Goal: Information Seeking & Learning: Learn about a topic

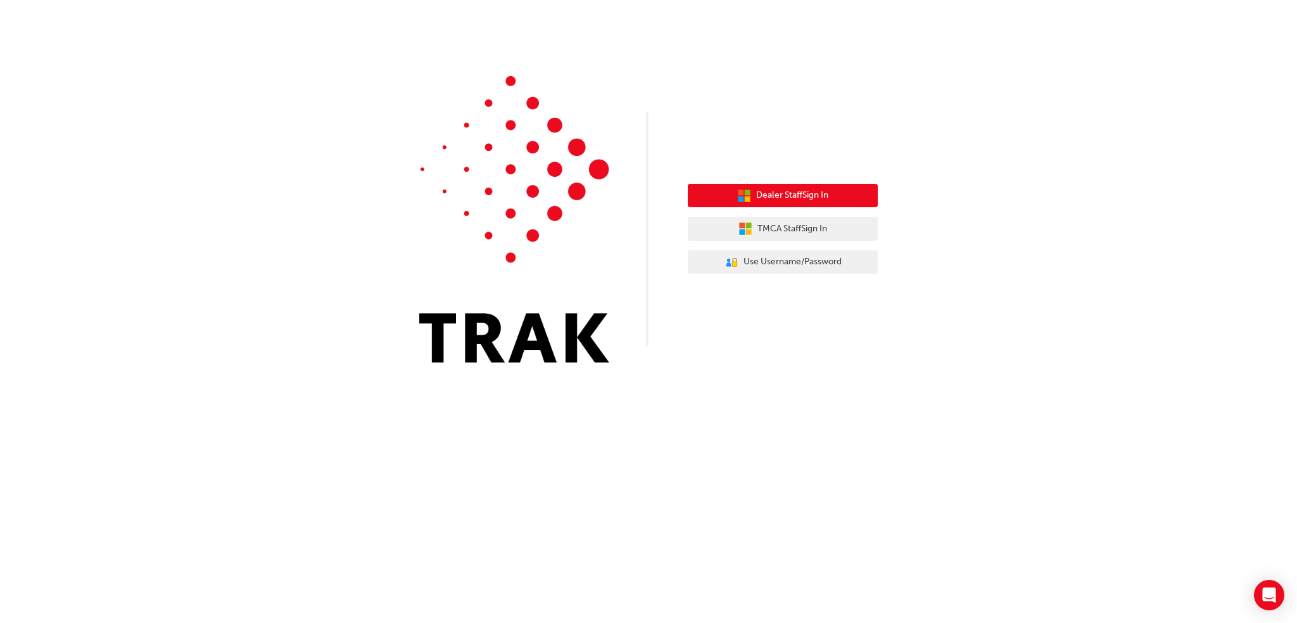
click at [770, 189] on span "Dealer Staff Sign In" at bounding box center [792, 195] width 72 height 15
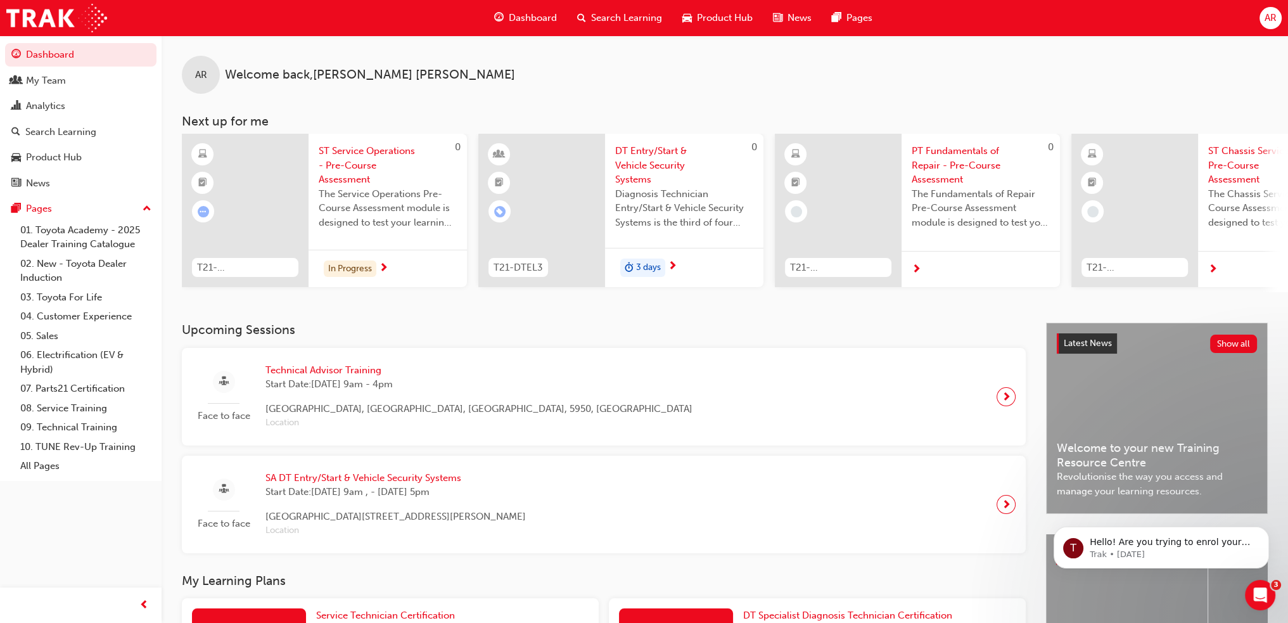
click at [712, 17] on span "Product Hub" at bounding box center [725, 18] width 56 height 15
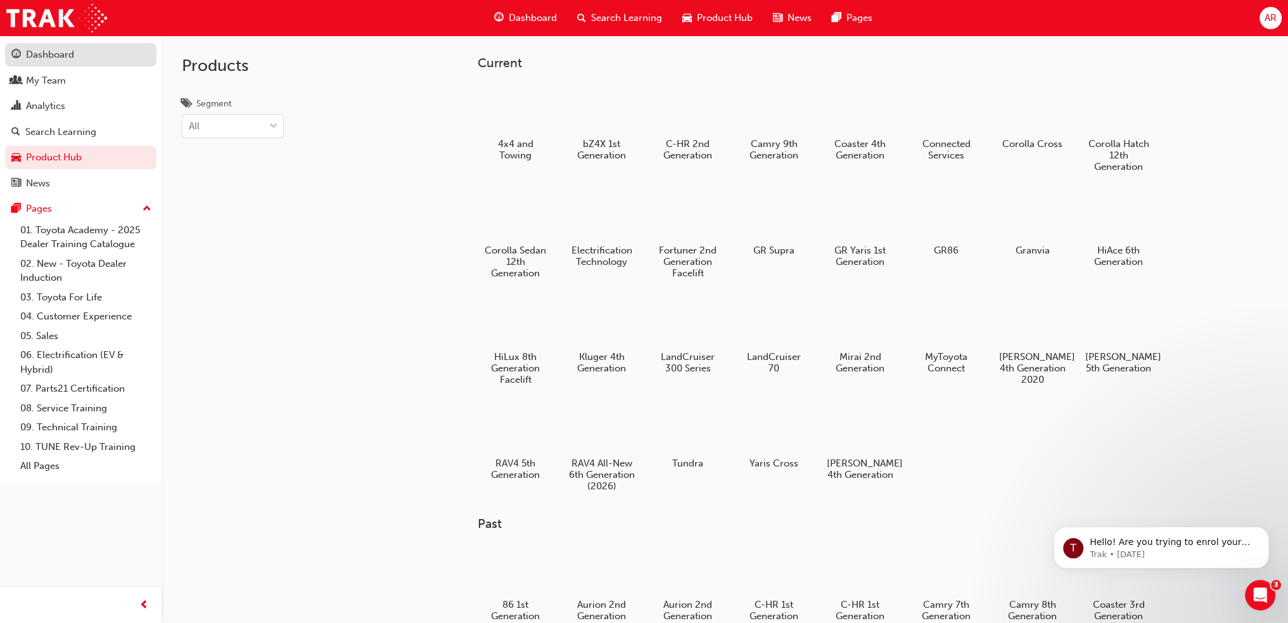
click at [46, 50] on div "Dashboard" at bounding box center [50, 55] width 48 height 15
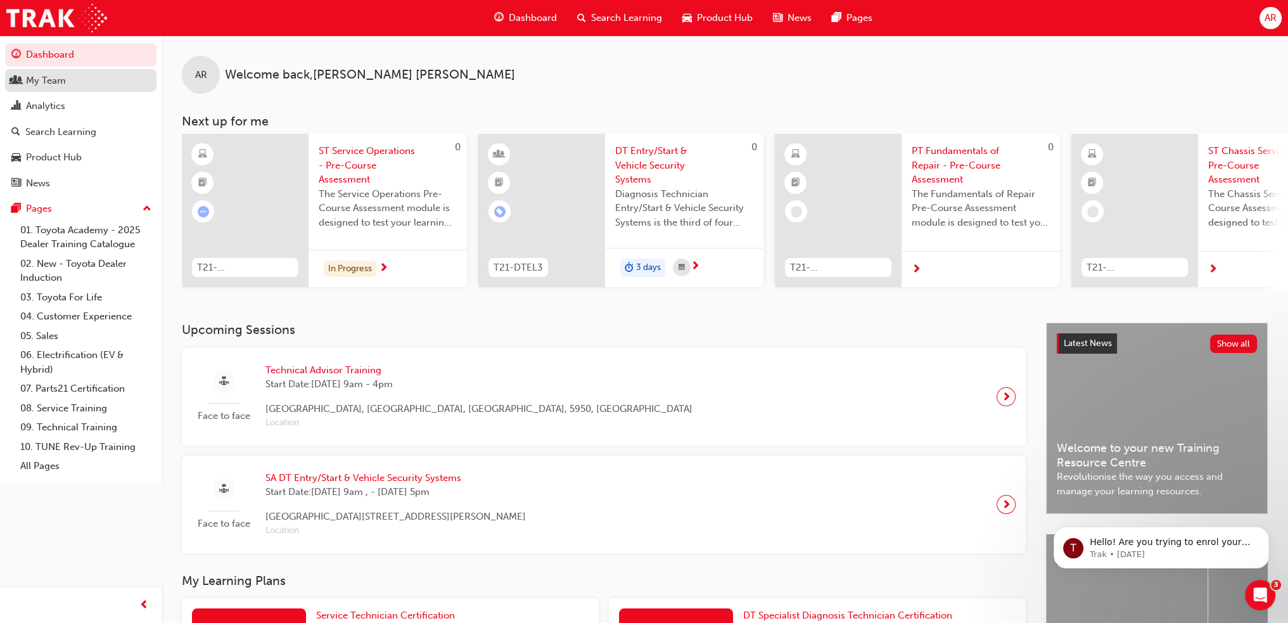
click at [30, 78] on div "My Team" at bounding box center [46, 80] width 40 height 15
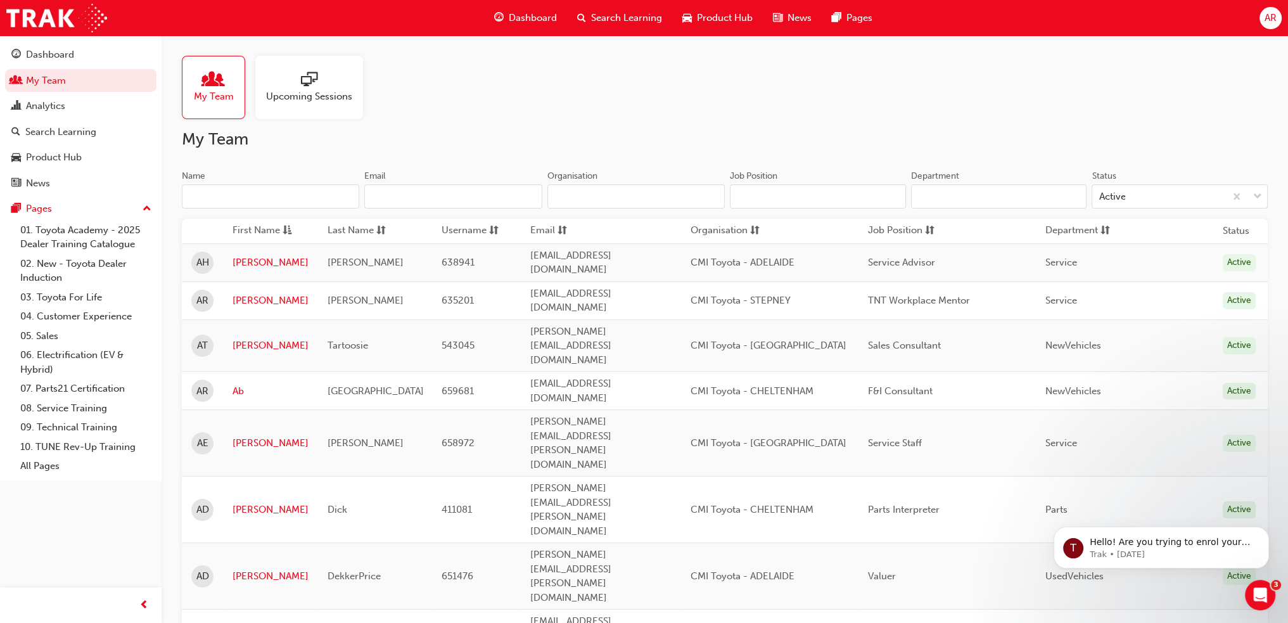
click at [305, 105] on div "Upcoming Sessions" at bounding box center [309, 87] width 108 height 63
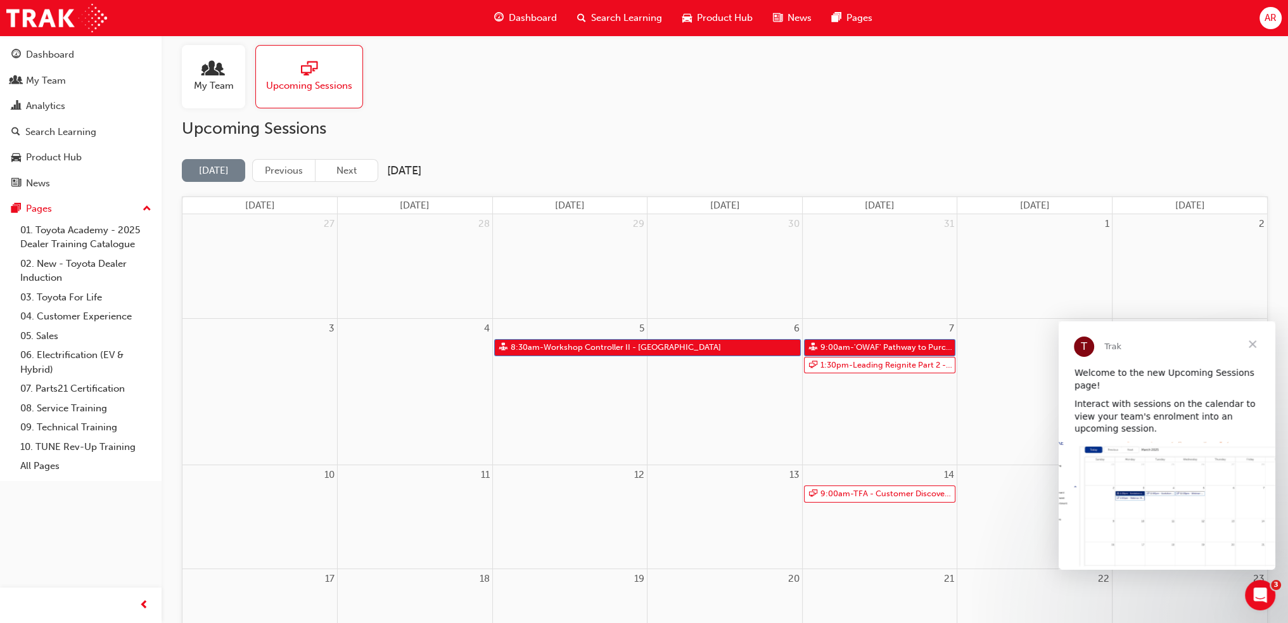
scroll to position [317, 0]
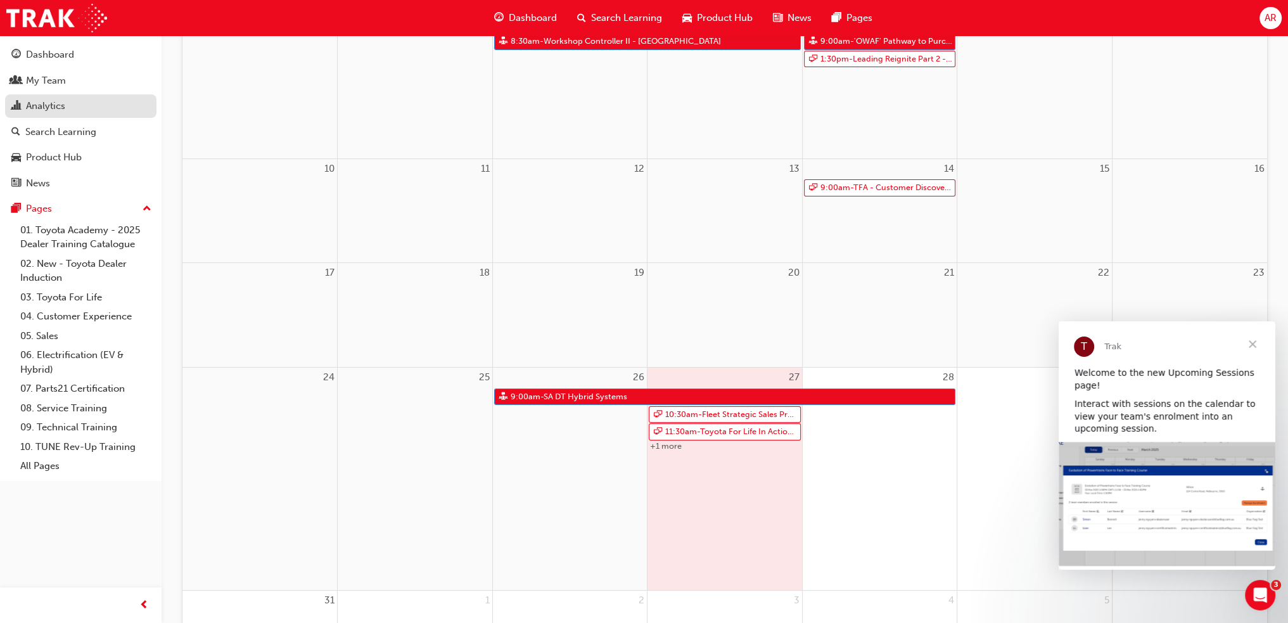
click at [56, 113] on div "Analytics" at bounding box center [45, 106] width 39 height 15
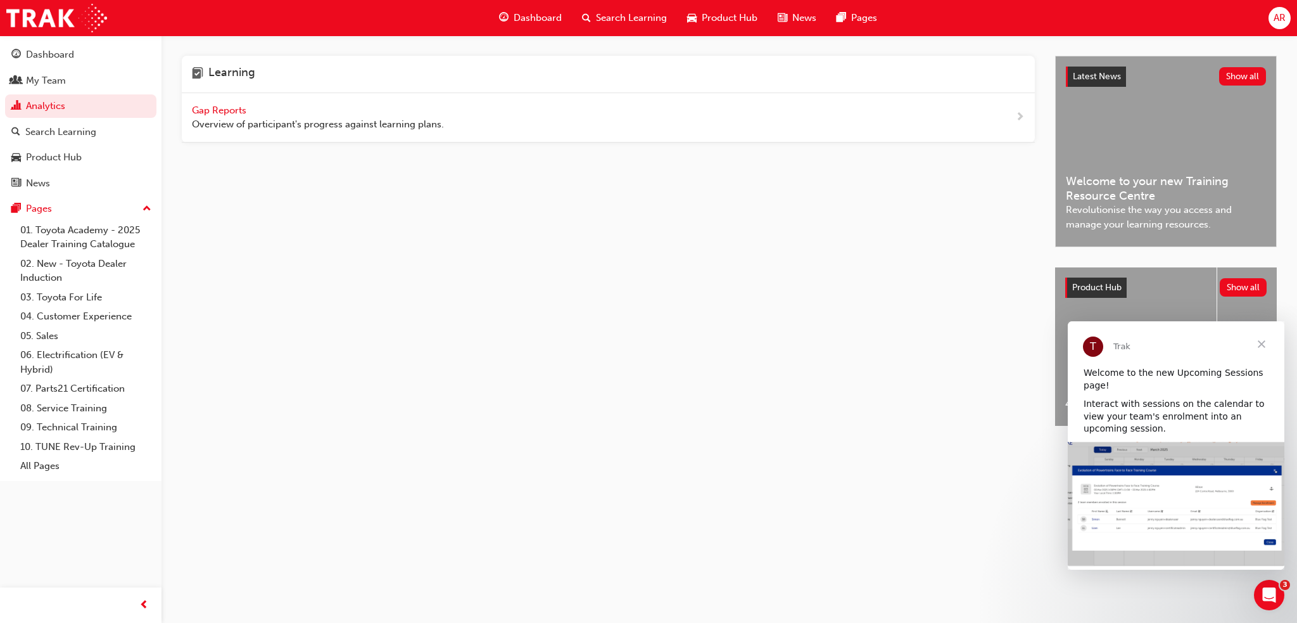
click at [226, 107] on span "Gap Reports" at bounding box center [220, 110] width 57 height 11
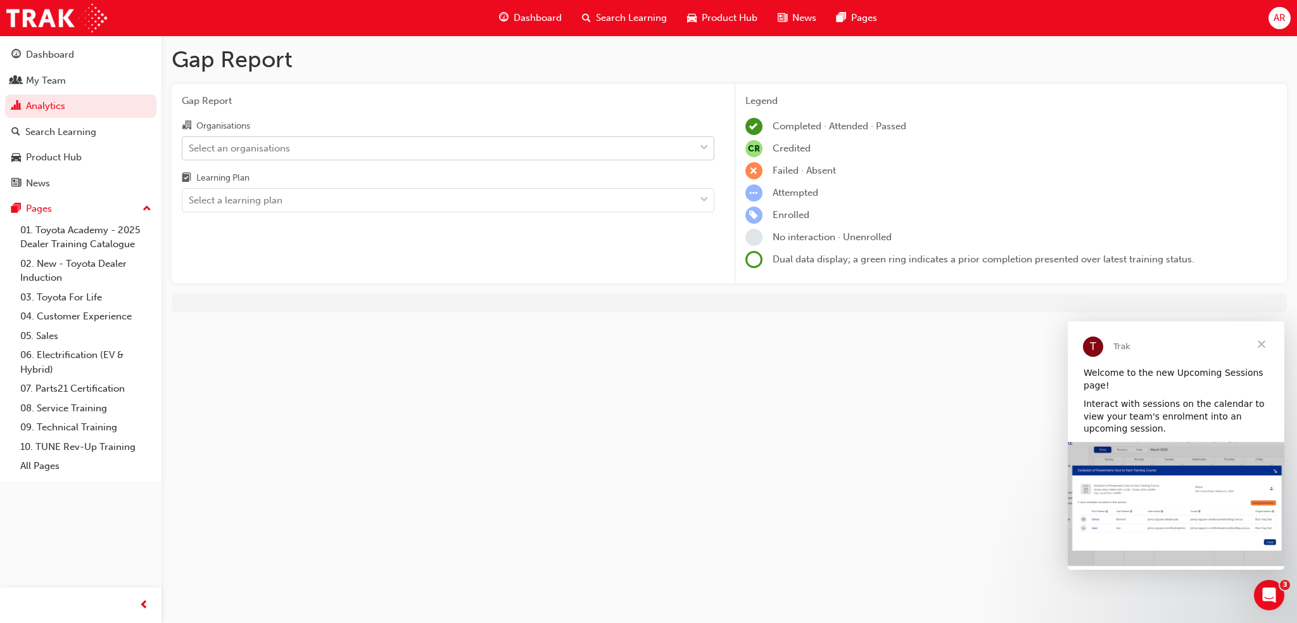
click at [340, 156] on div "Select an organisations" at bounding box center [438, 148] width 512 height 22
click at [190, 153] on input "Organisations Select an organisations" at bounding box center [189, 147] width 1 height 11
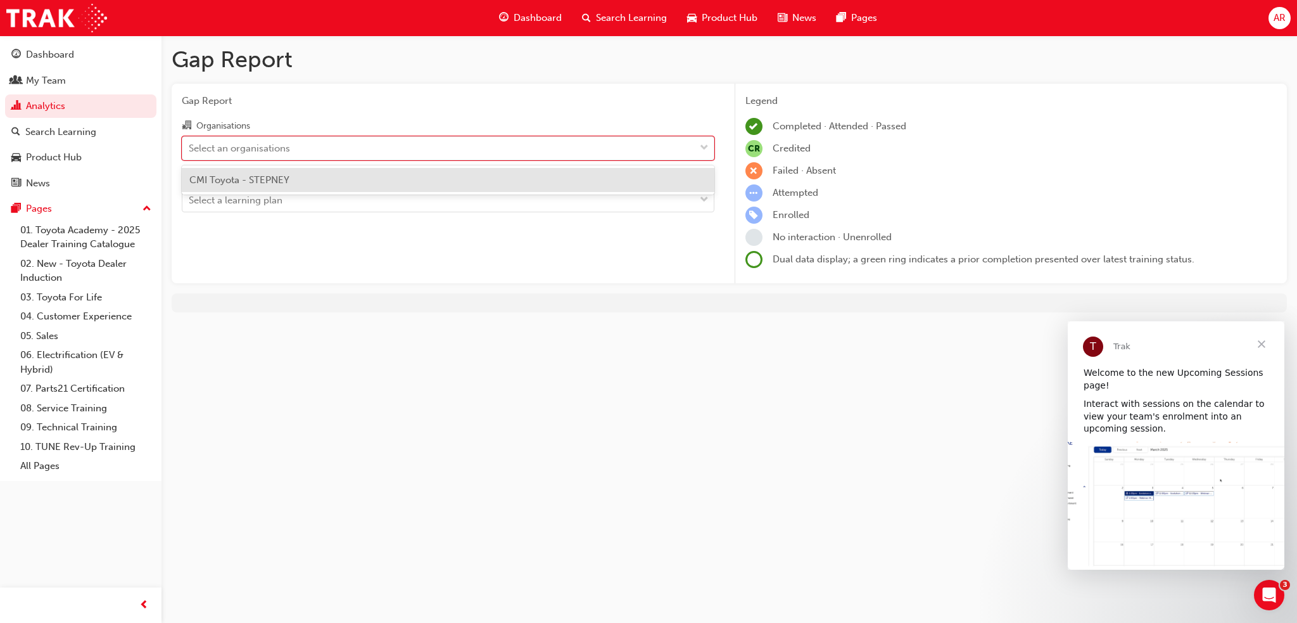
click at [327, 179] on div "CMI Toyota - STEPNEY" at bounding box center [448, 180] width 533 height 25
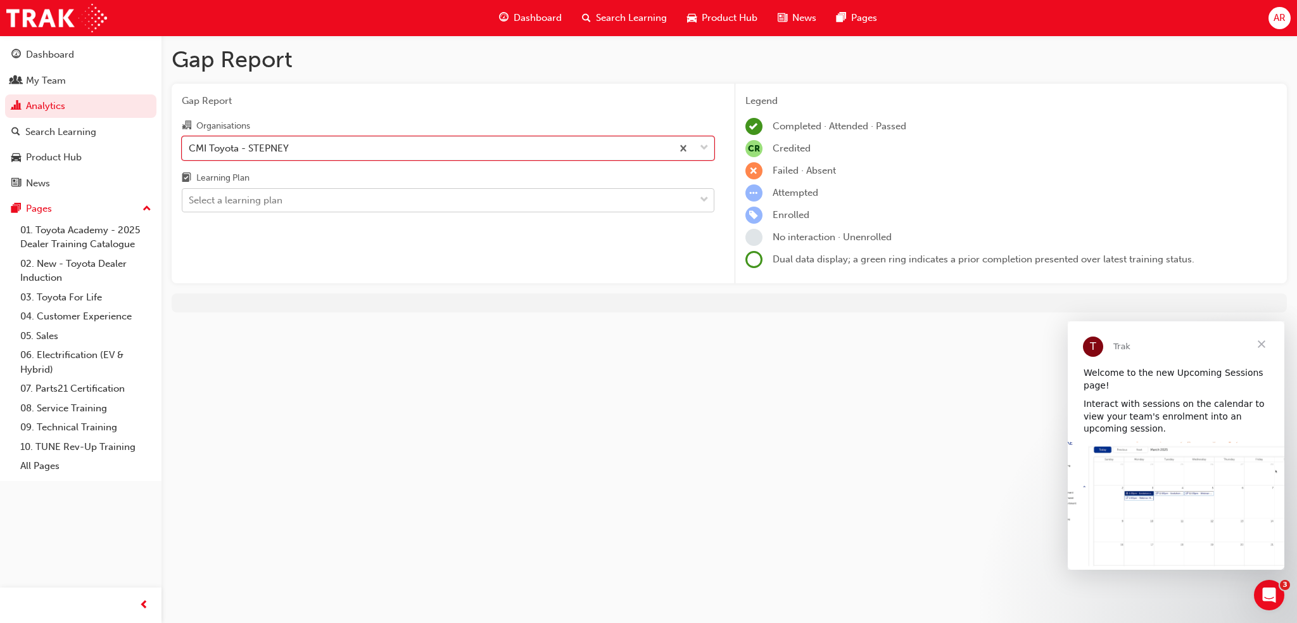
click at [326, 203] on div "Select a learning plan" at bounding box center [438, 200] width 512 height 22
click at [190, 203] on input "Learning Plan Select a learning plan" at bounding box center [189, 199] width 1 height 11
click at [944, 291] on div "Gap Report Gap Report Organisations CMI Toyota - STEPNEY Learning Plan Select a…" at bounding box center [730, 183] width 1136 height 297
click at [1263, 344] on span "Close" at bounding box center [1262, 344] width 46 height 46
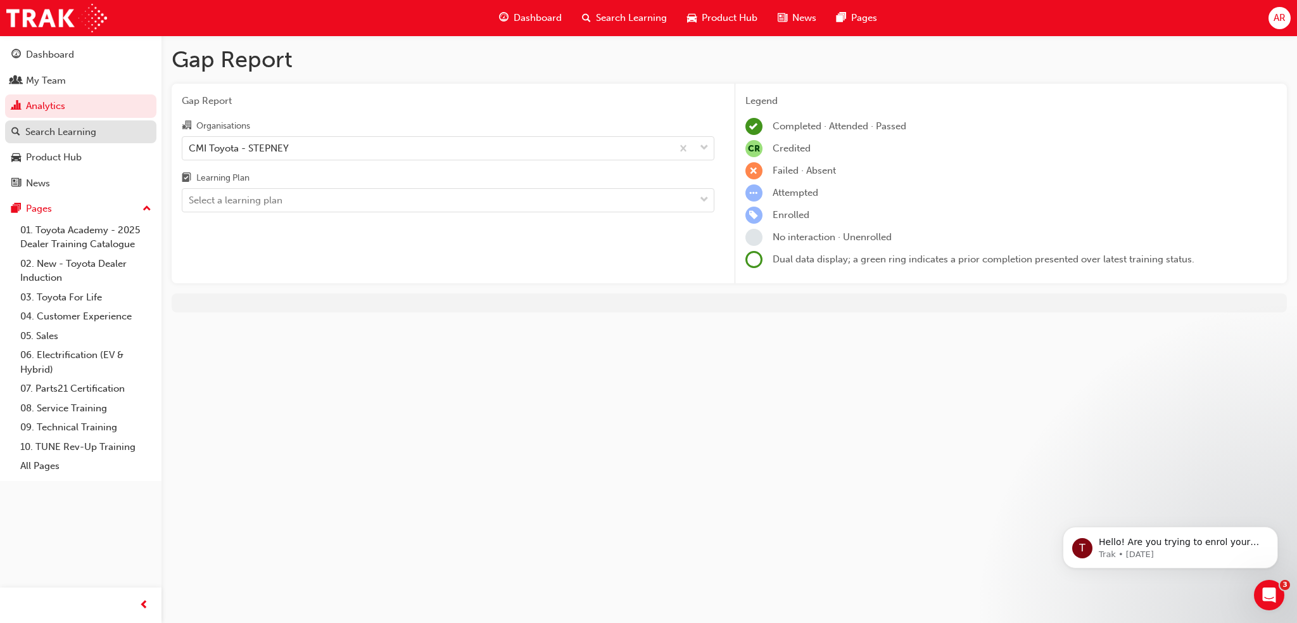
click at [54, 135] on div "Search Learning" at bounding box center [60, 132] width 71 height 15
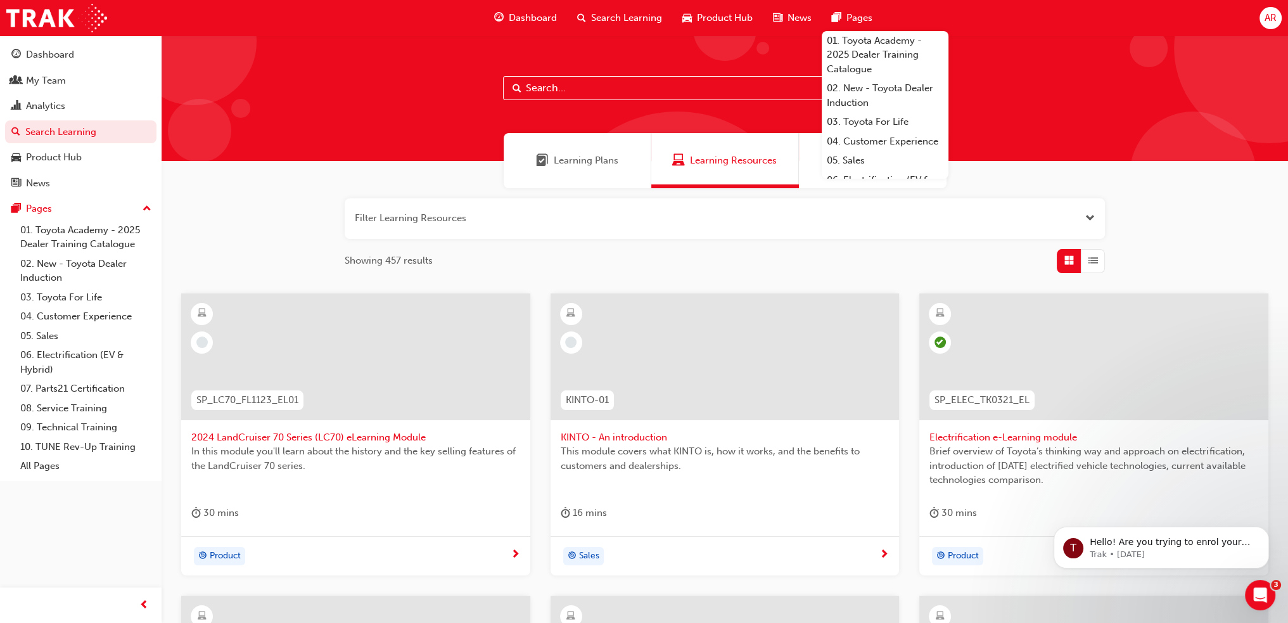
click at [842, 15] on div "Pages" at bounding box center [852, 18] width 61 height 26
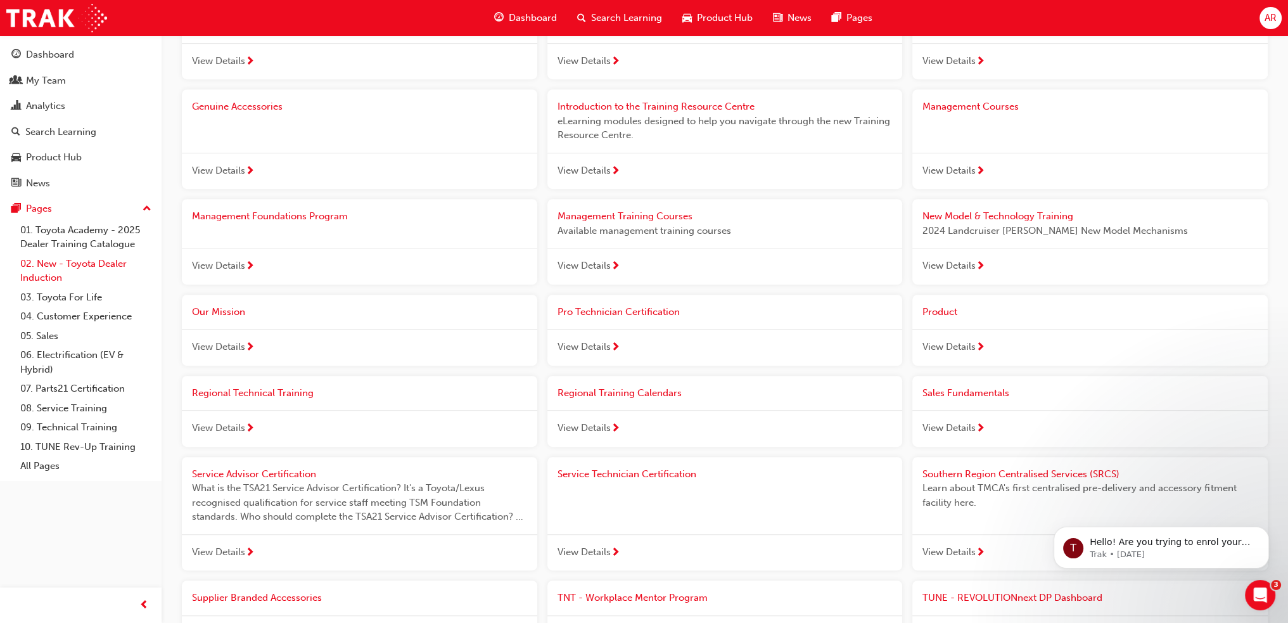
scroll to position [887, 0]
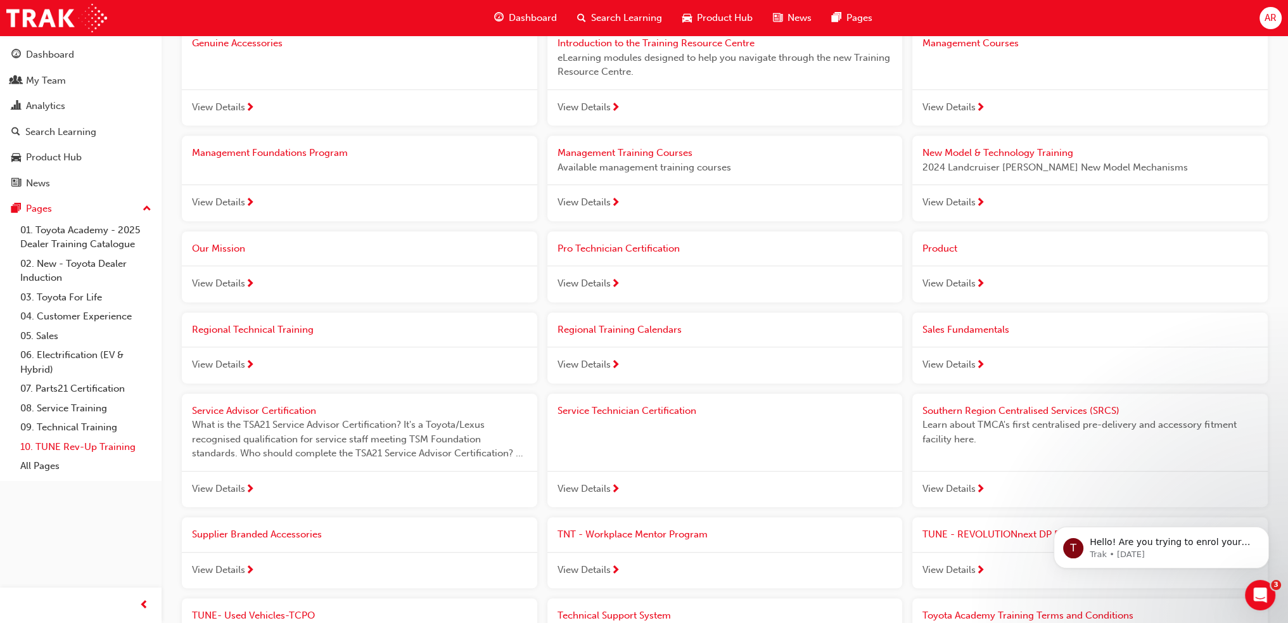
click at [86, 443] on link "10. TUNE Rev-Up Training" at bounding box center [85, 447] width 141 height 20
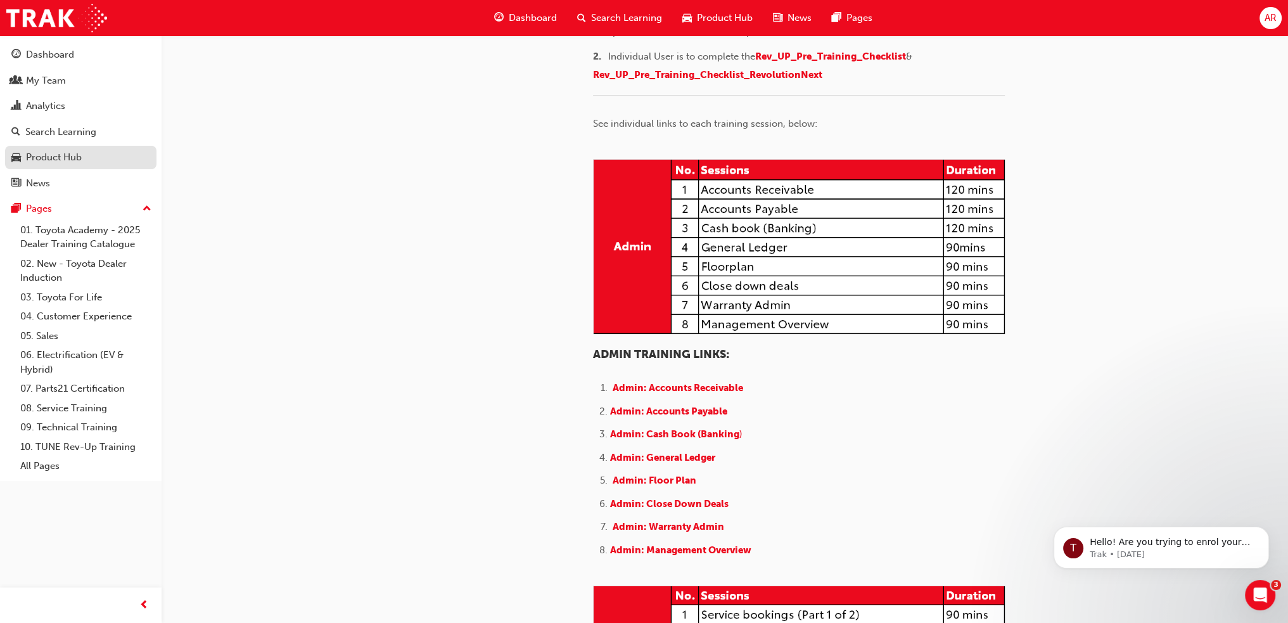
scroll to position [253, 0]
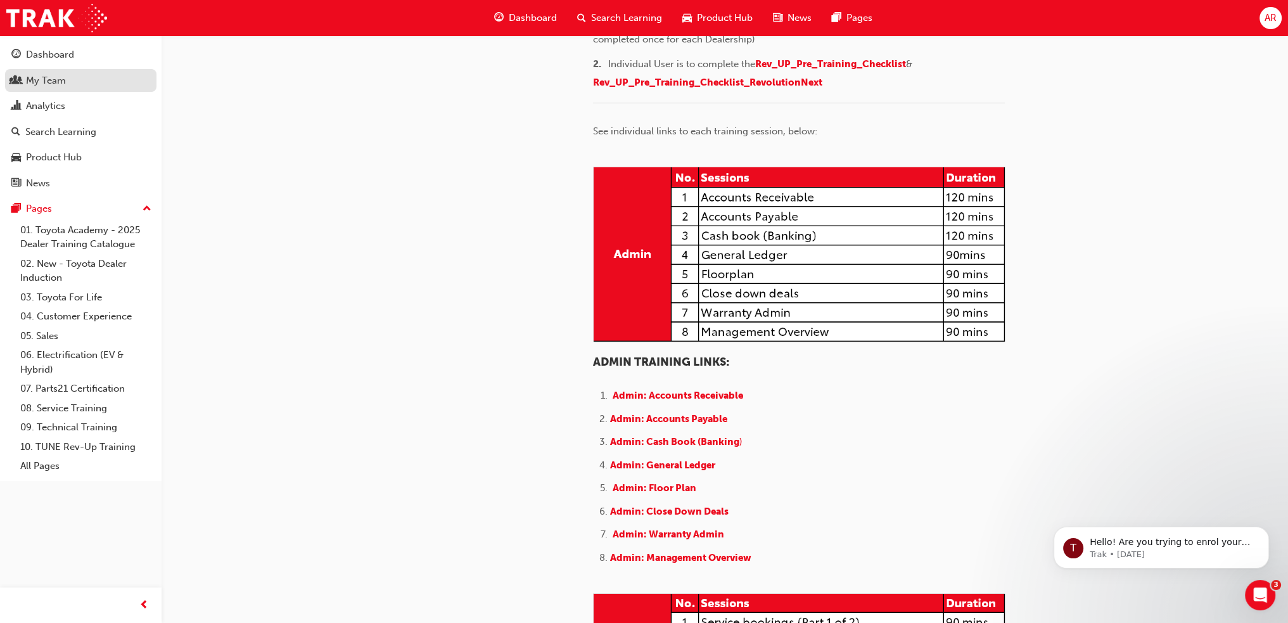
click at [41, 77] on div "My Team" at bounding box center [46, 80] width 40 height 15
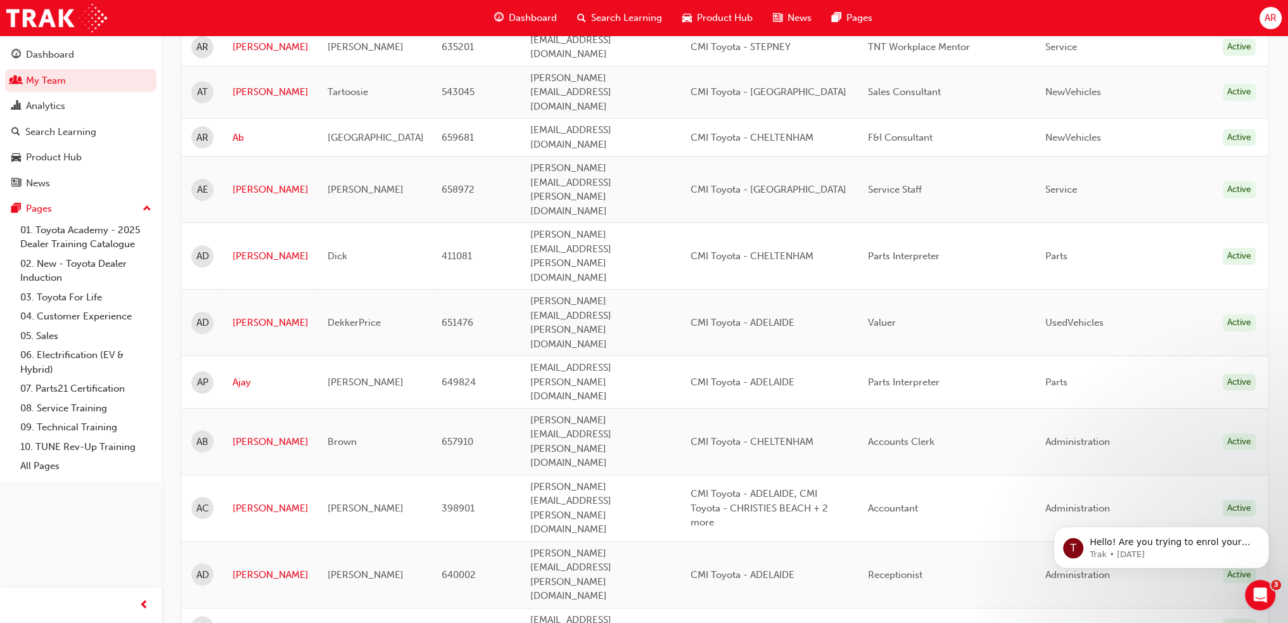
click at [65, 112] on div "Analytics" at bounding box center [45, 106] width 39 height 15
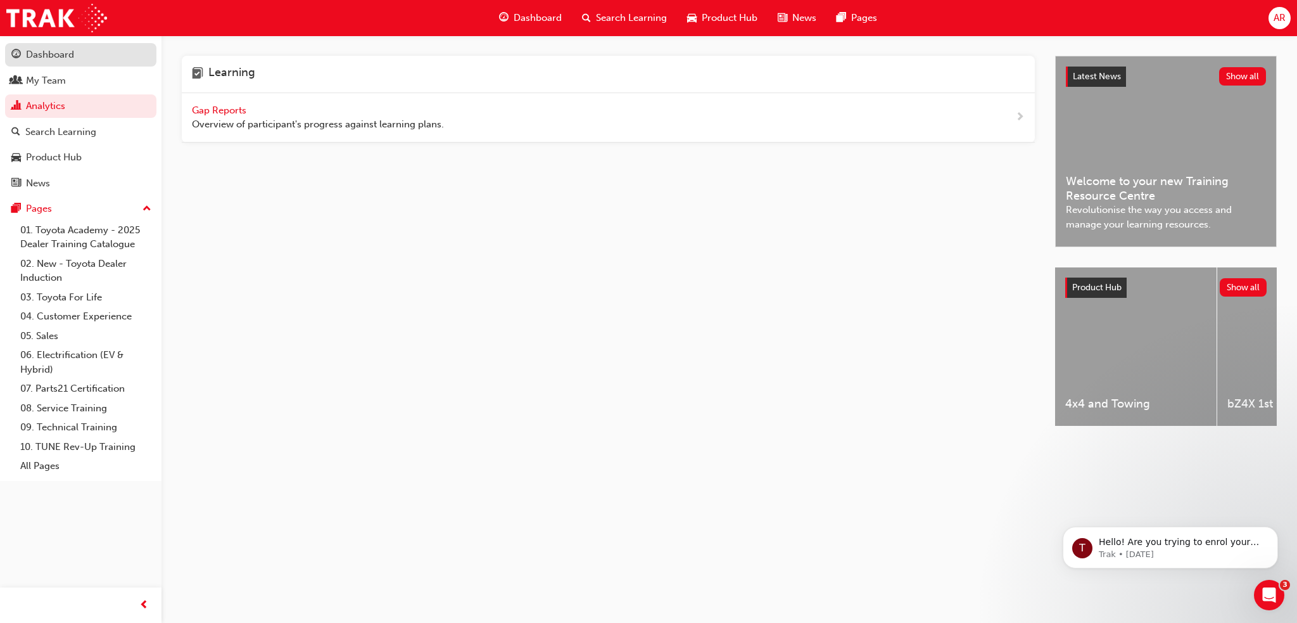
click at [54, 60] on div "Dashboard" at bounding box center [50, 55] width 48 height 15
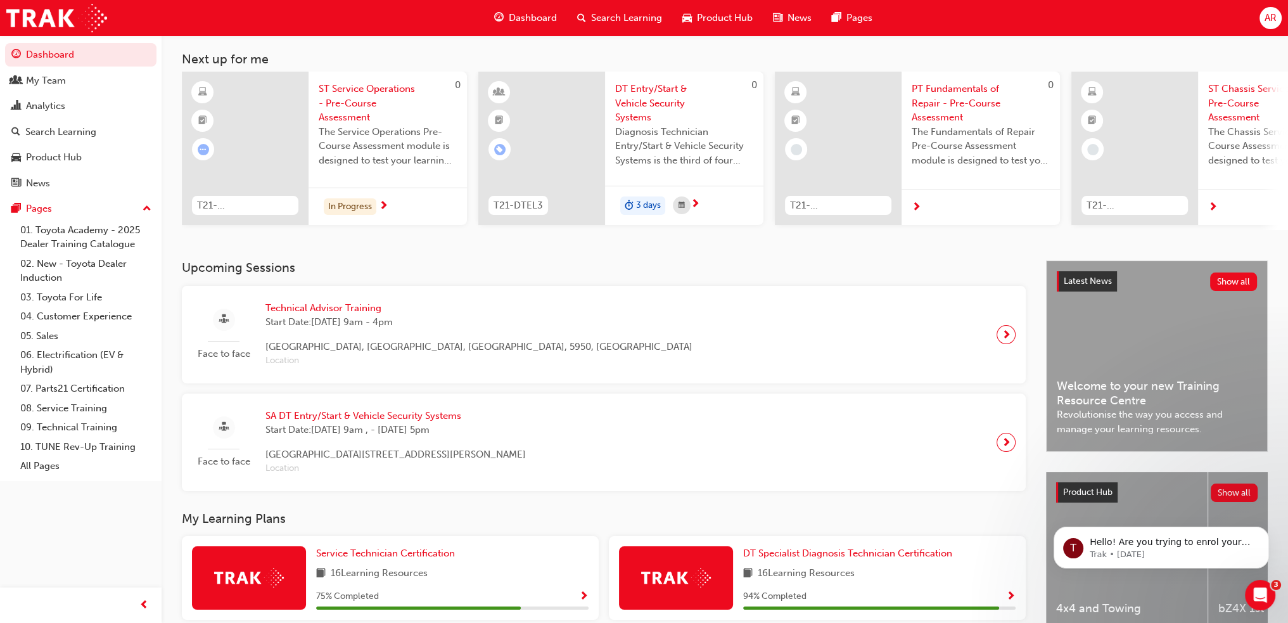
scroll to position [59, 0]
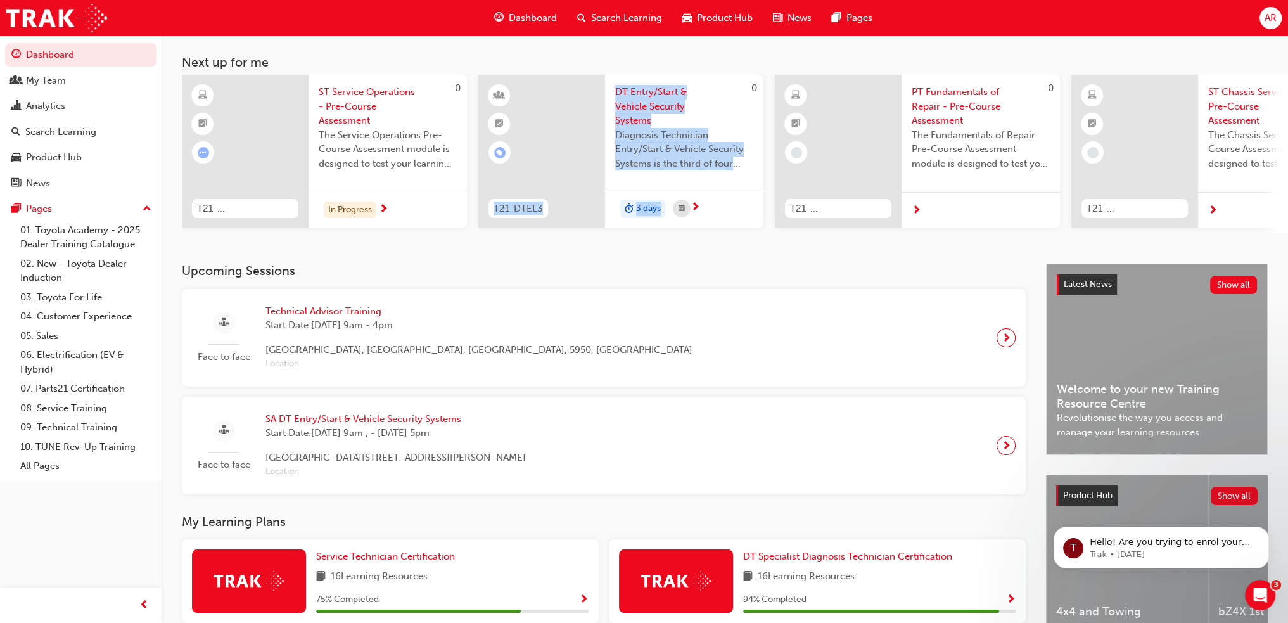
drag, startPoint x: 575, startPoint y: 238, endPoint x: 676, endPoint y: 255, distance: 102.3
click at [676, 255] on div "AR Welcome back , Aaron Radogna Next up for me 0 T21-STSO_PRE_EXAM ST Service O…" at bounding box center [725, 120] width 1126 height 287
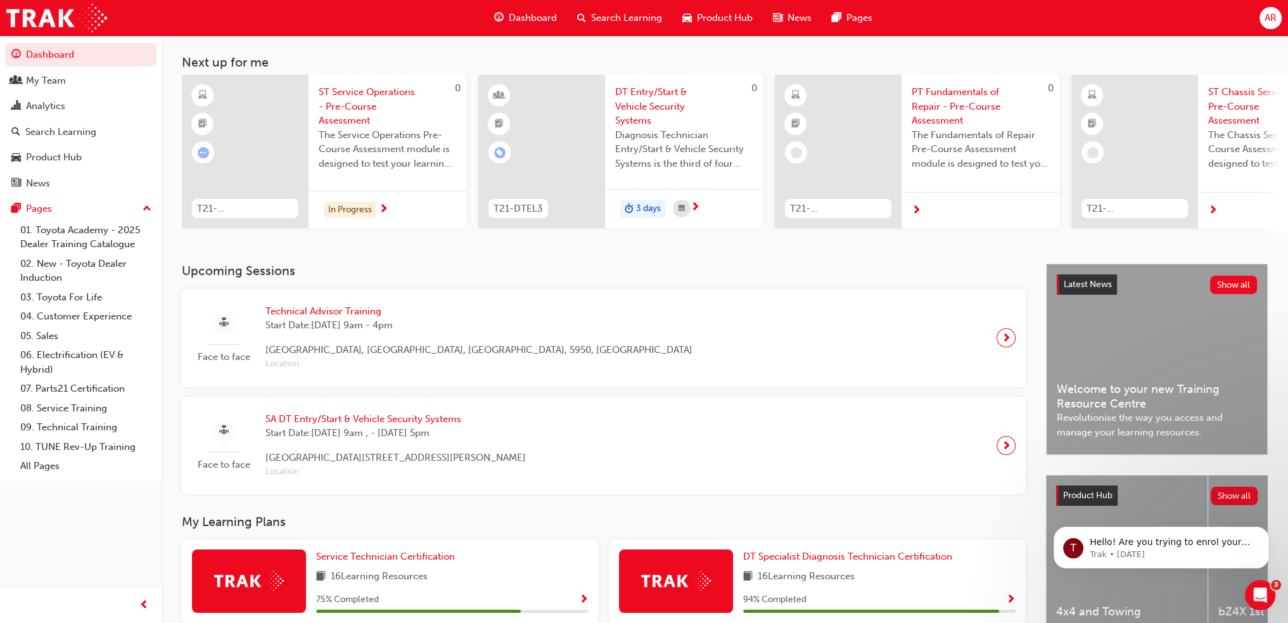
click at [690, 264] on div "AR Welcome back , Aaron Radogna Next up for me 0 T21-STSO_PRE_EXAM ST Service O…" at bounding box center [725, 120] width 1126 height 287
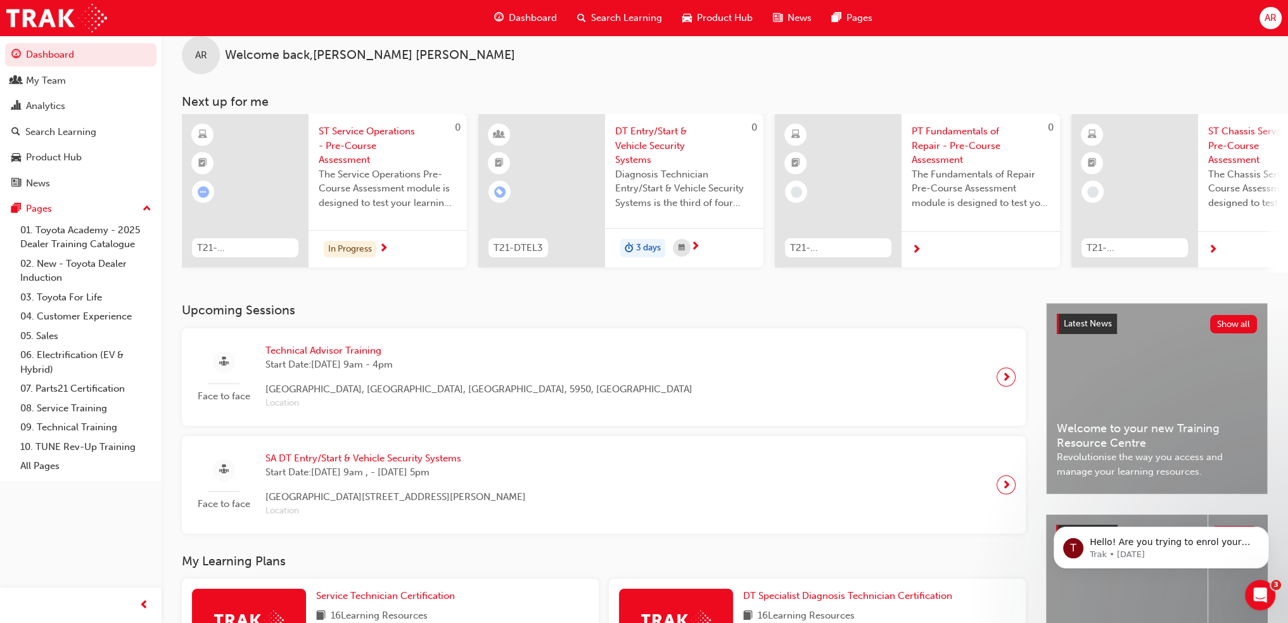
scroll to position [0, 0]
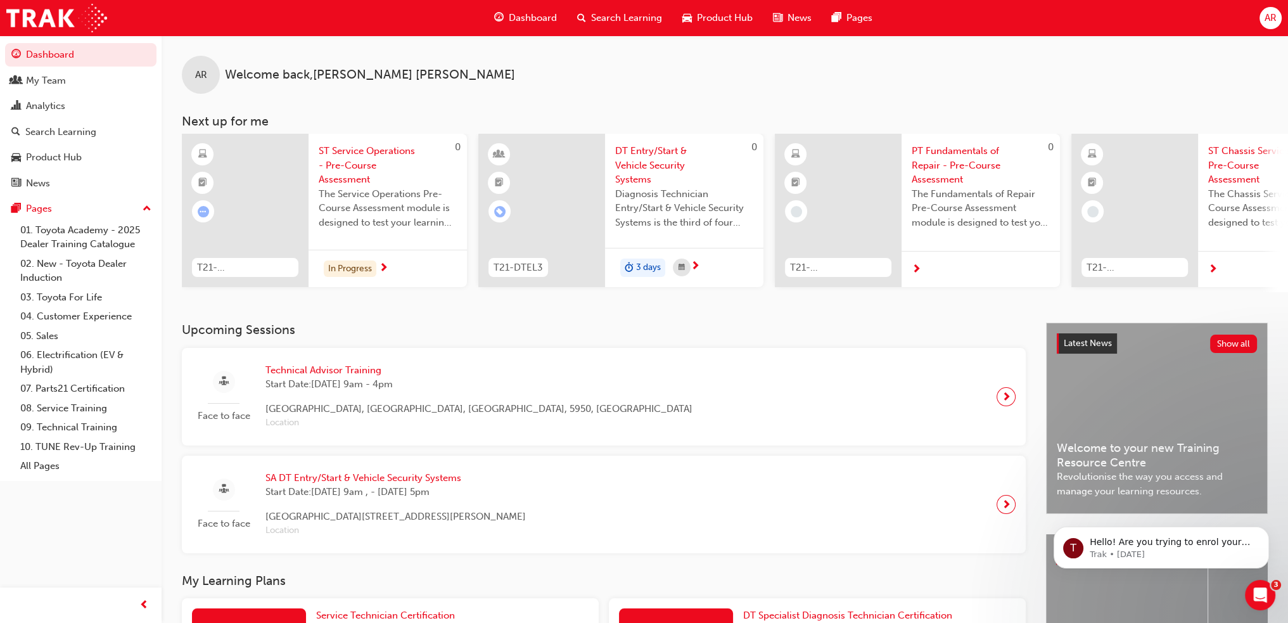
click at [726, 25] on span "Product Hub" at bounding box center [725, 18] width 56 height 15
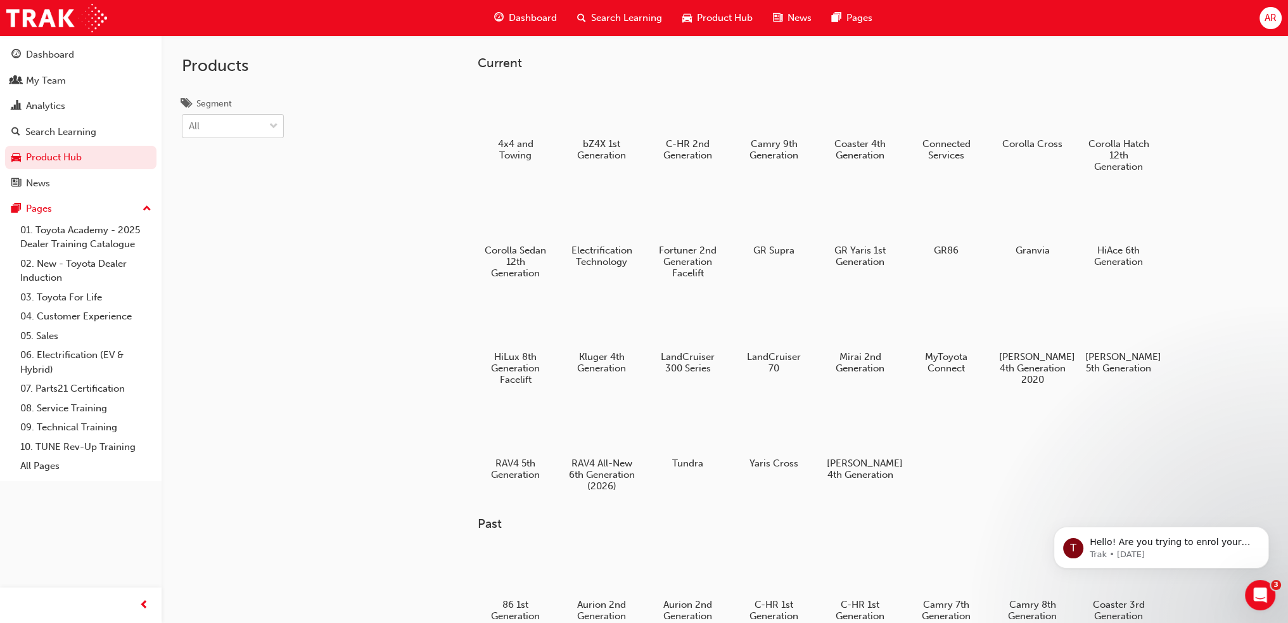
click at [235, 135] on div "All" at bounding box center [223, 126] width 82 height 22
click at [190, 131] on input "Segment All" at bounding box center [189, 125] width 1 height 11
click at [300, 133] on div "Segment option BEV focused, 1 of 7. 7 results available. Use Up and Down to cho…" at bounding box center [233, 117] width 143 height 42
click at [611, 119] on div at bounding box center [601, 108] width 70 height 50
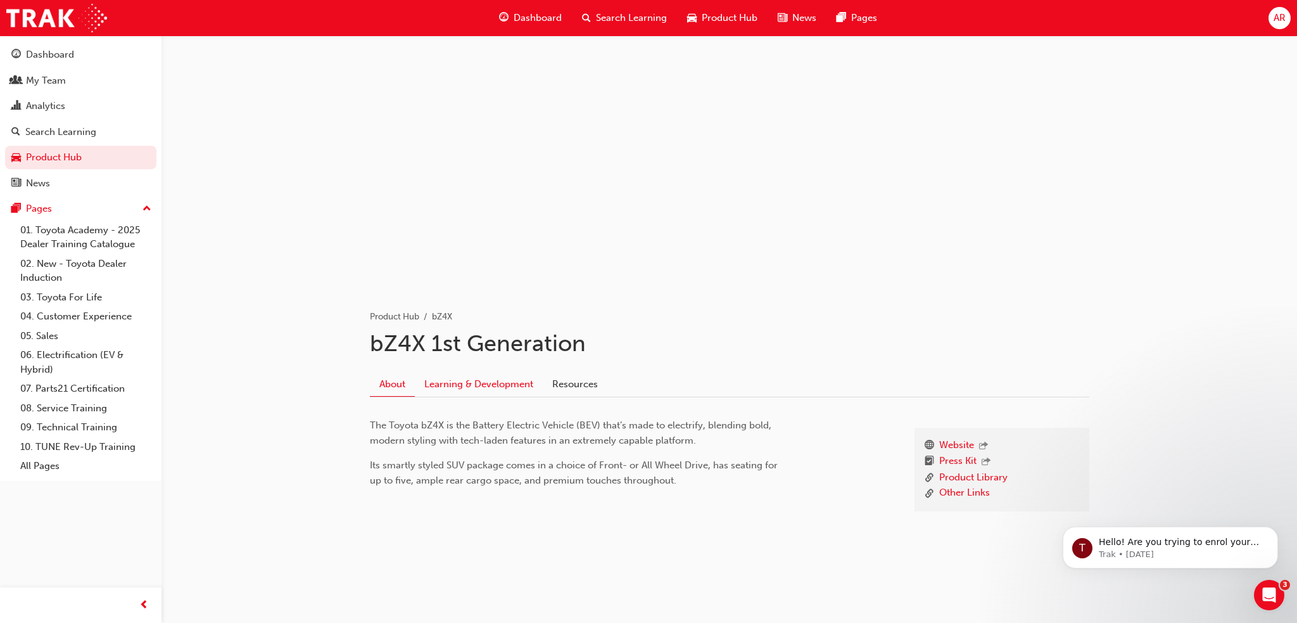
click at [512, 392] on link "Learning & Development" at bounding box center [479, 384] width 128 height 24
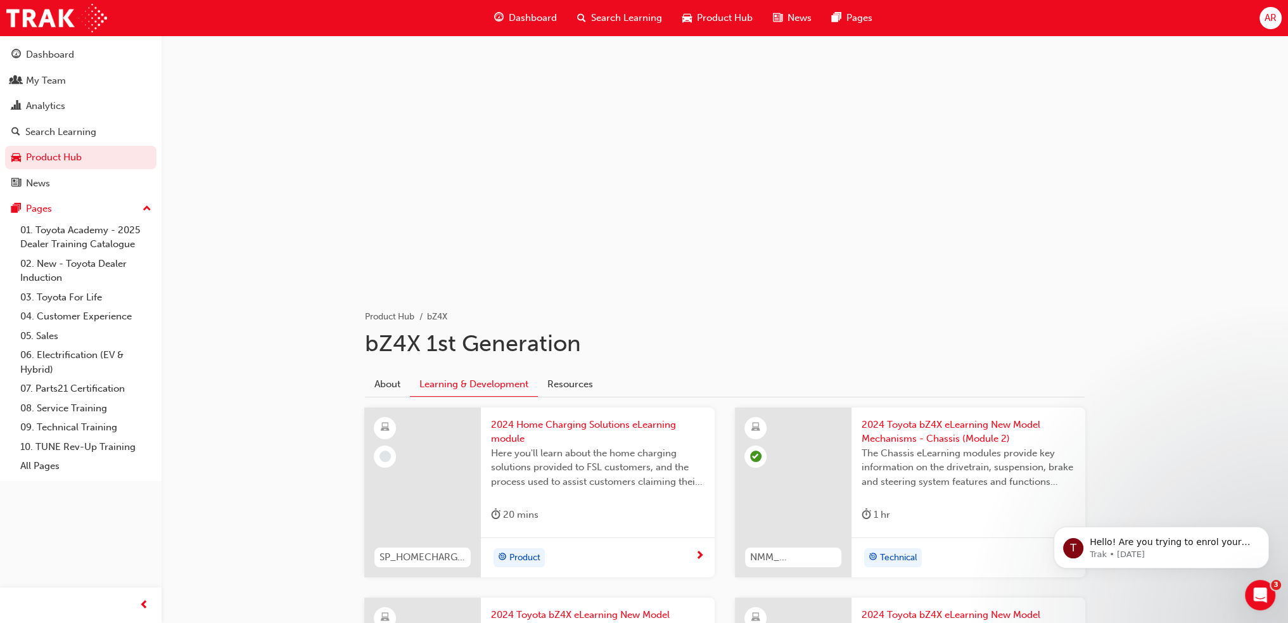
click at [595, 15] on span "Search Learning" at bounding box center [626, 18] width 71 height 15
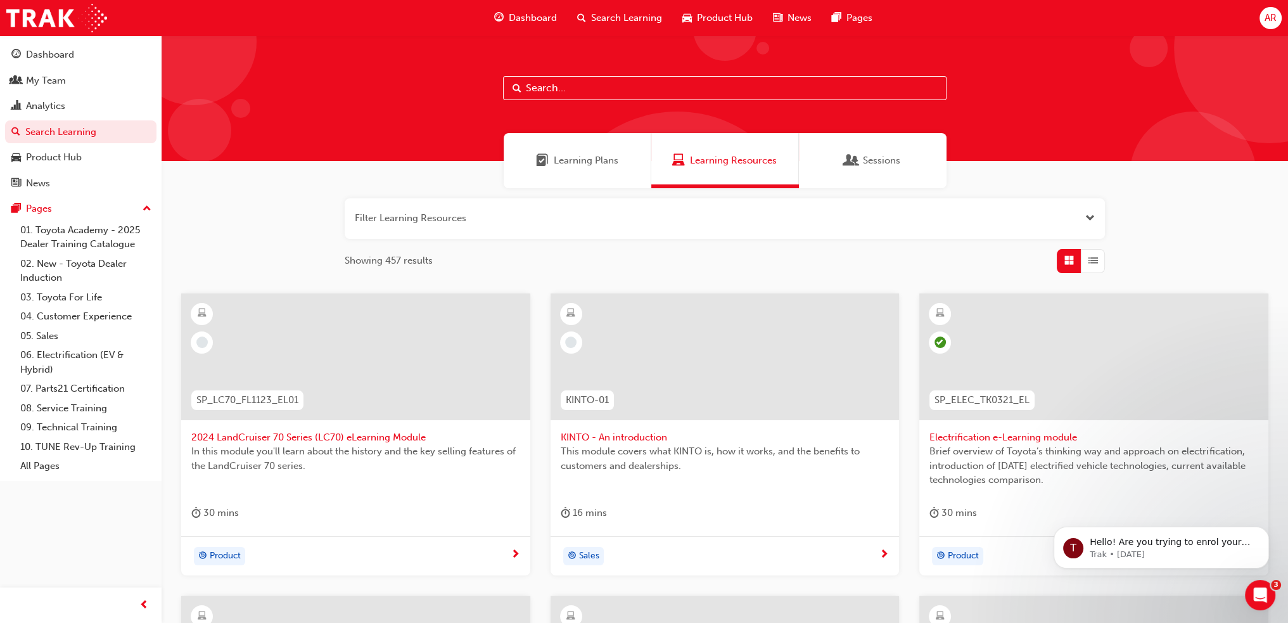
click at [565, 165] on span "Learning Plans" at bounding box center [586, 160] width 65 height 15
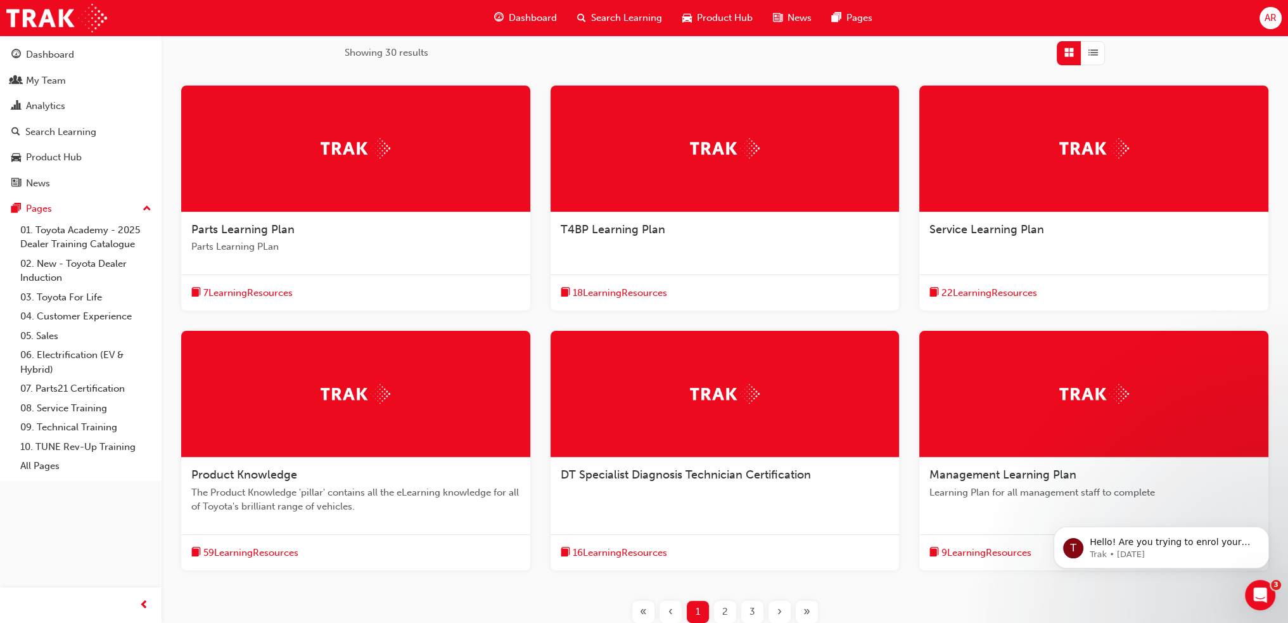
scroll to position [310, 0]
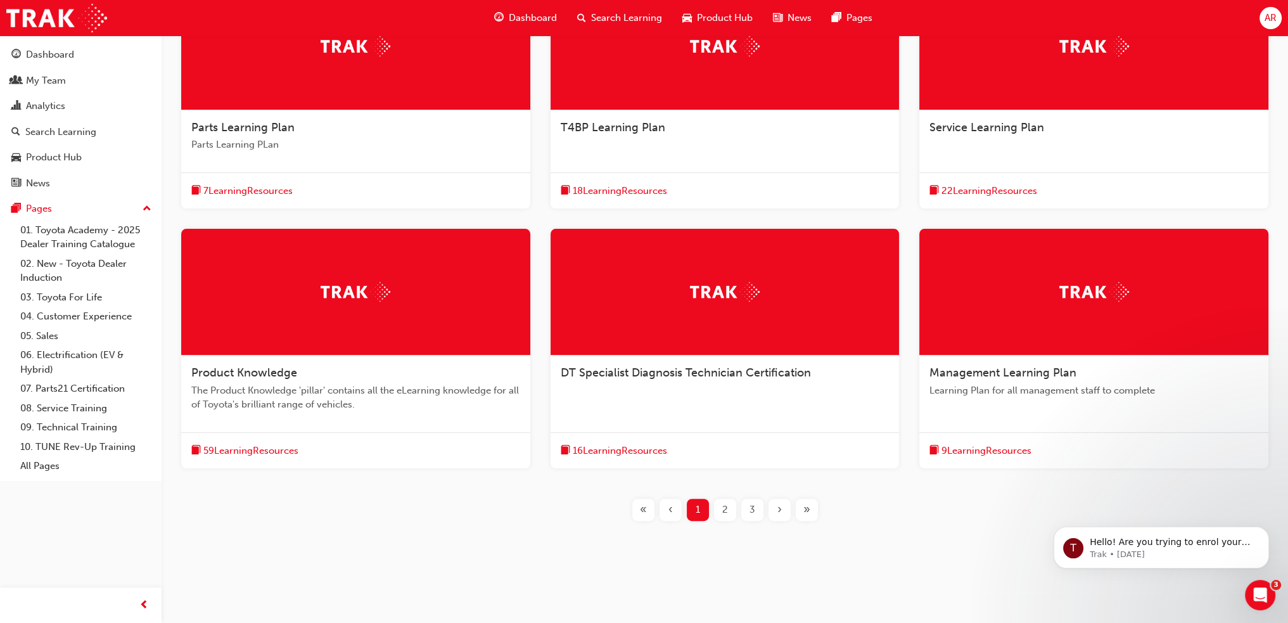
click at [722, 509] on span "2" at bounding box center [725, 509] width 6 height 15
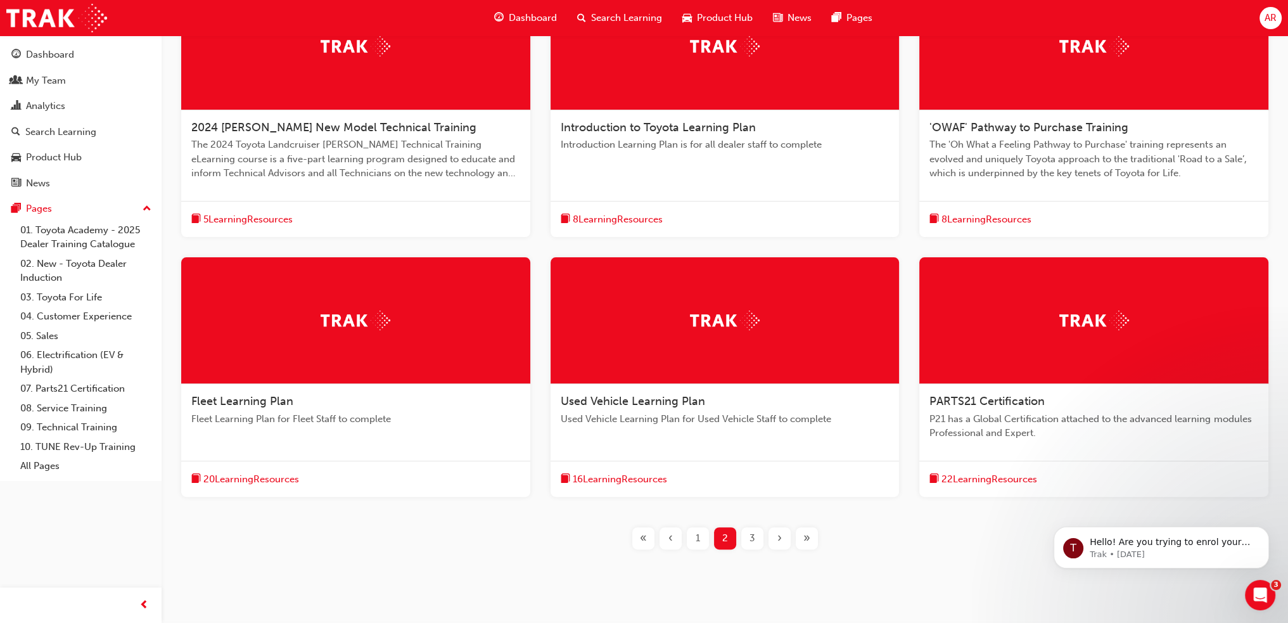
click at [755, 537] on div "3" at bounding box center [752, 538] width 22 height 22
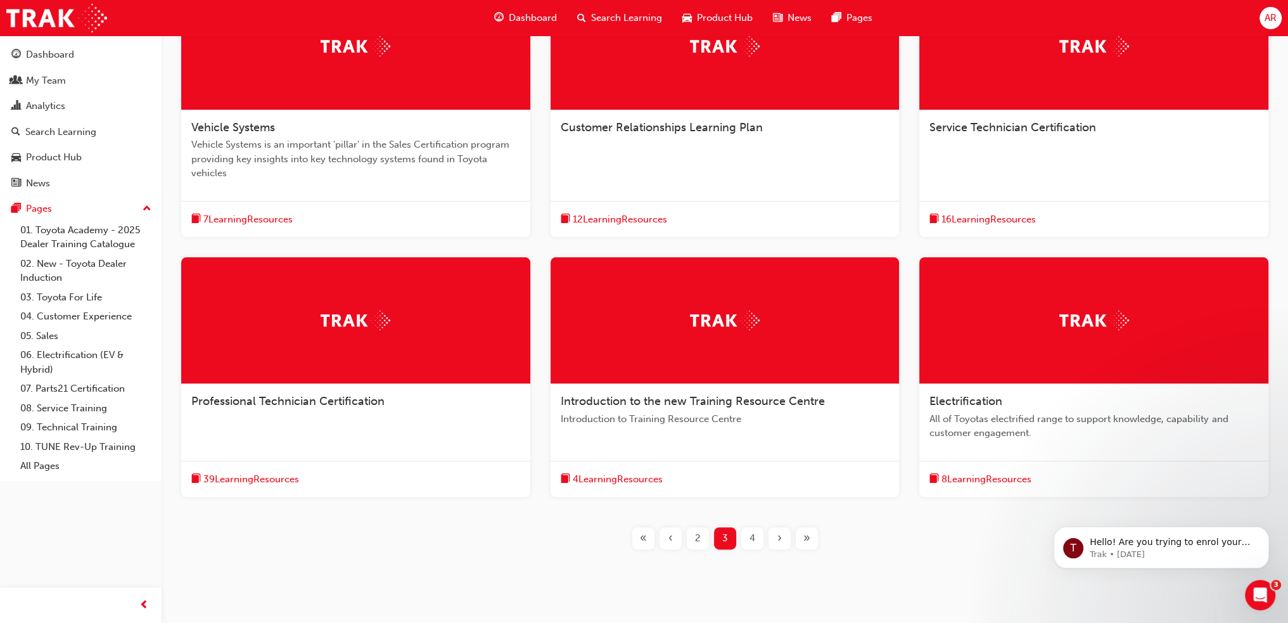
click at [704, 538] on div "2" at bounding box center [698, 538] width 22 height 22
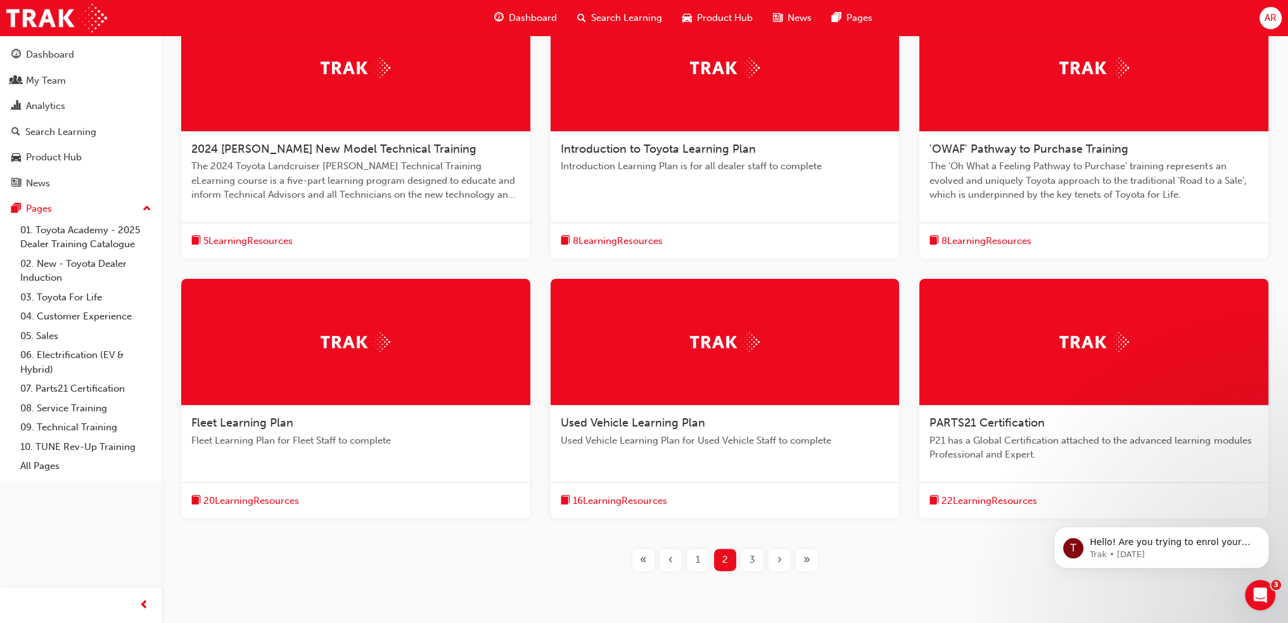
scroll to position [310, 0]
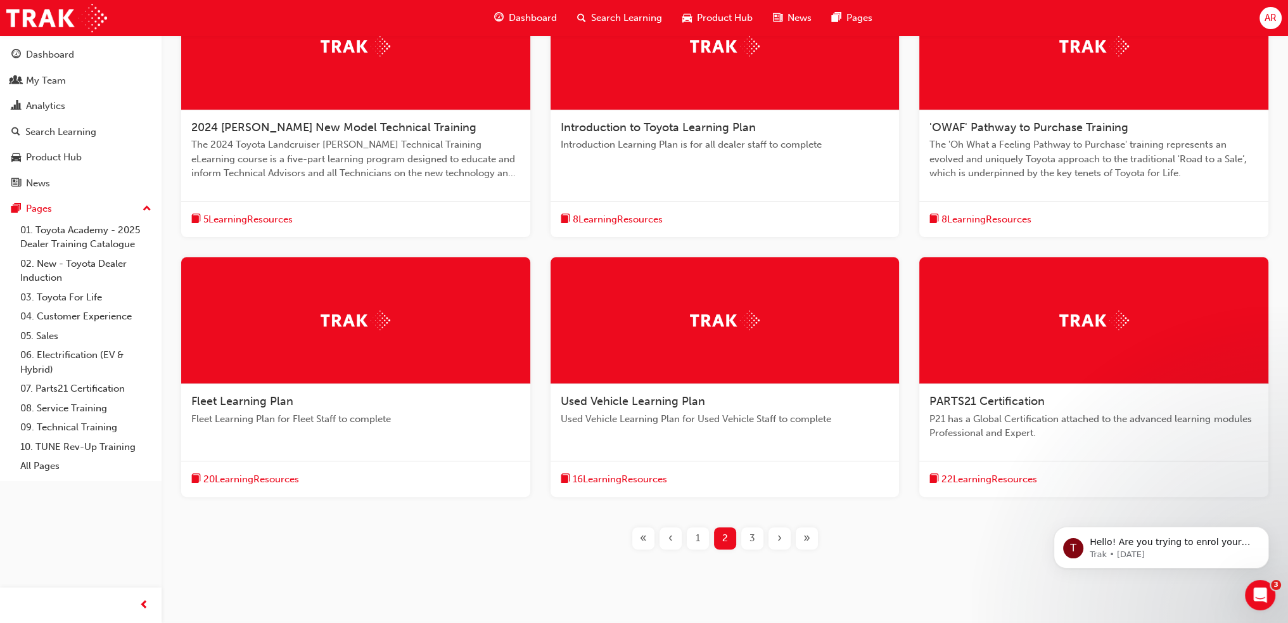
click at [697, 535] on span "1" at bounding box center [698, 538] width 4 height 15
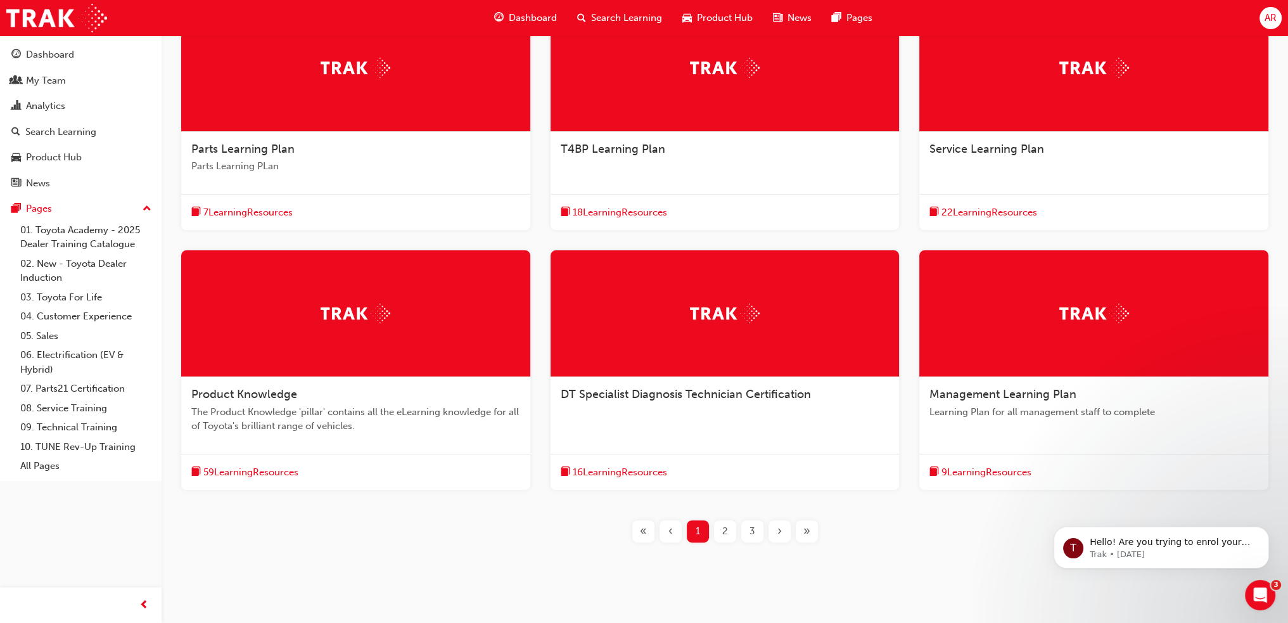
scroll to position [310, 0]
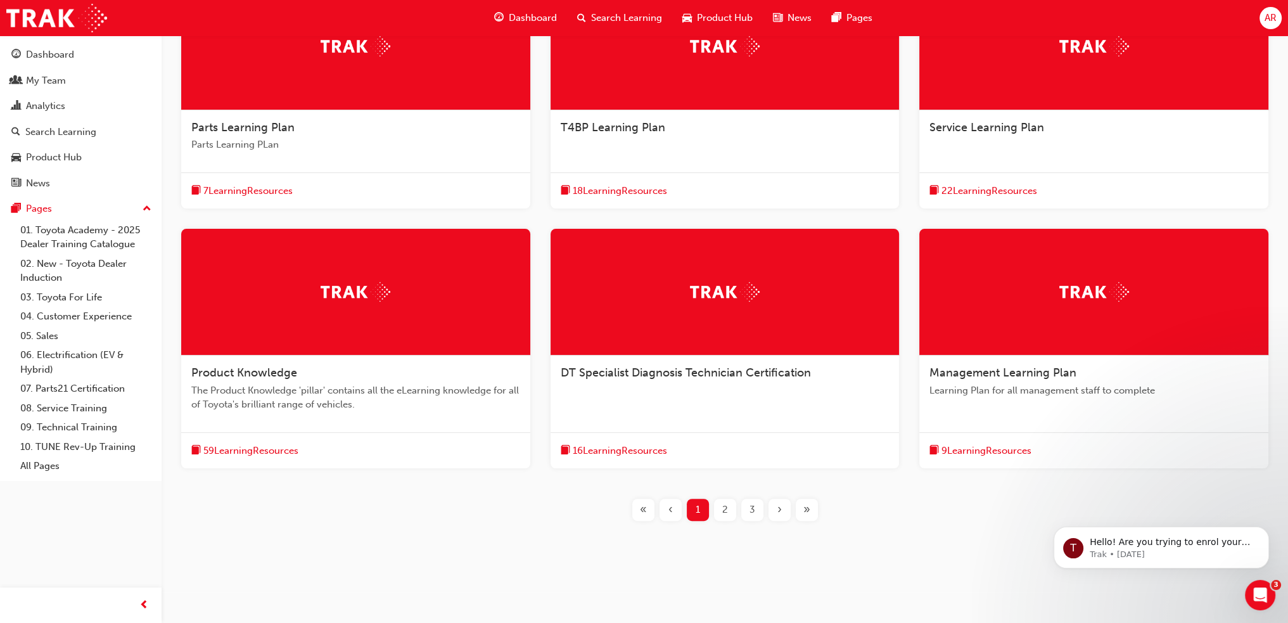
click at [277, 453] on span "59 Learning Resources" at bounding box center [250, 450] width 95 height 15
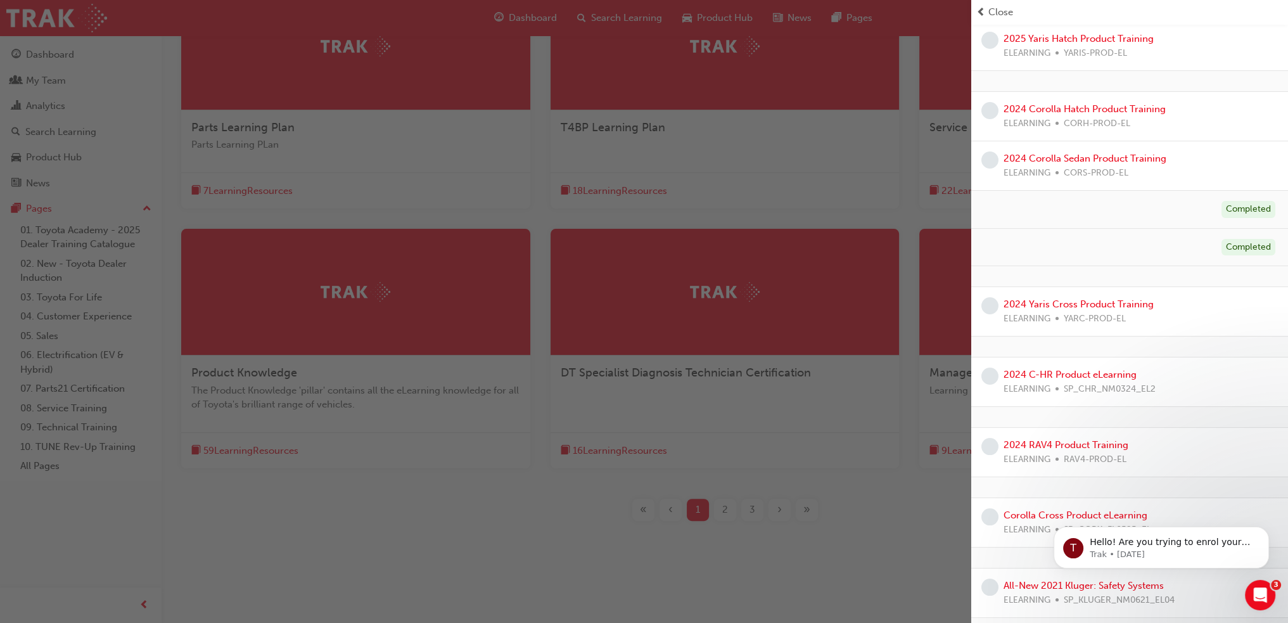
scroll to position [0, 0]
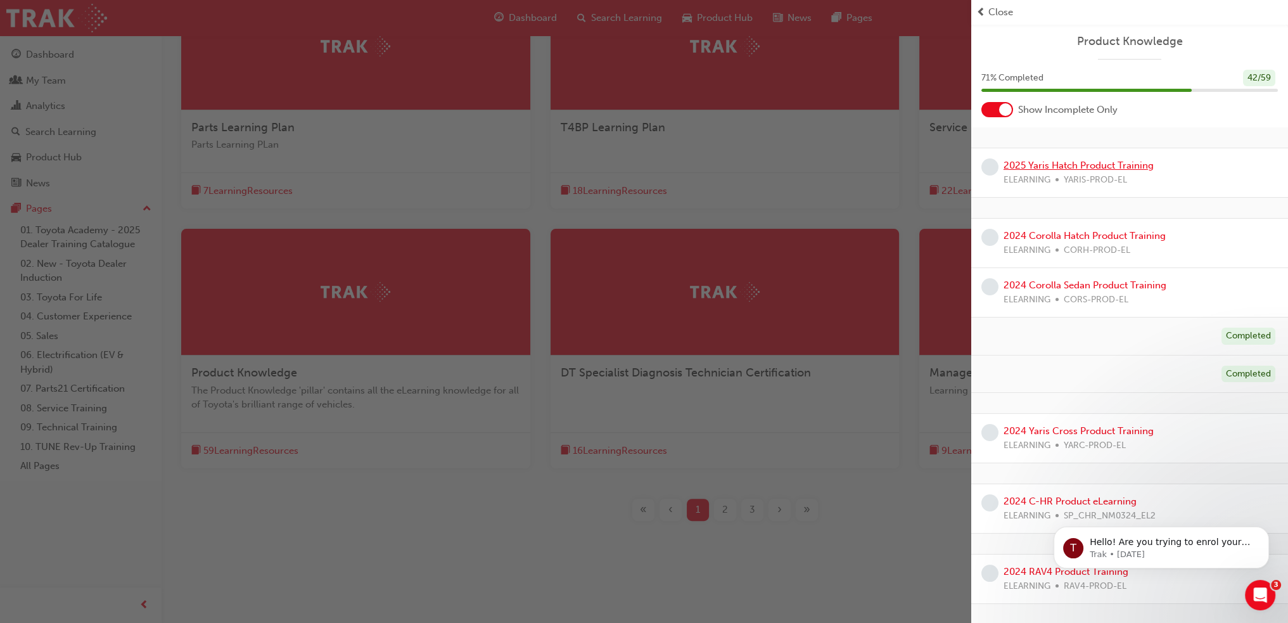
click at [1067, 165] on link "2025 Yaris Hatch Product Training" at bounding box center [1078, 165] width 150 height 11
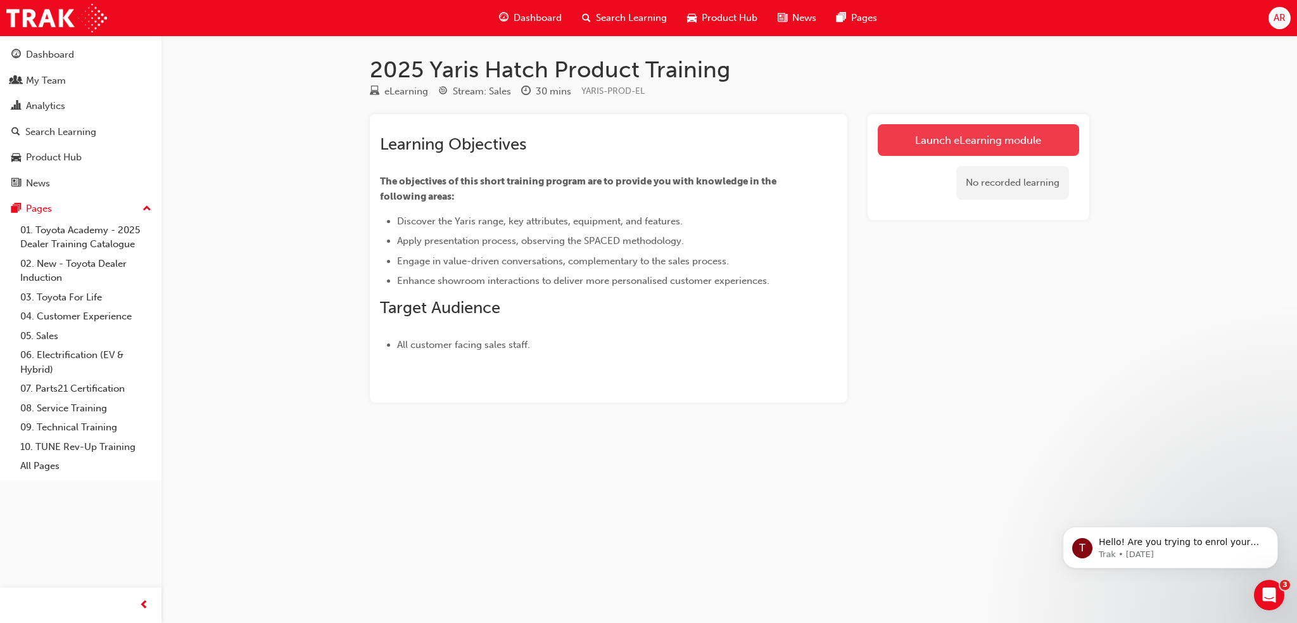
click at [952, 137] on link "Launch eLearning module" at bounding box center [978, 140] width 201 height 32
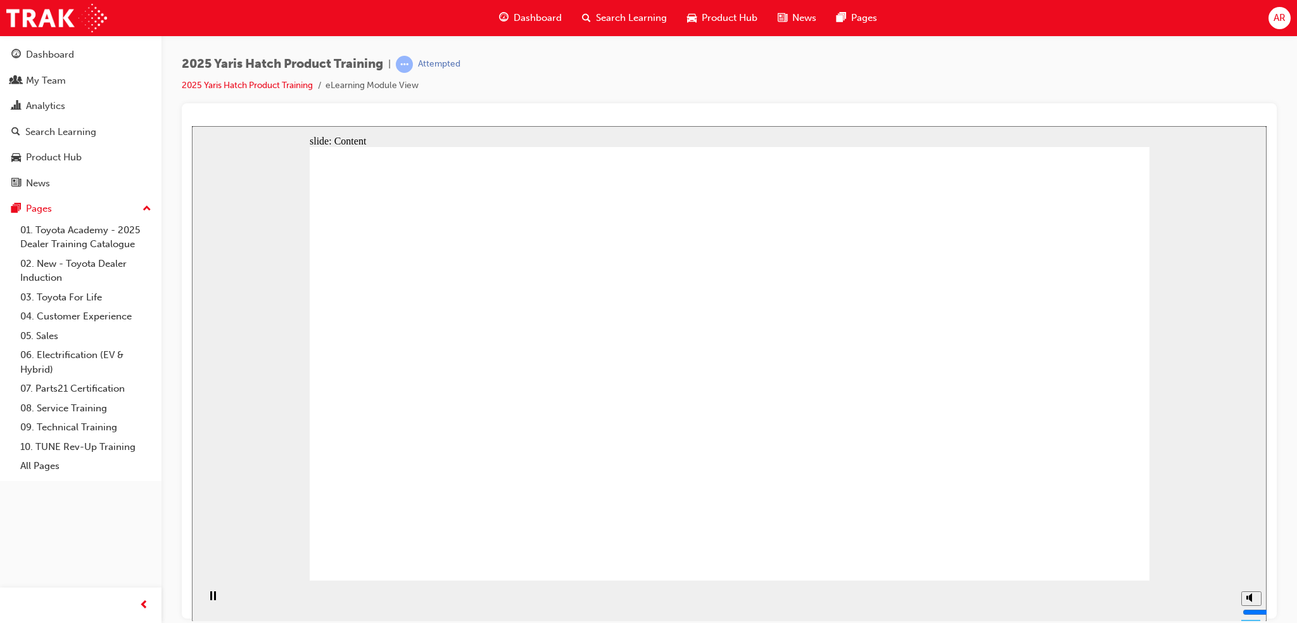
drag, startPoint x: 664, startPoint y: 397, endPoint x: 666, endPoint y: 431, distance: 34.3
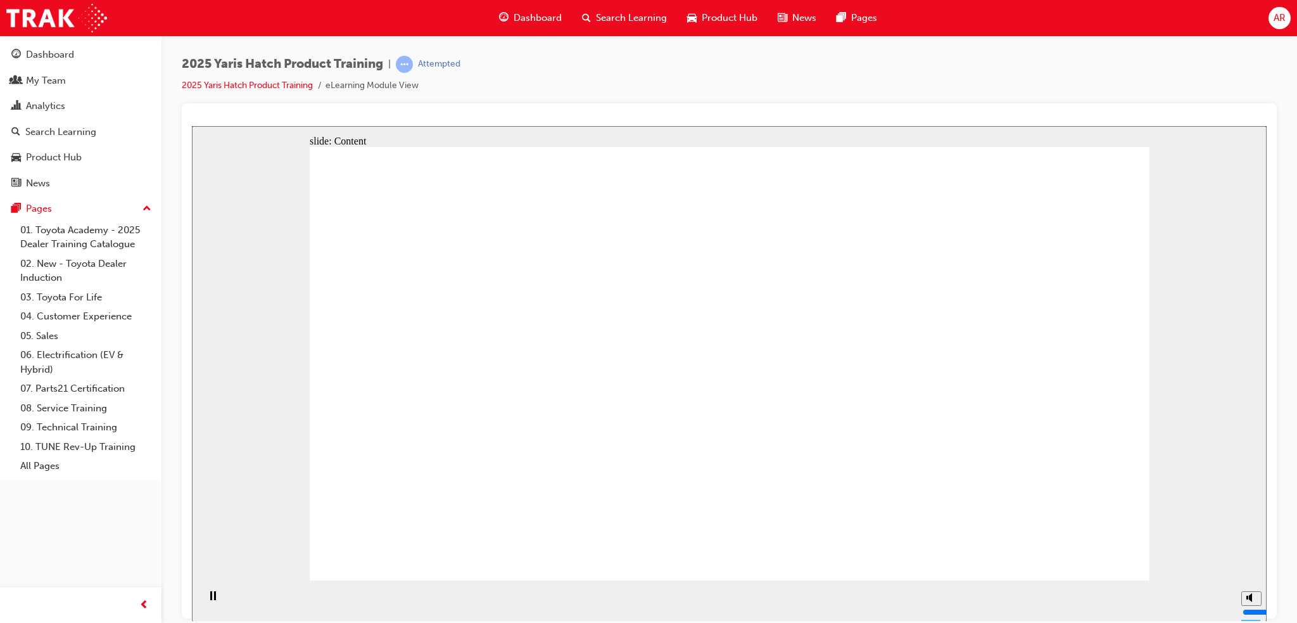
drag, startPoint x: 416, startPoint y: 395, endPoint x: 446, endPoint y: 406, distance: 31.7
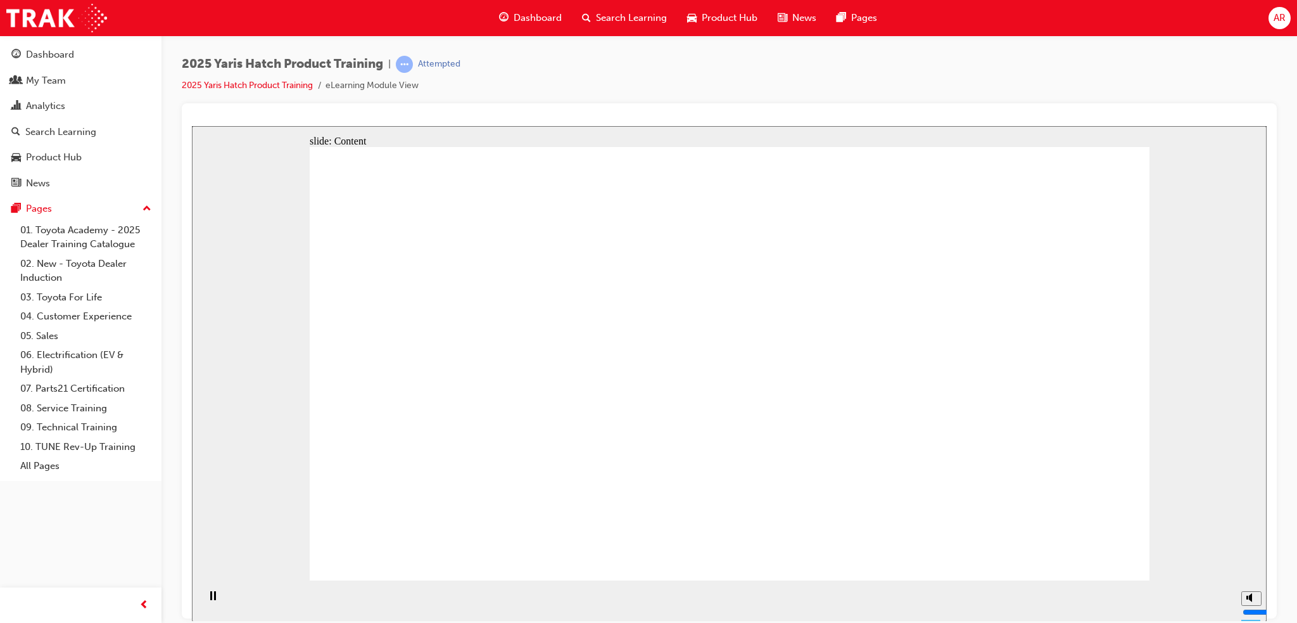
drag, startPoint x: 644, startPoint y: 298, endPoint x: 654, endPoint y: 294, distance: 10.2
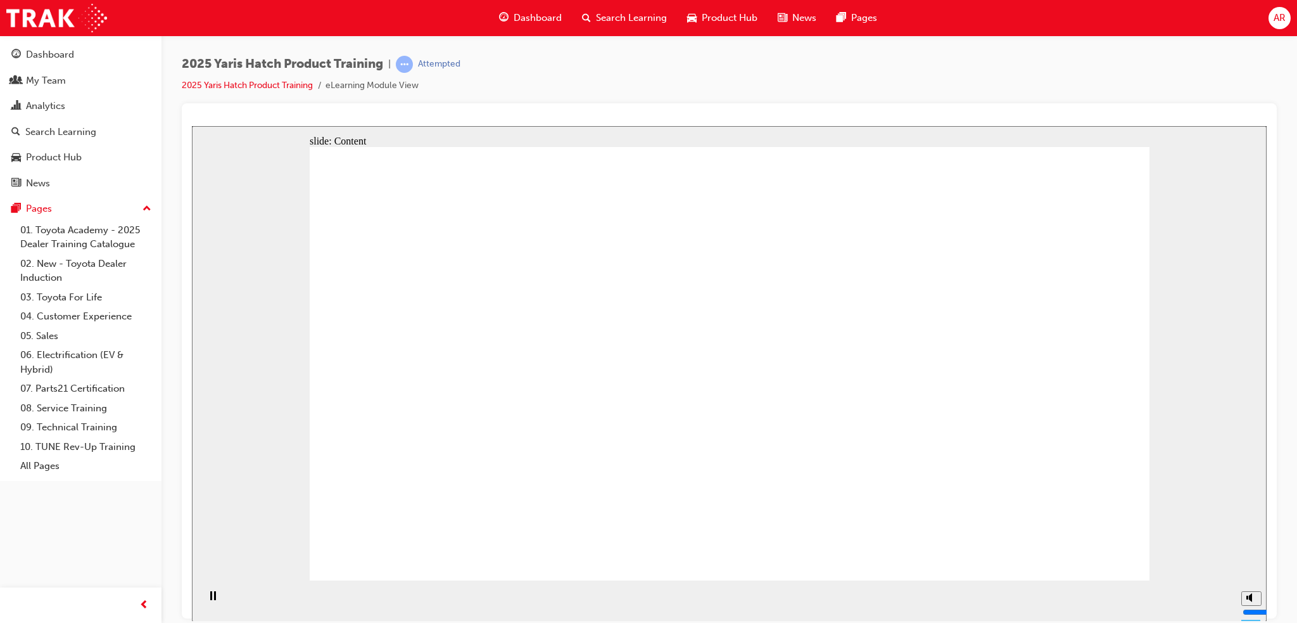
drag, startPoint x: 566, startPoint y: 406, endPoint x: 547, endPoint y: 393, distance: 22.3
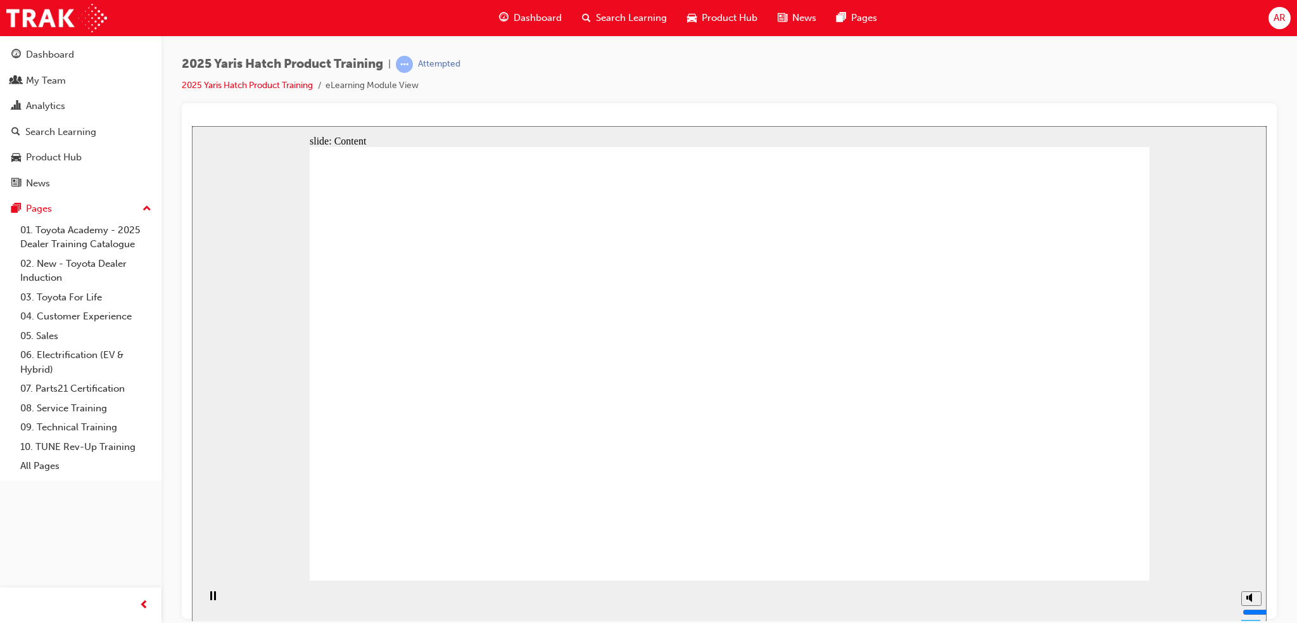
drag, startPoint x: 494, startPoint y: 381, endPoint x: 616, endPoint y: 341, distance: 128.0
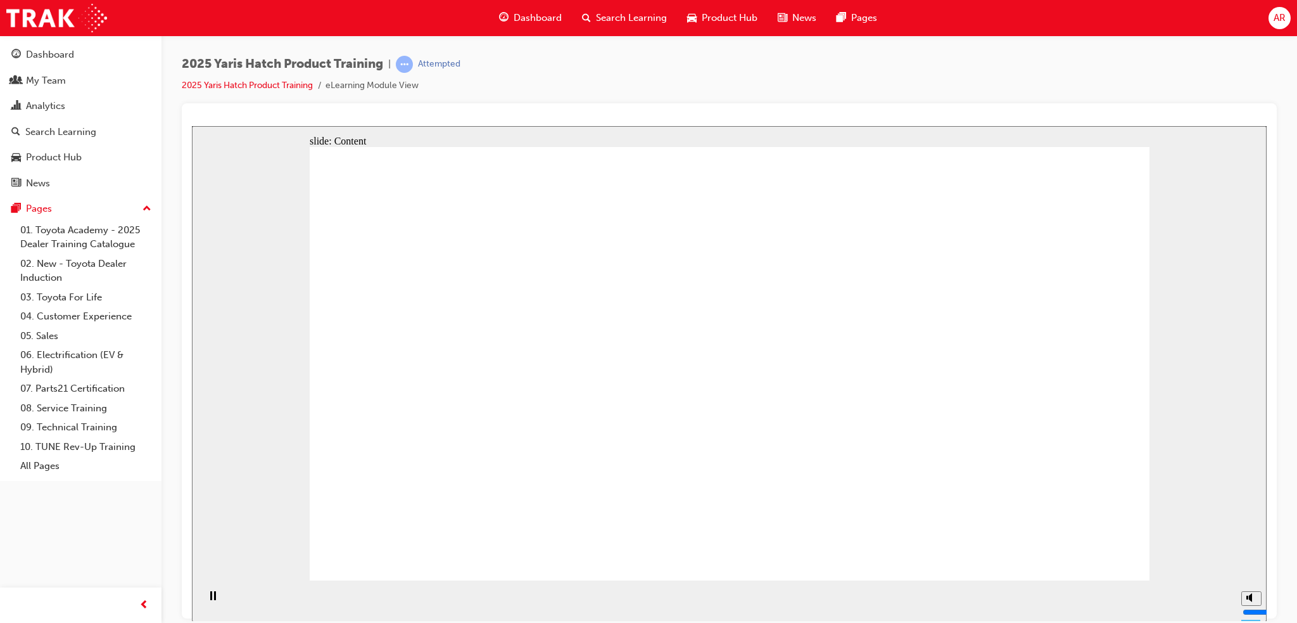
drag, startPoint x: 418, startPoint y: 405, endPoint x: 445, endPoint y: 390, distance: 30.3
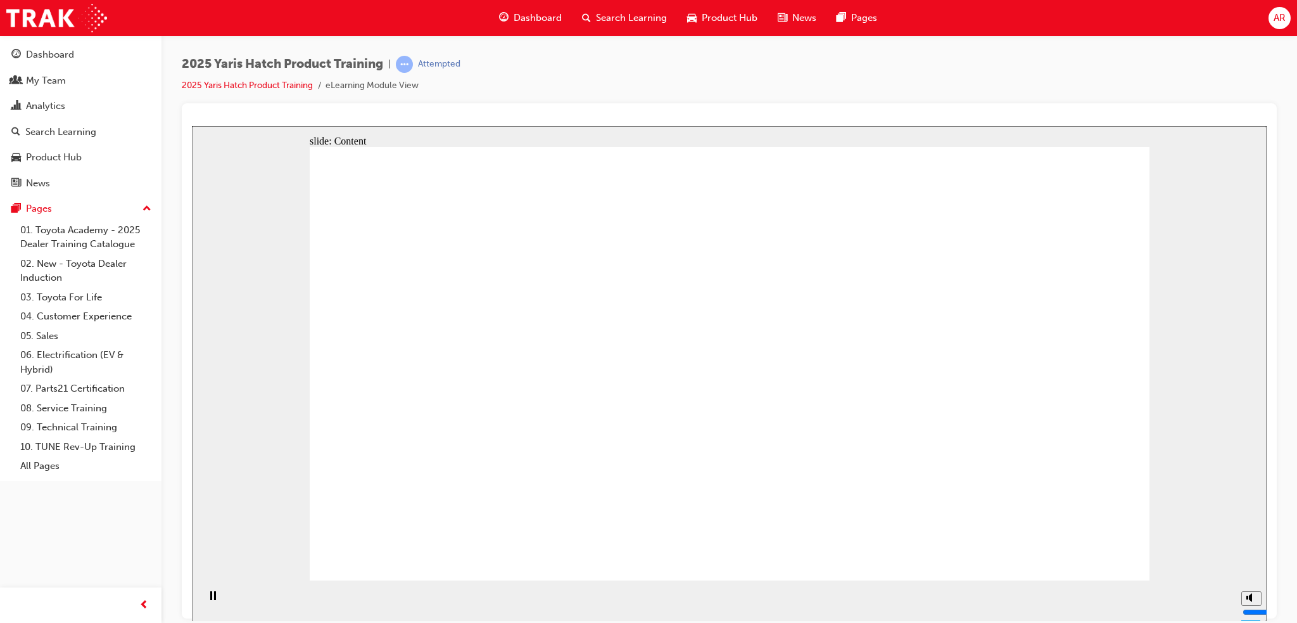
drag, startPoint x: 558, startPoint y: 364, endPoint x: 558, endPoint y: 329, distance: 34.8
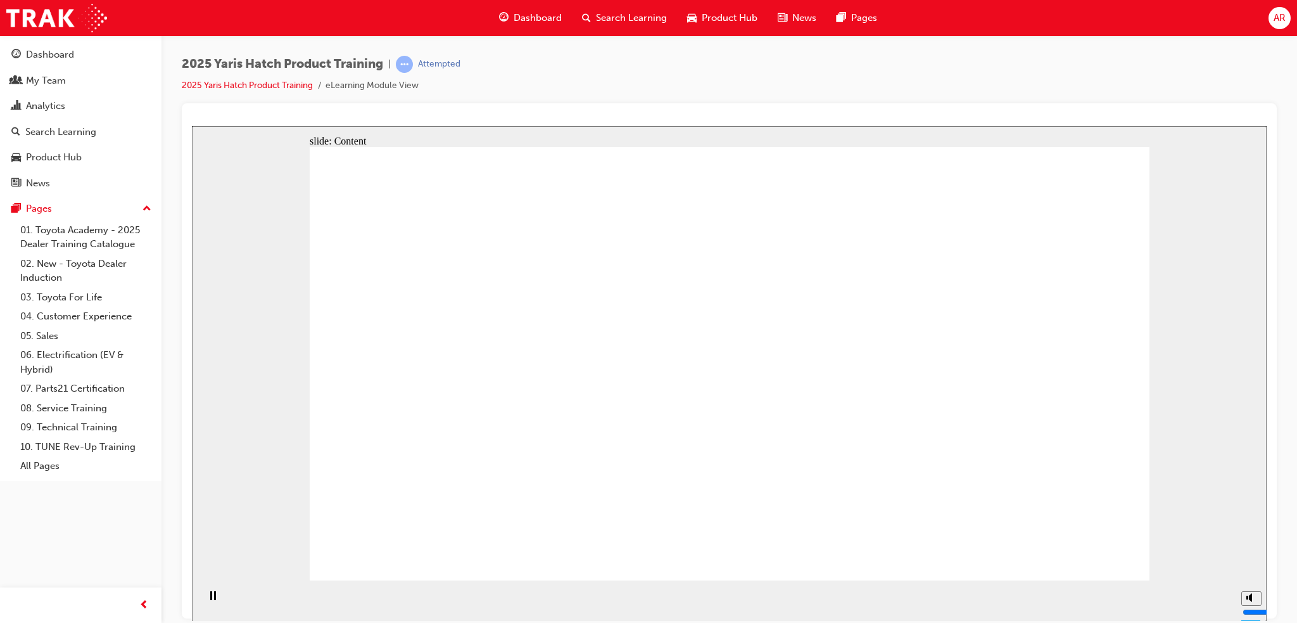
radio input "true"
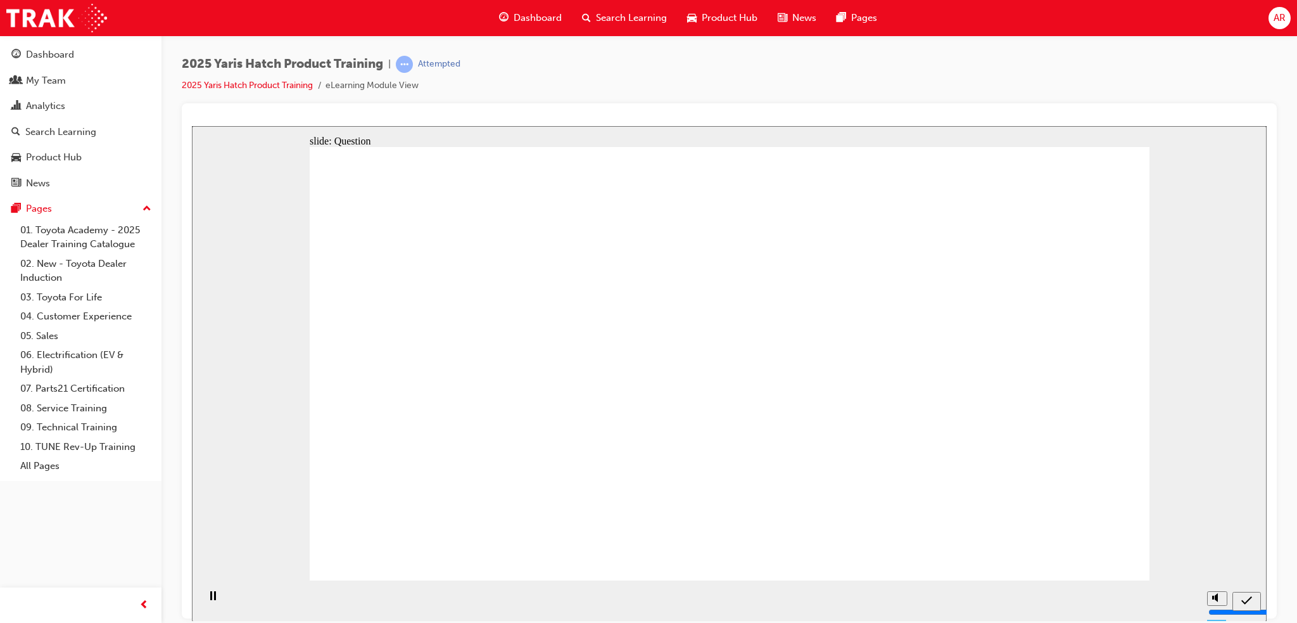
radio input "true"
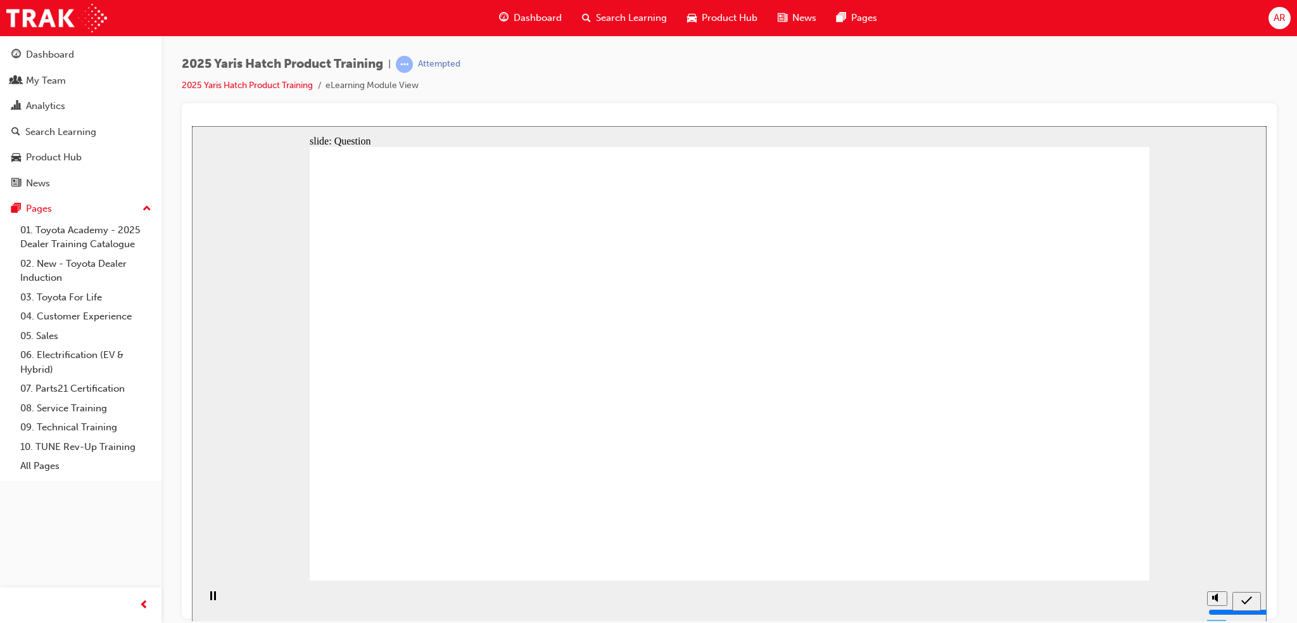
radio input "true"
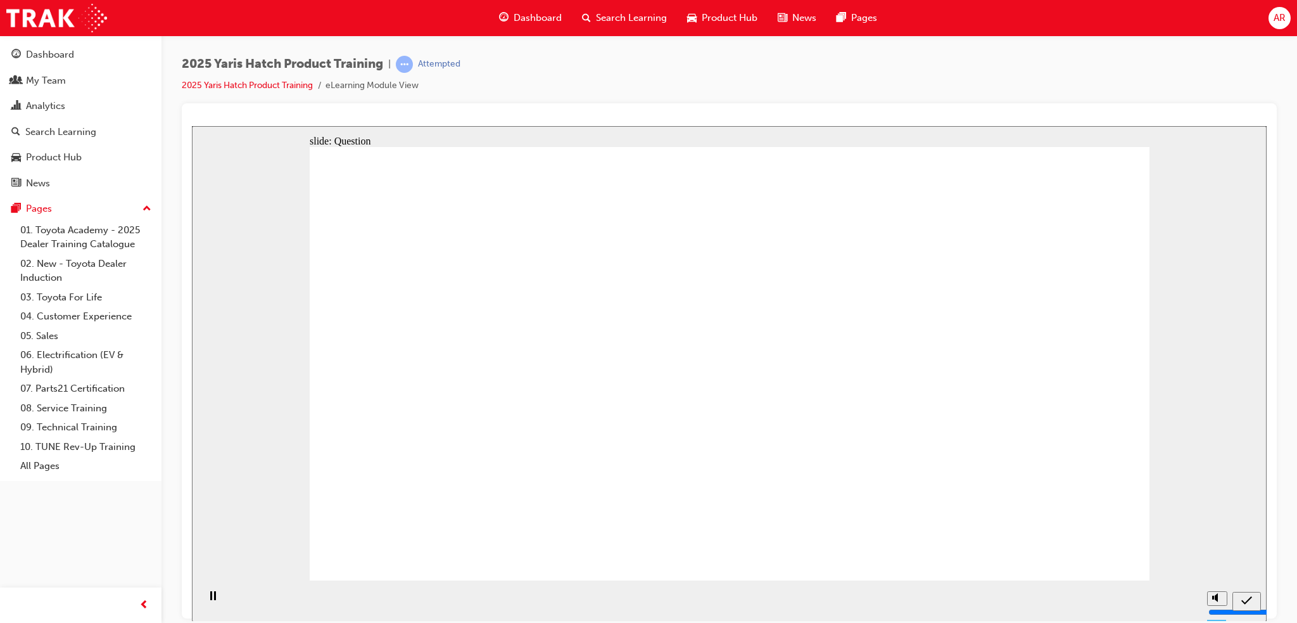
radio input "true"
drag, startPoint x: 582, startPoint y: 348, endPoint x: 434, endPoint y: 474, distance: 194.5
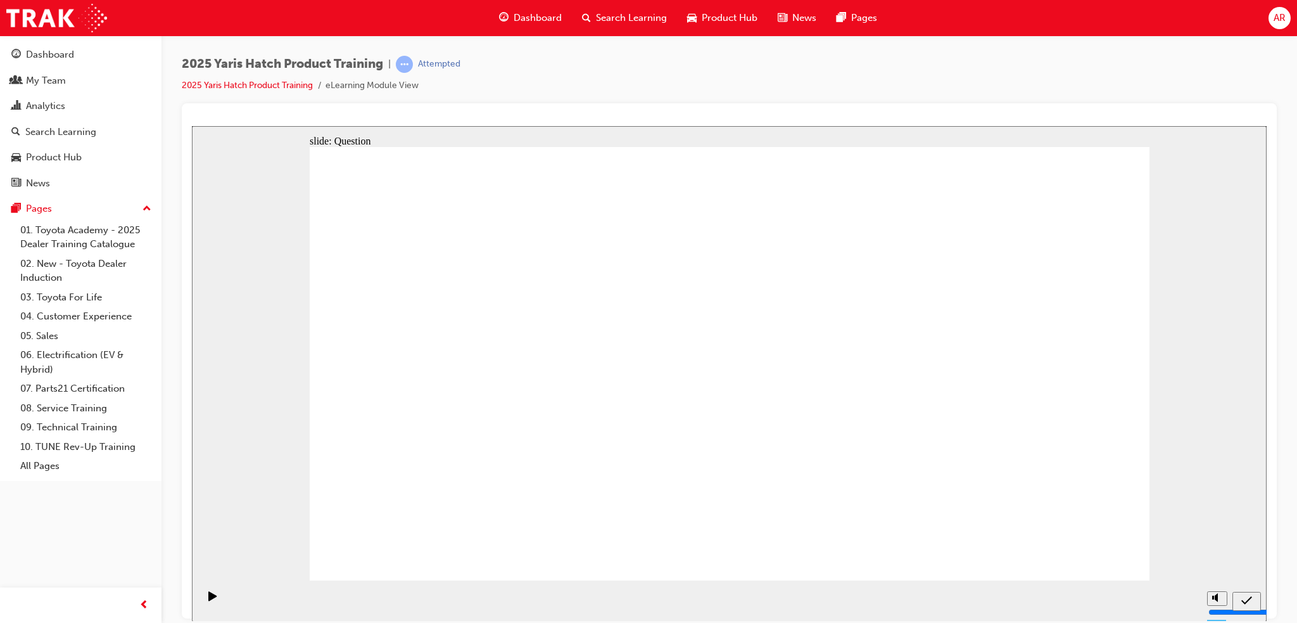
drag, startPoint x: 867, startPoint y: 355, endPoint x: 558, endPoint y: 480, distance: 332.5
drag, startPoint x: 713, startPoint y: 343, endPoint x: 720, endPoint y: 470, distance: 127.5
drag, startPoint x: 573, startPoint y: 378, endPoint x: 886, endPoint y: 492, distance: 333.1
drag, startPoint x: 878, startPoint y: 482, endPoint x: 1062, endPoint y: 501, distance: 185.3
drag, startPoint x: 998, startPoint y: 367, endPoint x: 993, endPoint y: 511, distance: 144.5
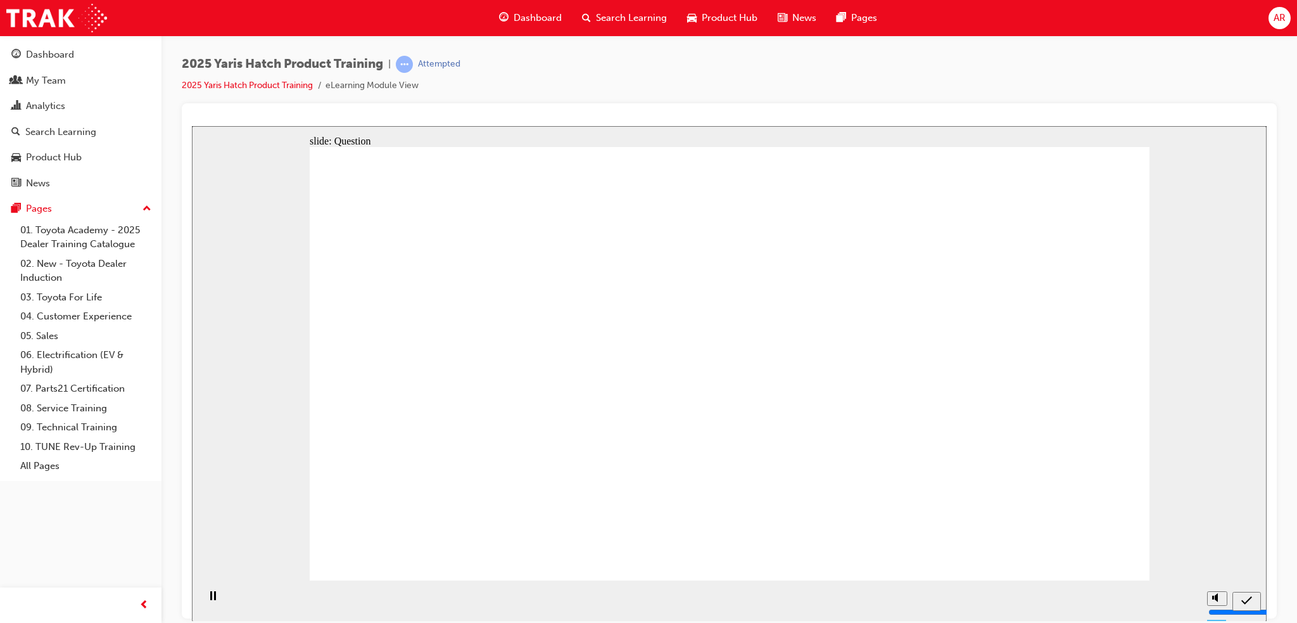
radio input "true"
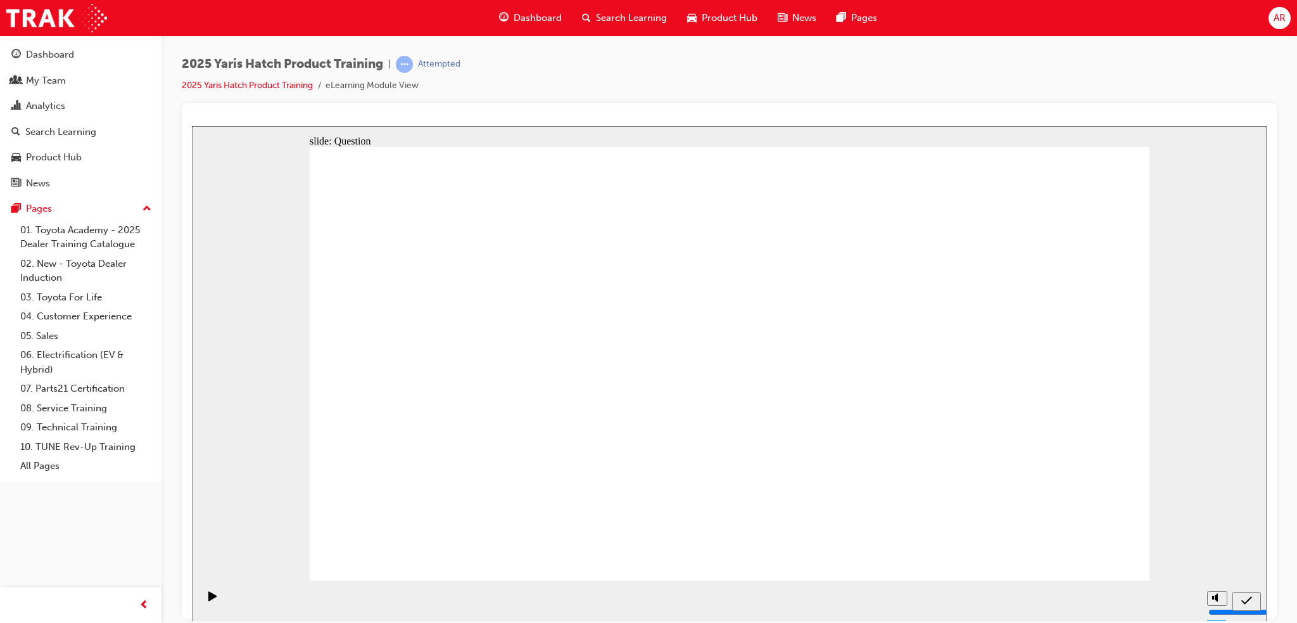
drag, startPoint x: 1025, startPoint y: 381, endPoint x: 1039, endPoint y: 417, distance: 38.7
radio input "true"
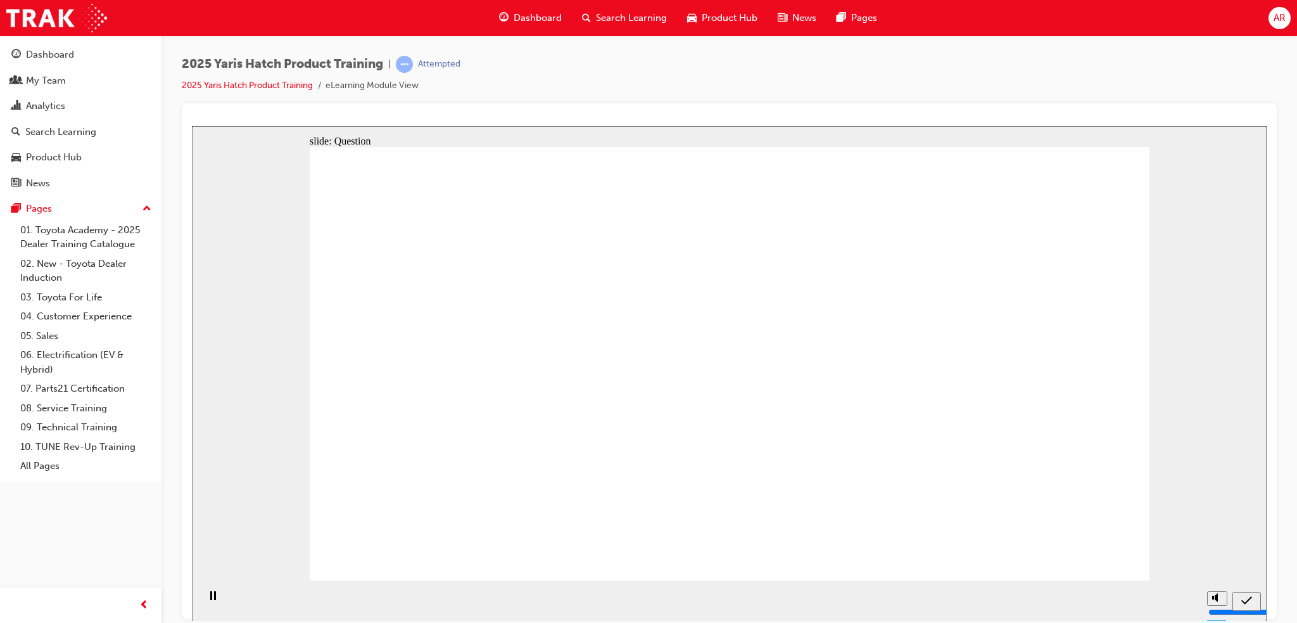
radio input "true"
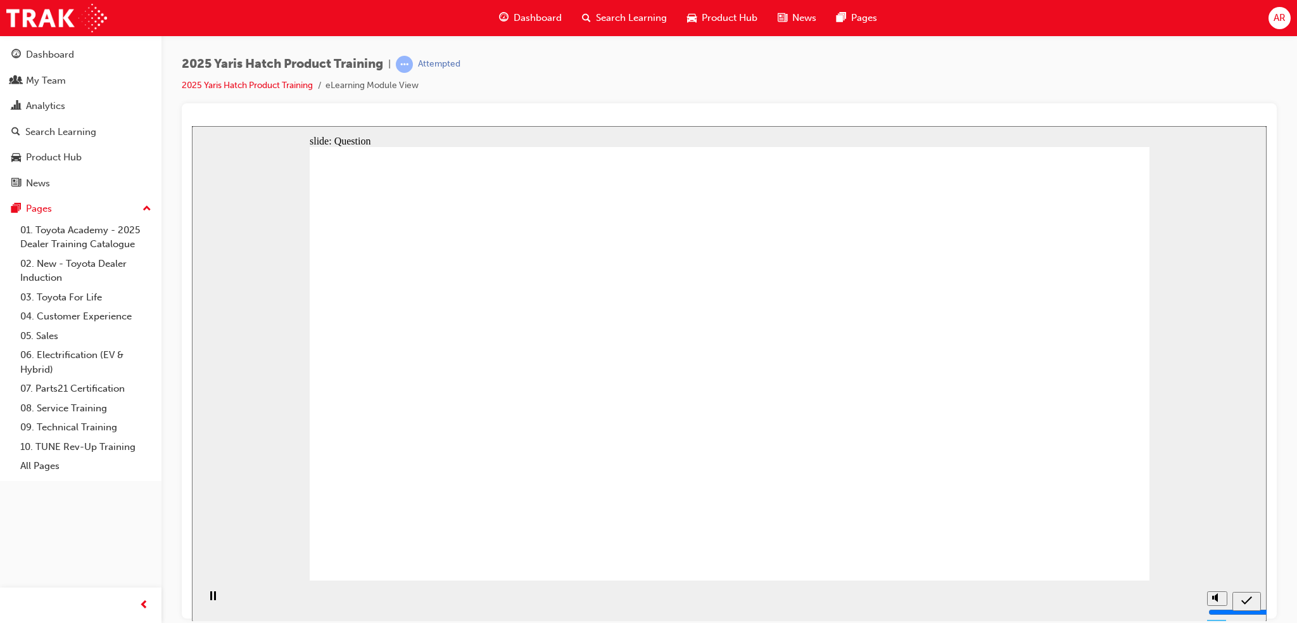
drag, startPoint x: 879, startPoint y: 346, endPoint x: 585, endPoint y: 483, distance: 324.2
drag, startPoint x: 443, startPoint y: 347, endPoint x: 1064, endPoint y: 478, distance: 634.5
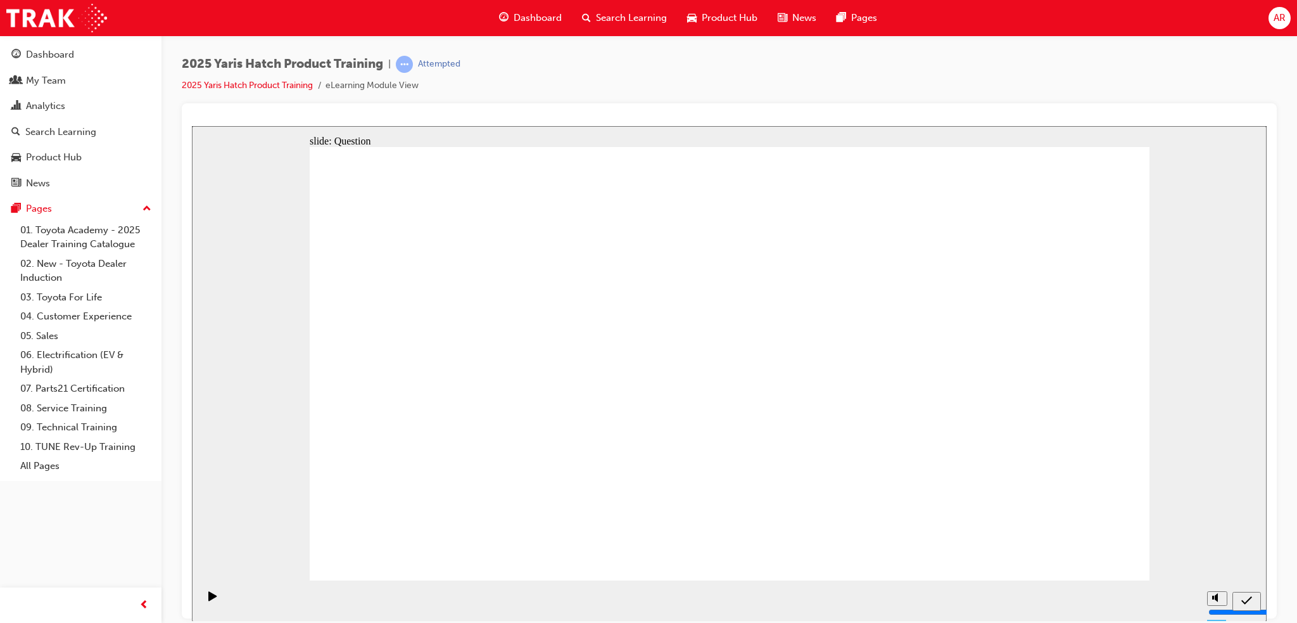
drag, startPoint x: 980, startPoint y: 376, endPoint x: 718, endPoint y: 480, distance: 281.5
drag, startPoint x: 704, startPoint y: 329, endPoint x: 858, endPoint y: 467, distance: 207.3
drag, startPoint x: 519, startPoint y: 411, endPoint x: 678, endPoint y: 537, distance: 202.5
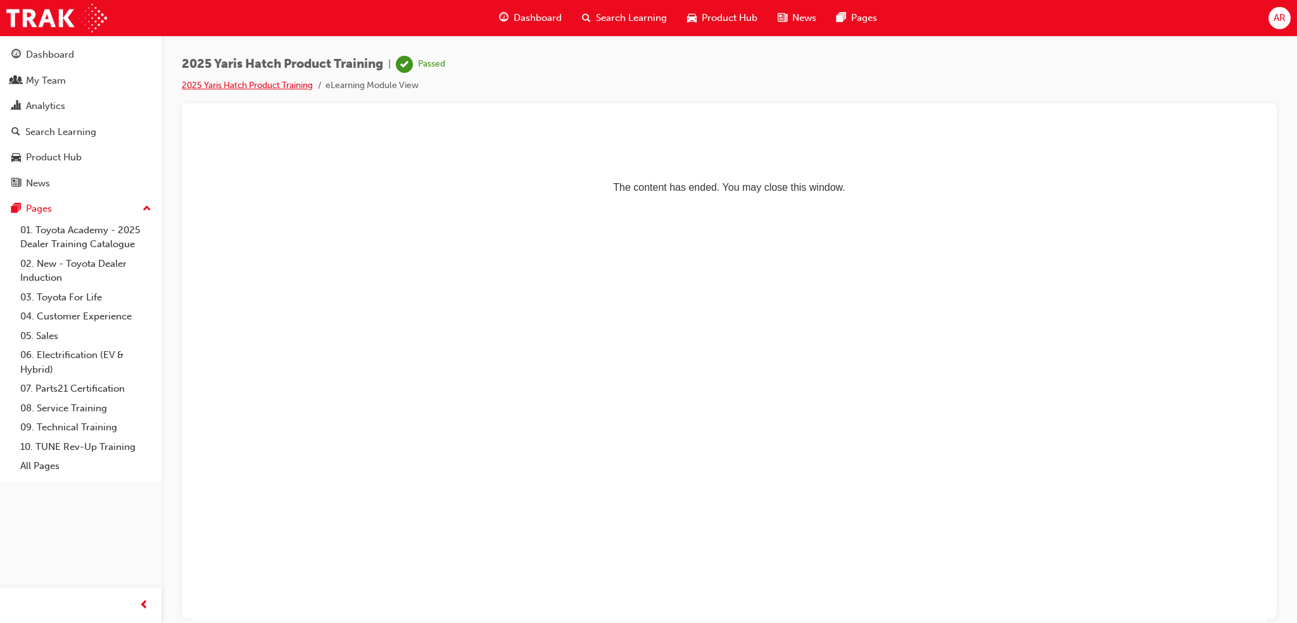
click at [234, 87] on link "2025 Yaris Hatch Product Training" at bounding box center [247, 85] width 131 height 11
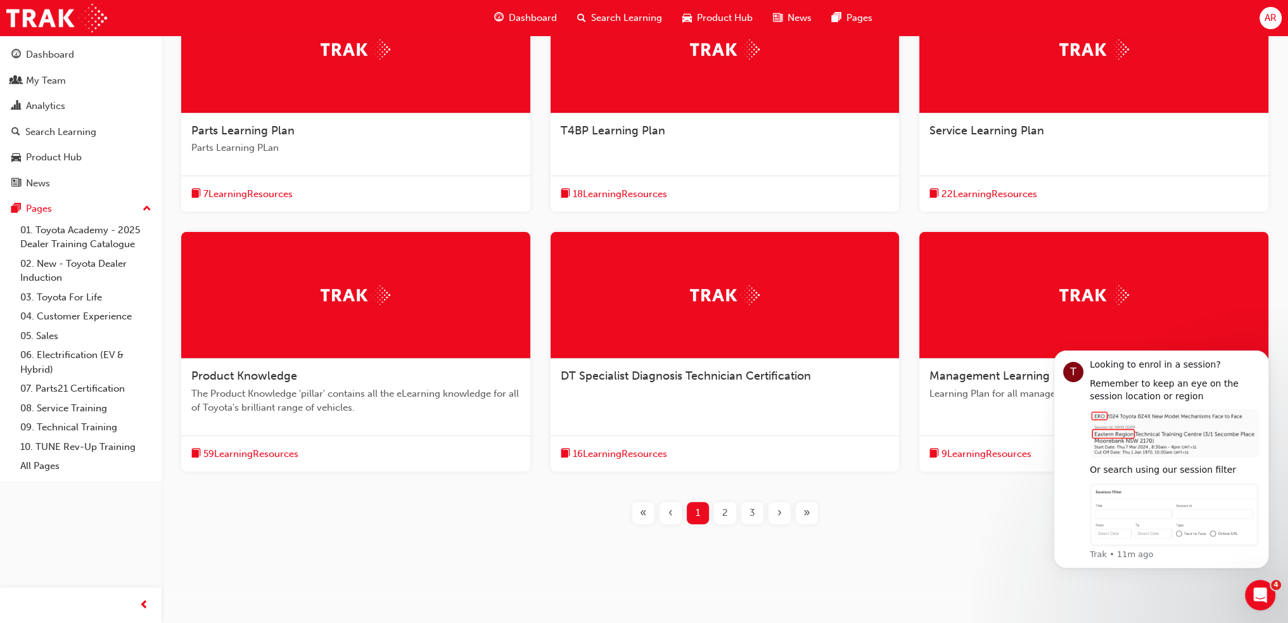
scroll to position [310, 0]
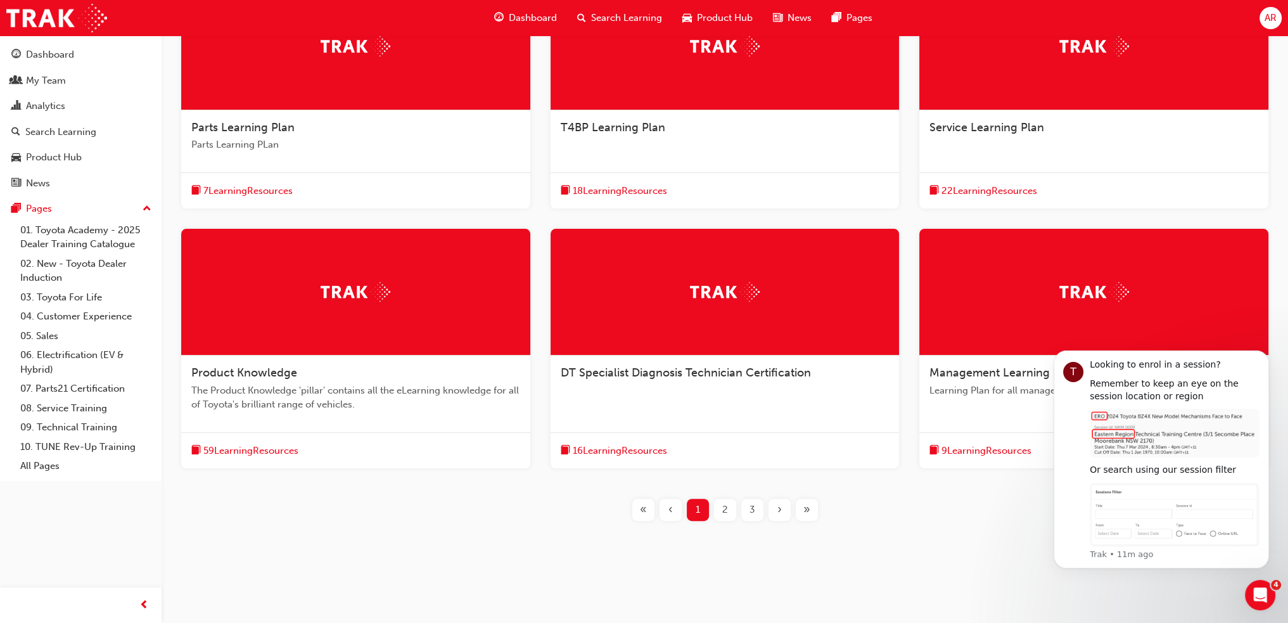
click at [265, 448] on span "59 Learning Resources" at bounding box center [250, 450] width 95 height 15
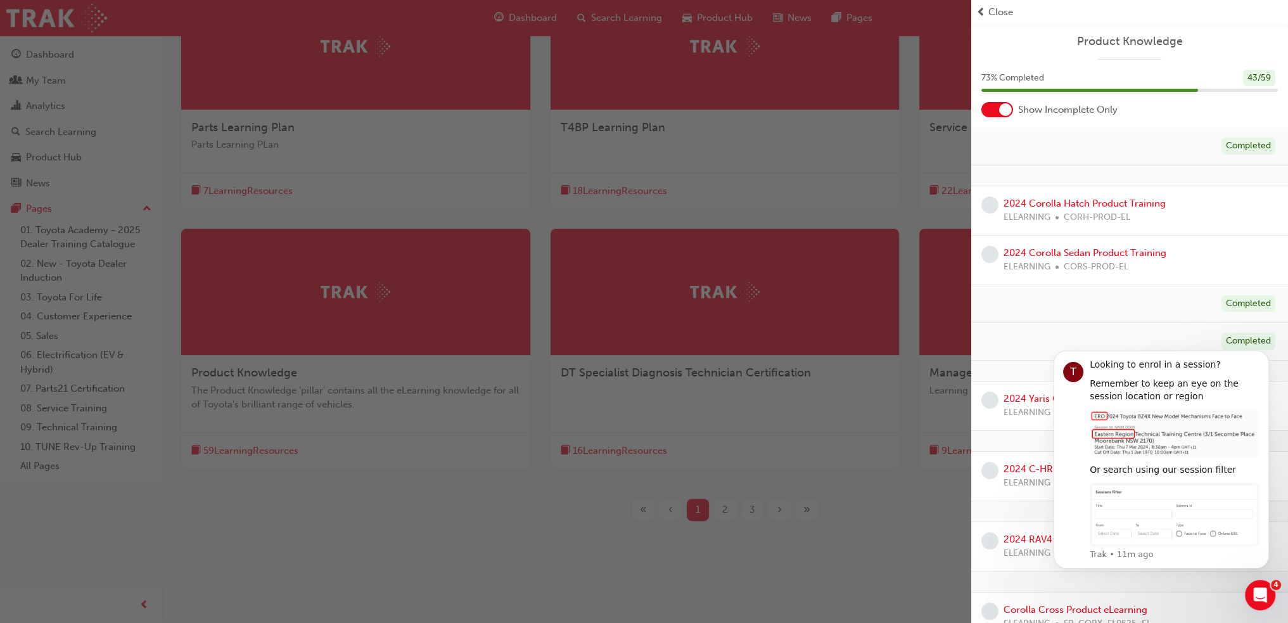
scroll to position [63, 0]
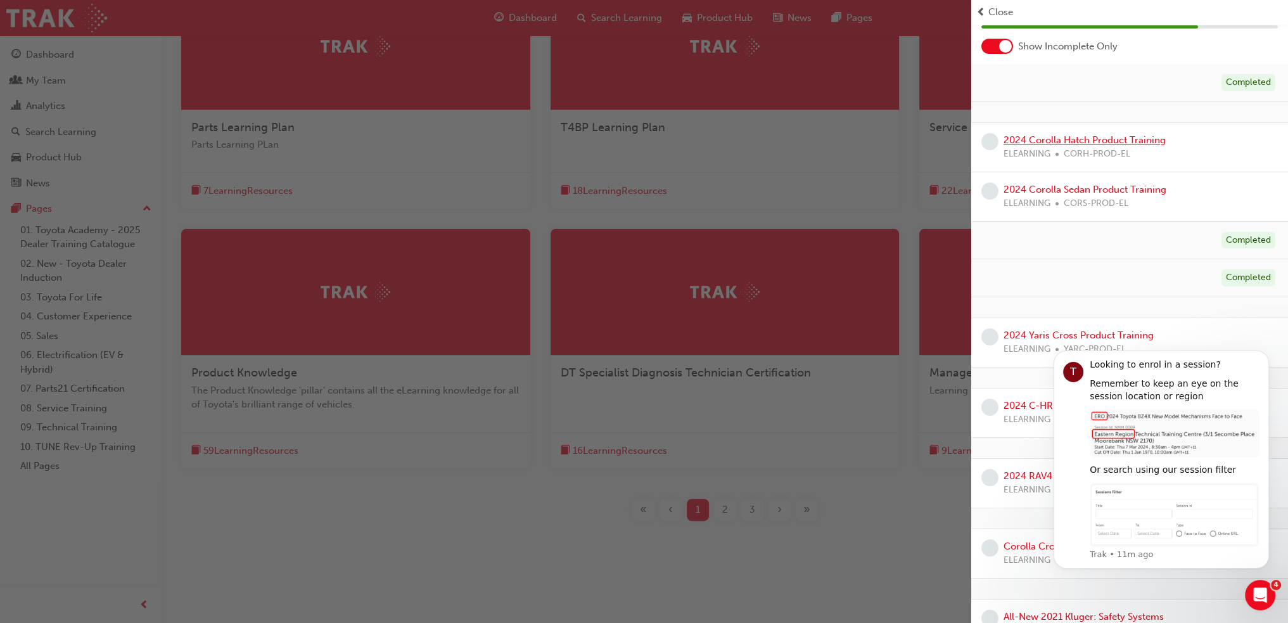
click at [1110, 137] on link "2024 Corolla Hatch Product Training" at bounding box center [1084, 139] width 162 height 11
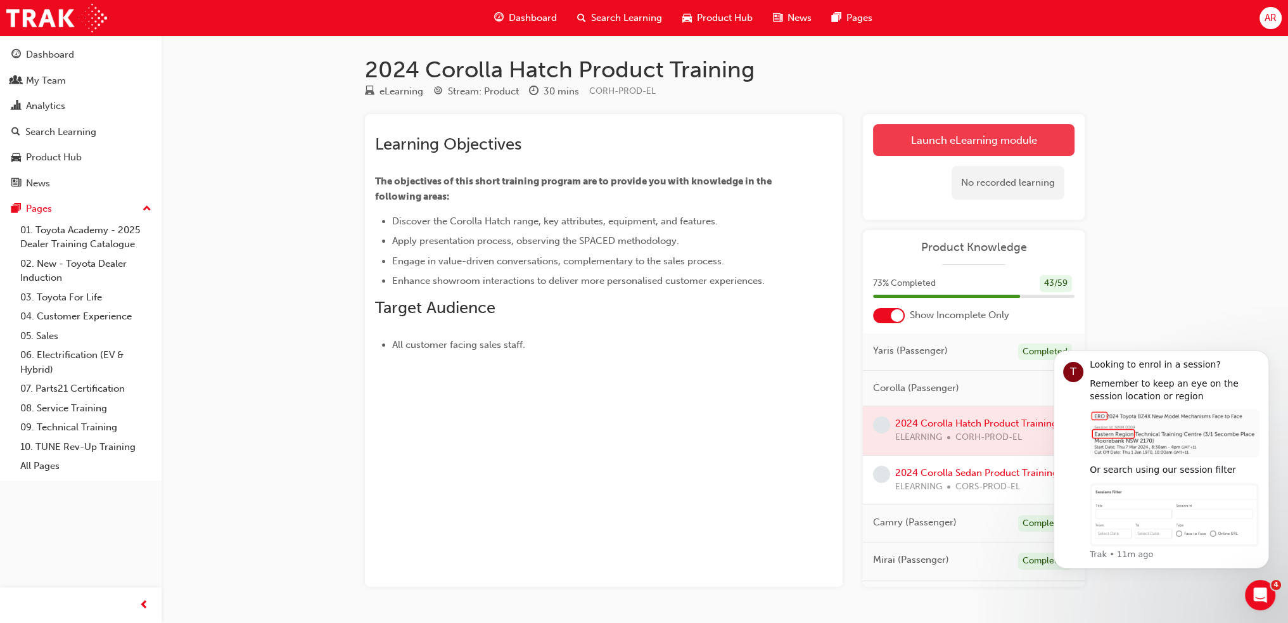
click at [945, 151] on link "Launch eLearning module" at bounding box center [973, 140] width 201 height 32
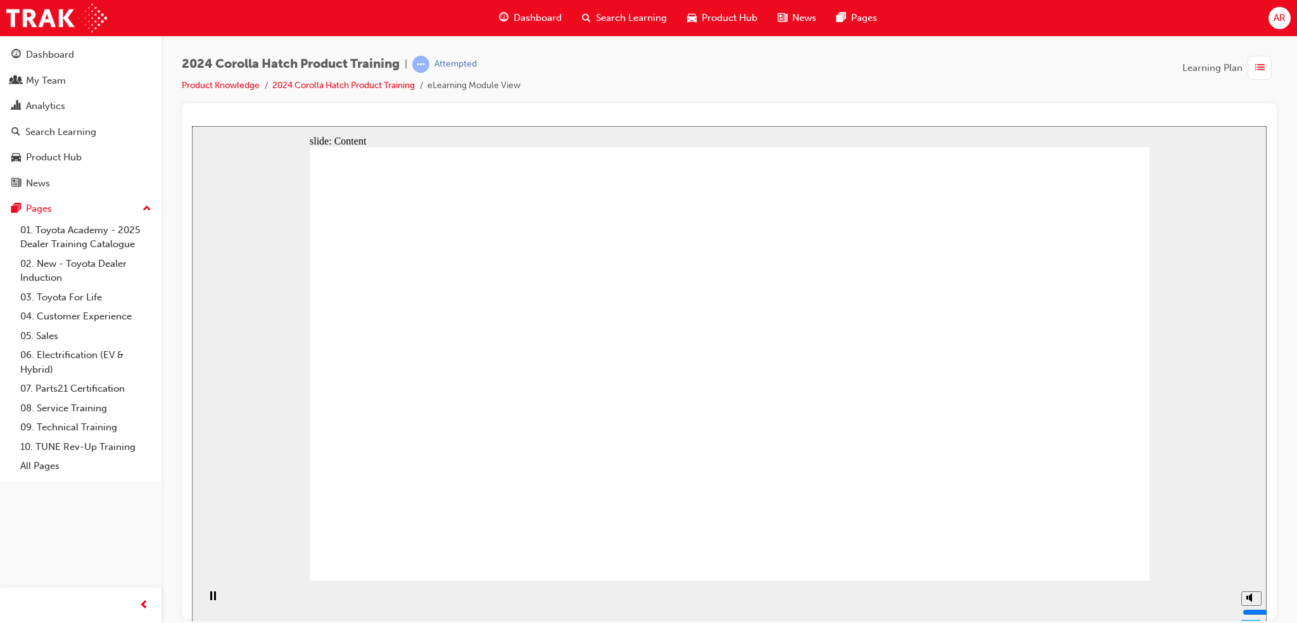
drag, startPoint x: 615, startPoint y: 299, endPoint x: 576, endPoint y: 322, distance: 45.4
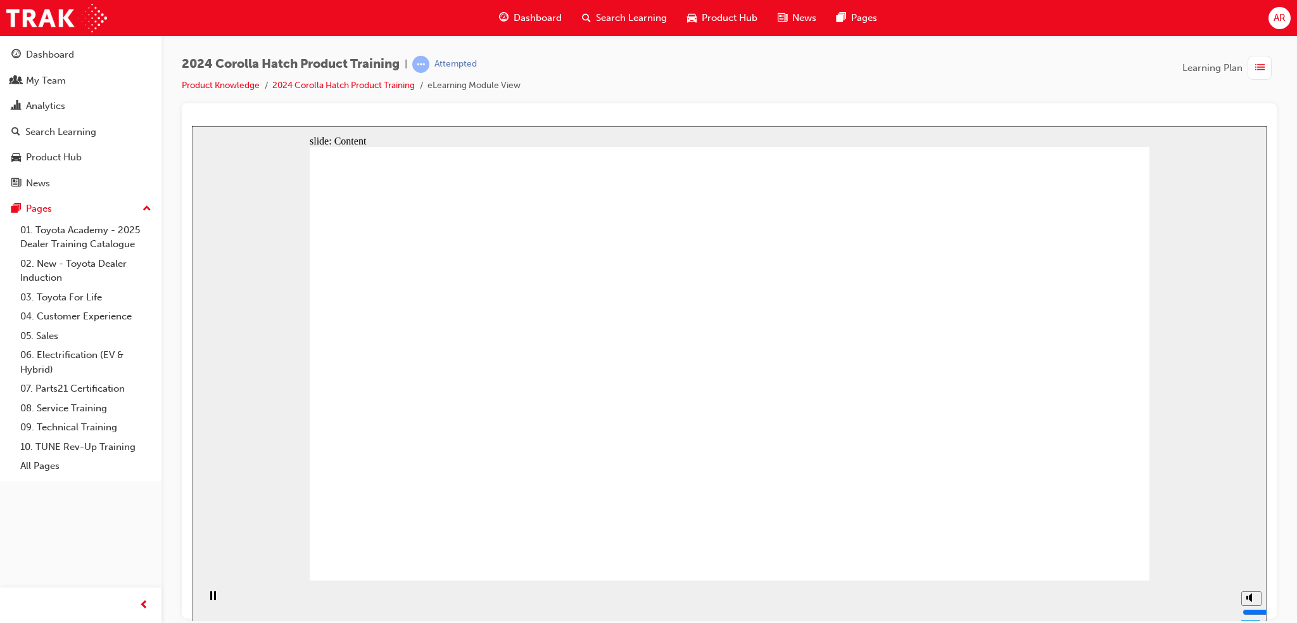
drag, startPoint x: 459, startPoint y: 331, endPoint x: 481, endPoint y: 366, distance: 41.3
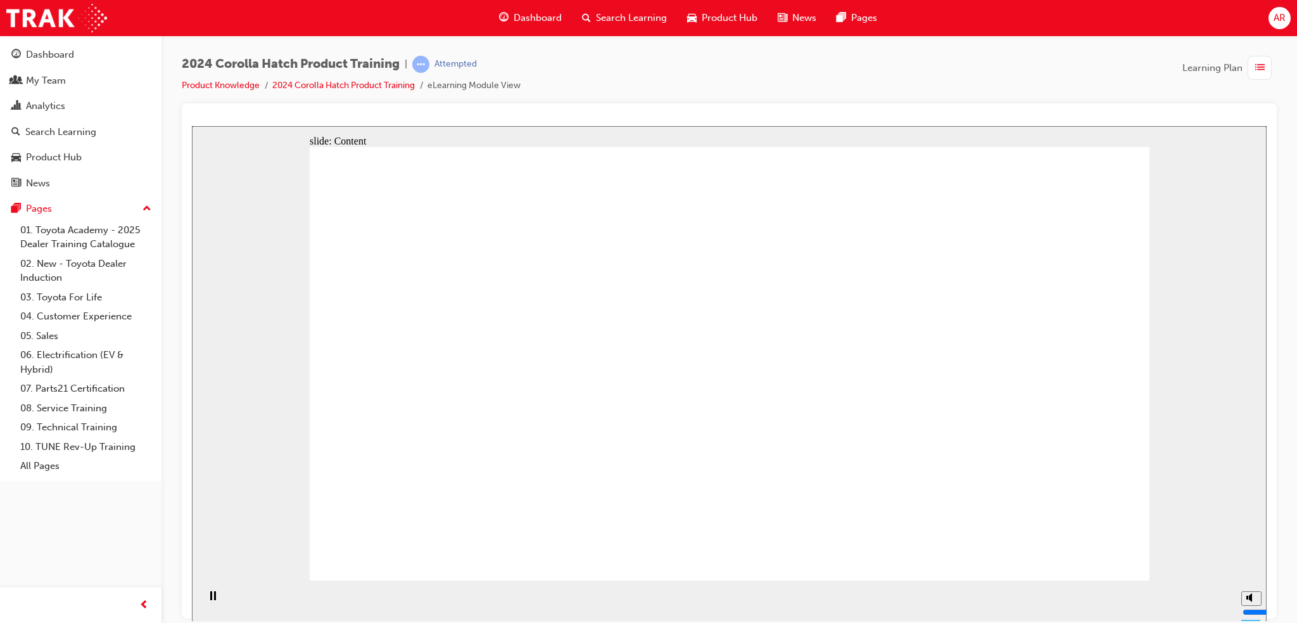
drag, startPoint x: 723, startPoint y: 449, endPoint x: 621, endPoint y: 406, distance: 111.3
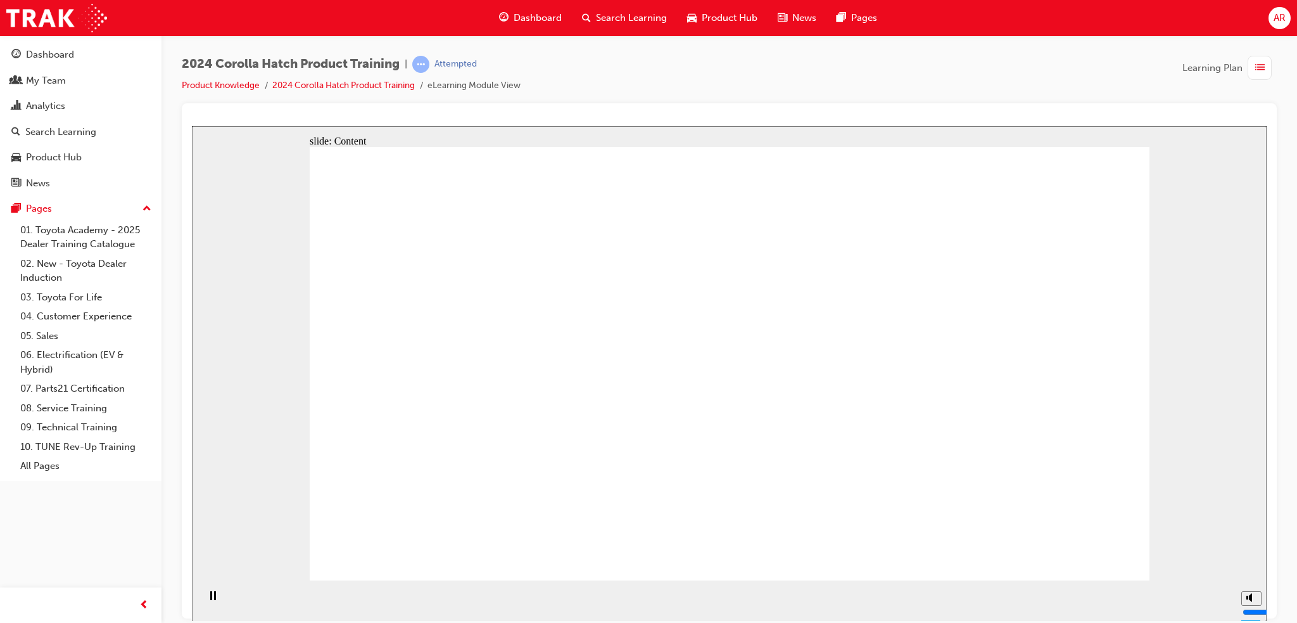
drag, startPoint x: 476, startPoint y: 387, endPoint x: 464, endPoint y: 386, distance: 12.1
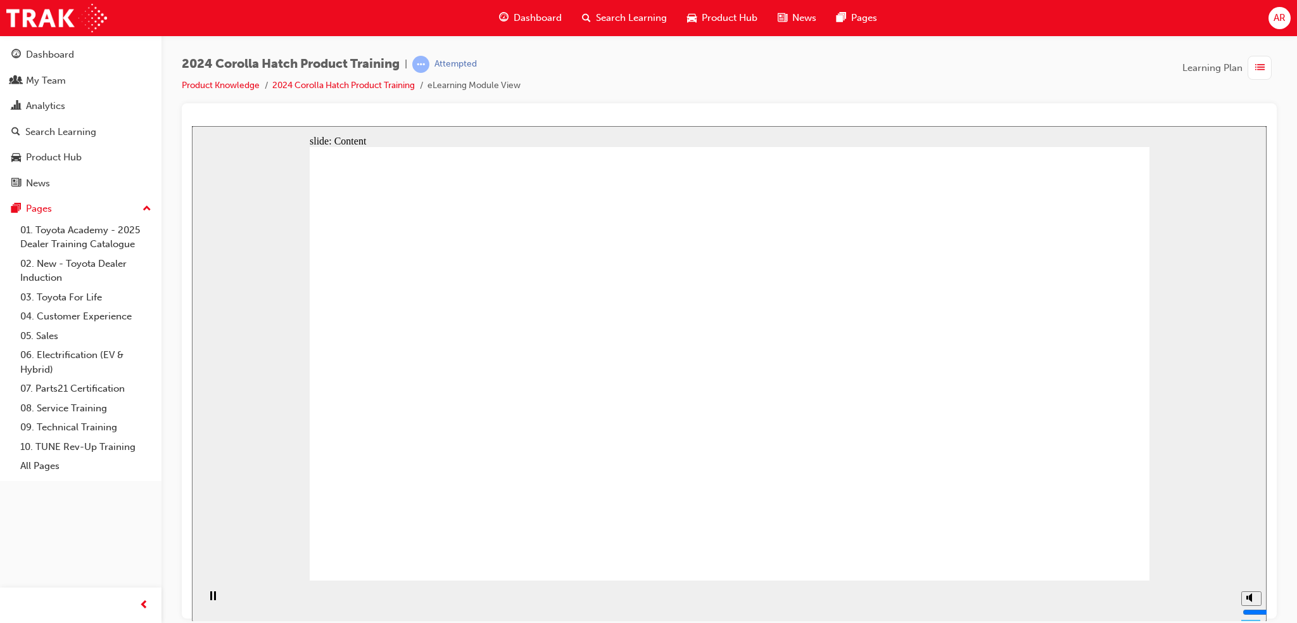
radio input "true"
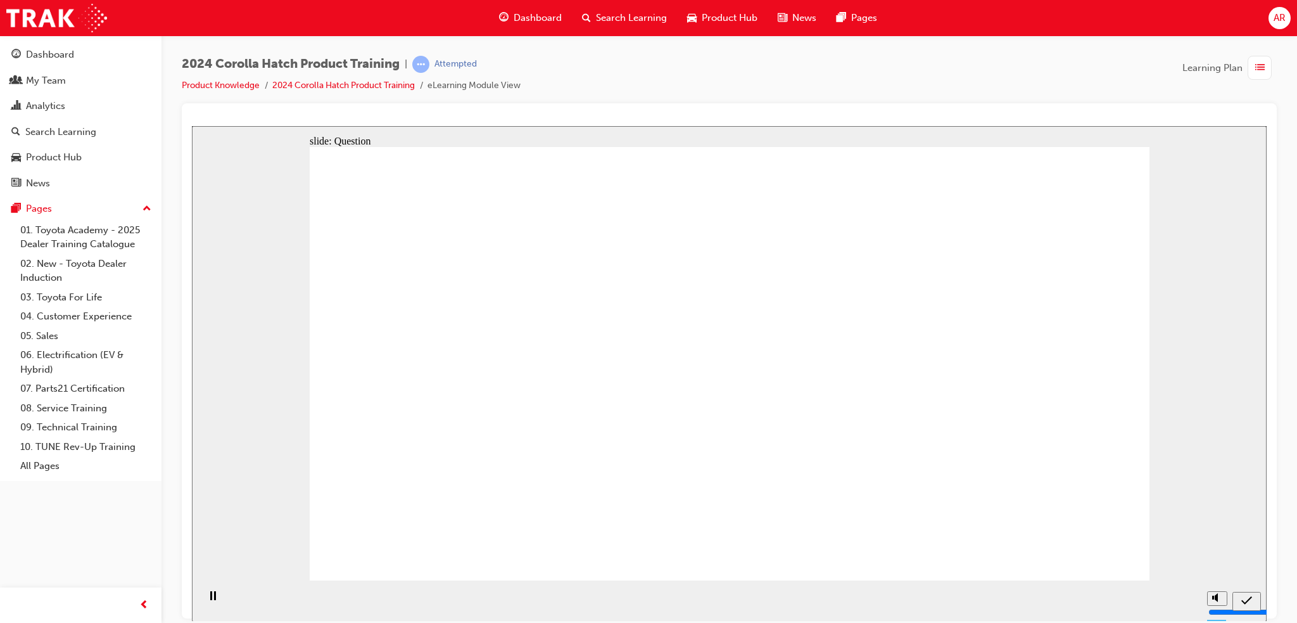
radio input "true"
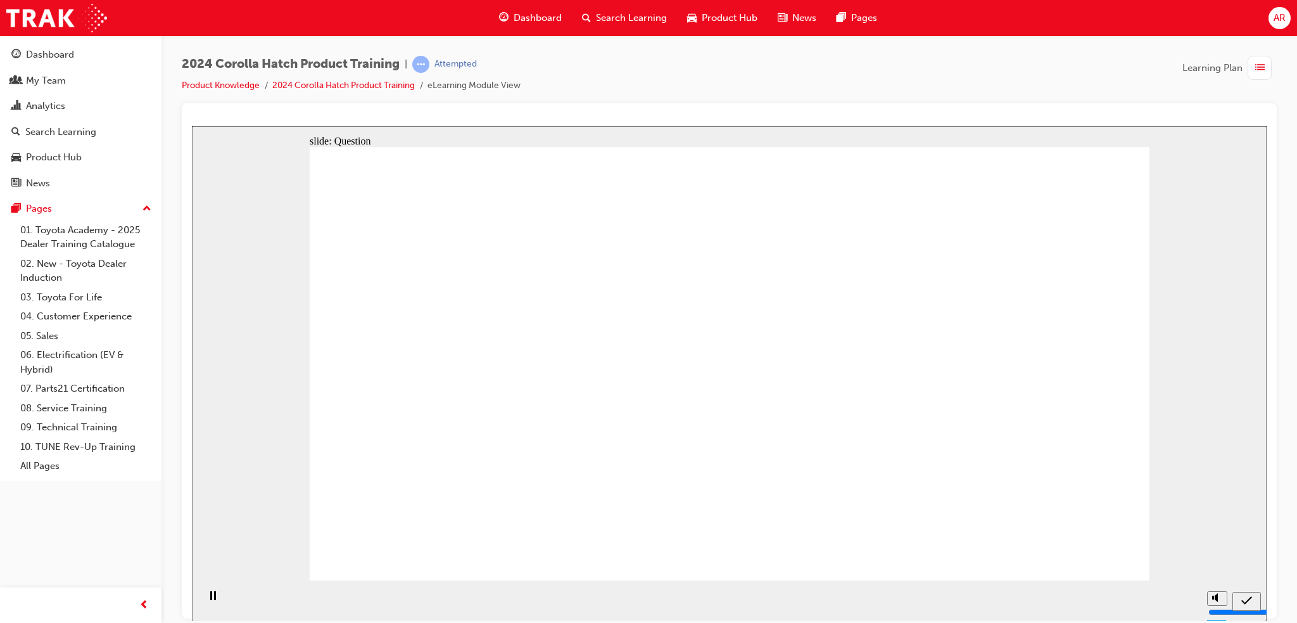
radio input "true"
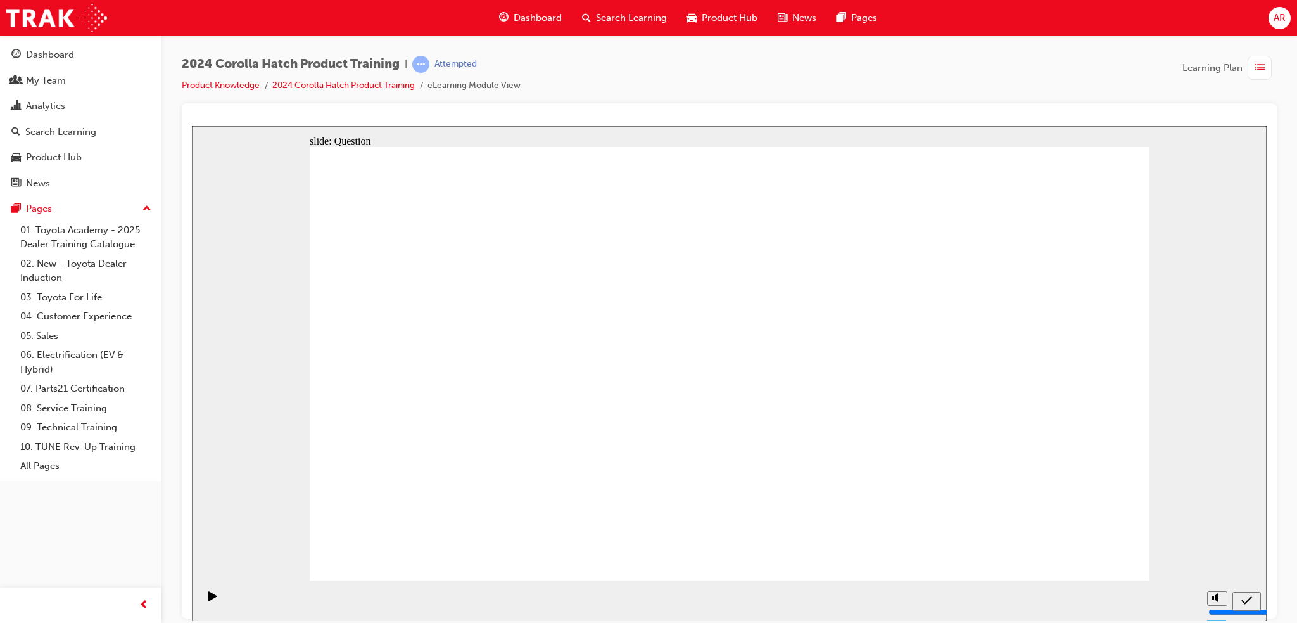
radio input "true"
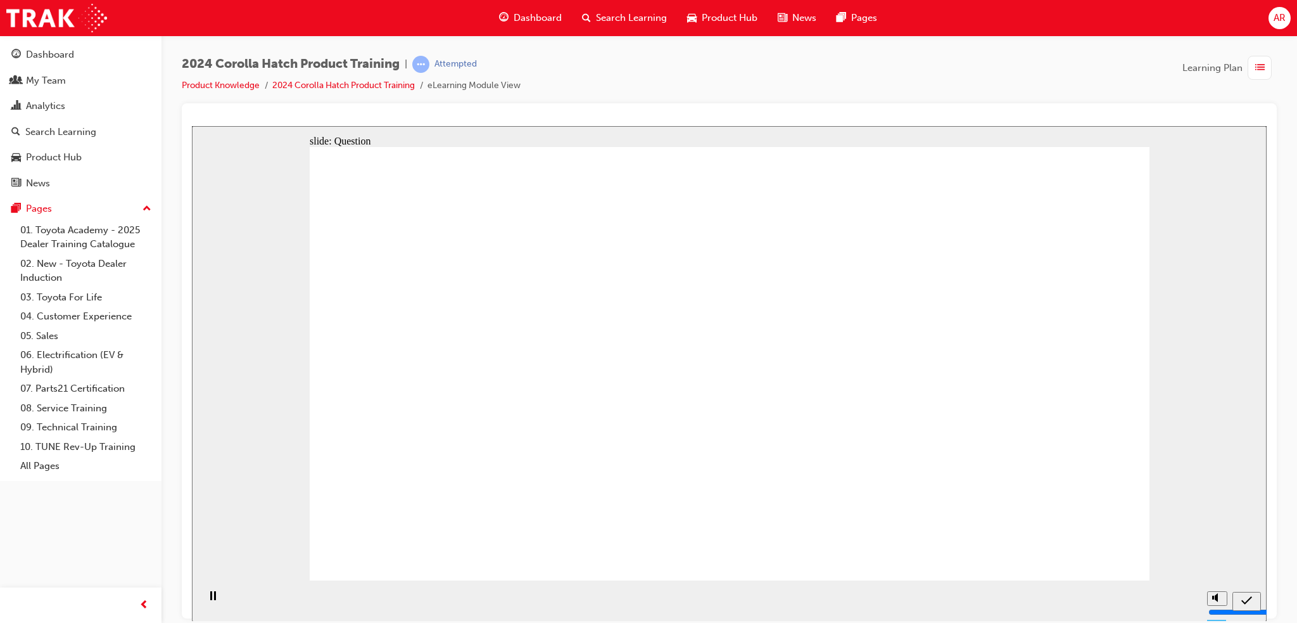
drag, startPoint x: 860, startPoint y: 377, endPoint x: 740, endPoint y: 497, distance: 170.2
drag, startPoint x: 737, startPoint y: 358, endPoint x: 876, endPoint y: 483, distance: 187.0
drag, startPoint x: 1016, startPoint y: 360, endPoint x: 1019, endPoint y: 477, distance: 116.6
drag, startPoint x: 609, startPoint y: 330, endPoint x: 467, endPoint y: 448, distance: 184.9
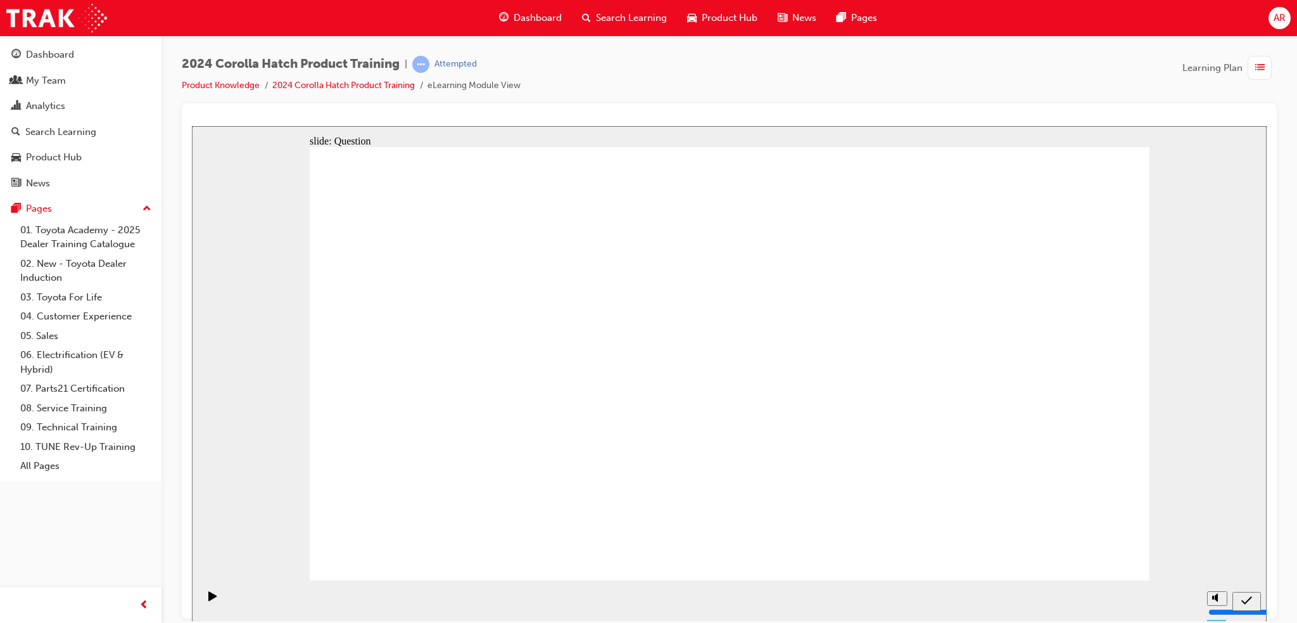
drag, startPoint x: 459, startPoint y: 345, endPoint x: 613, endPoint y: 512, distance: 227.7
click at [305, 87] on link "2024 Corolla Hatch Product Training" at bounding box center [343, 85] width 143 height 11
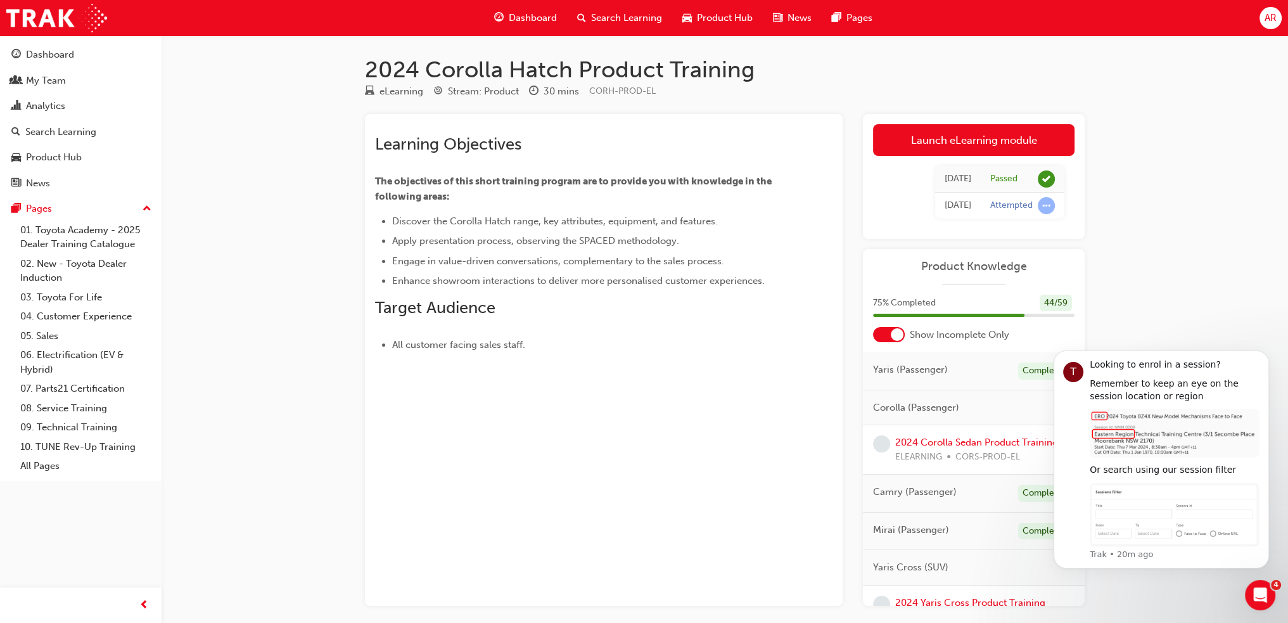
click at [896, 332] on div at bounding box center [897, 334] width 13 height 13
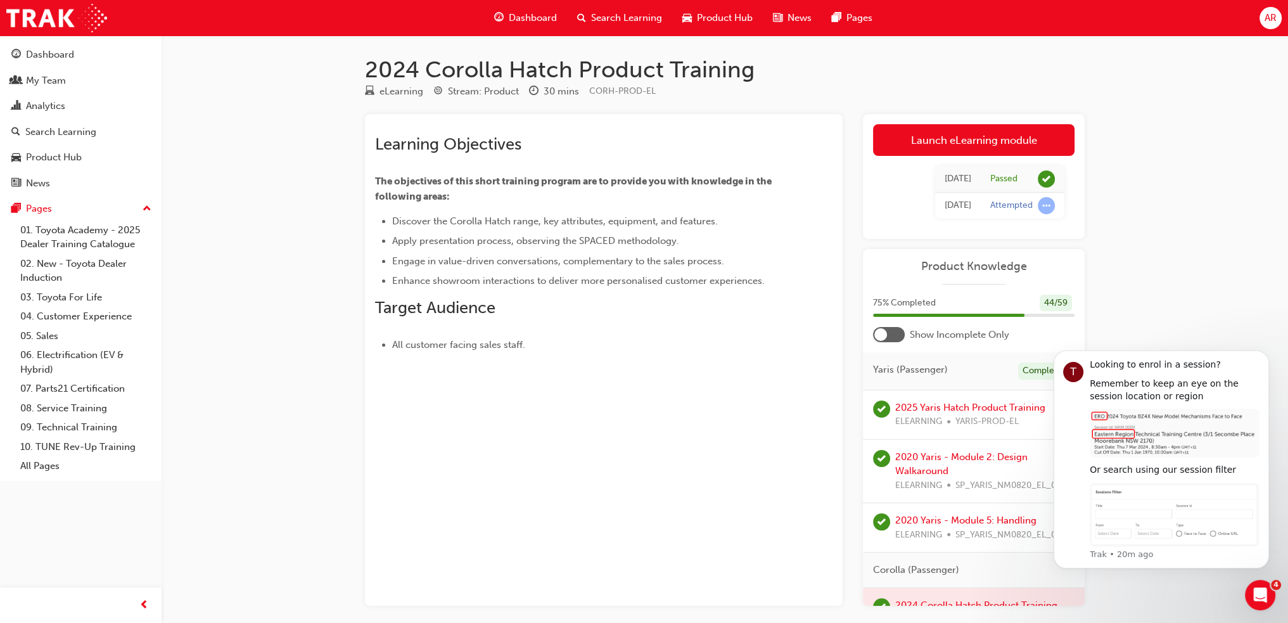
click at [896, 332] on div at bounding box center [889, 334] width 32 height 15
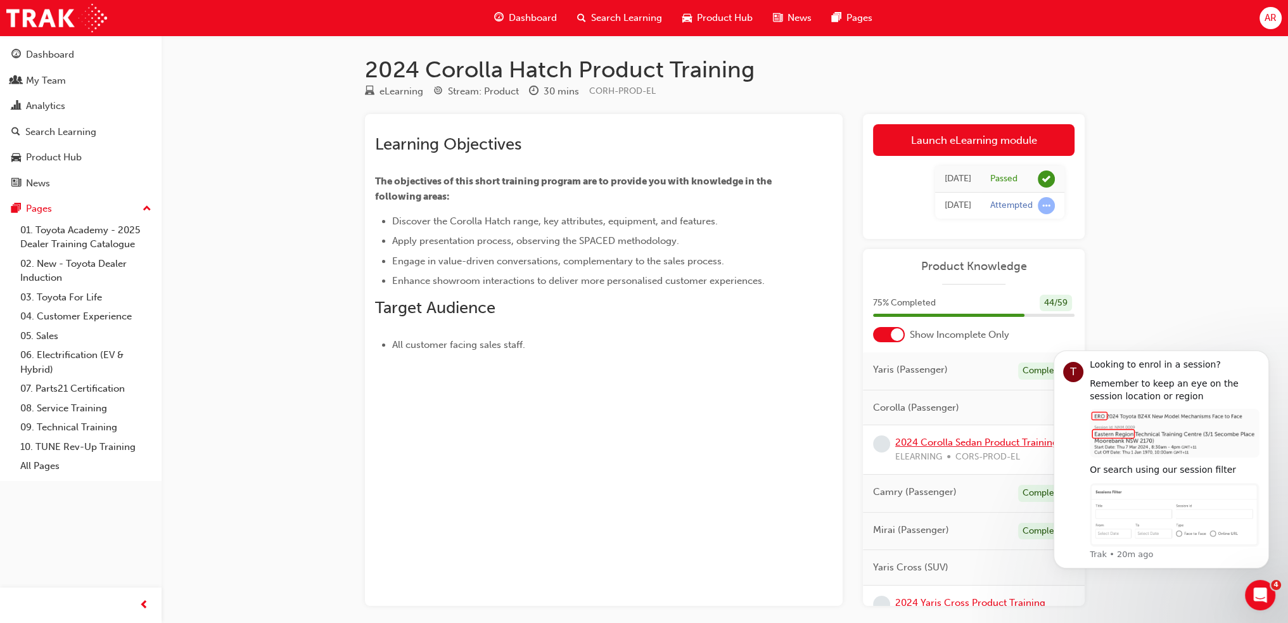
click at [986, 442] on link "2024 Corolla Sedan Product Training" at bounding box center [976, 441] width 163 height 11
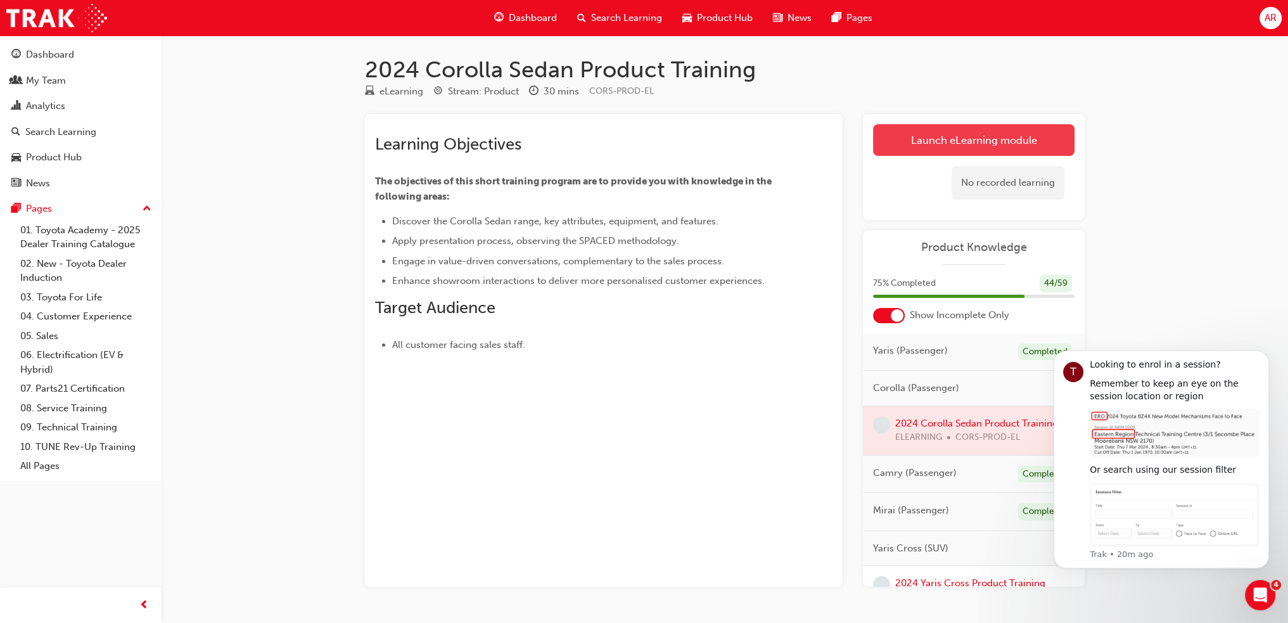
click at [955, 146] on link "Launch eLearning module" at bounding box center [973, 140] width 201 height 32
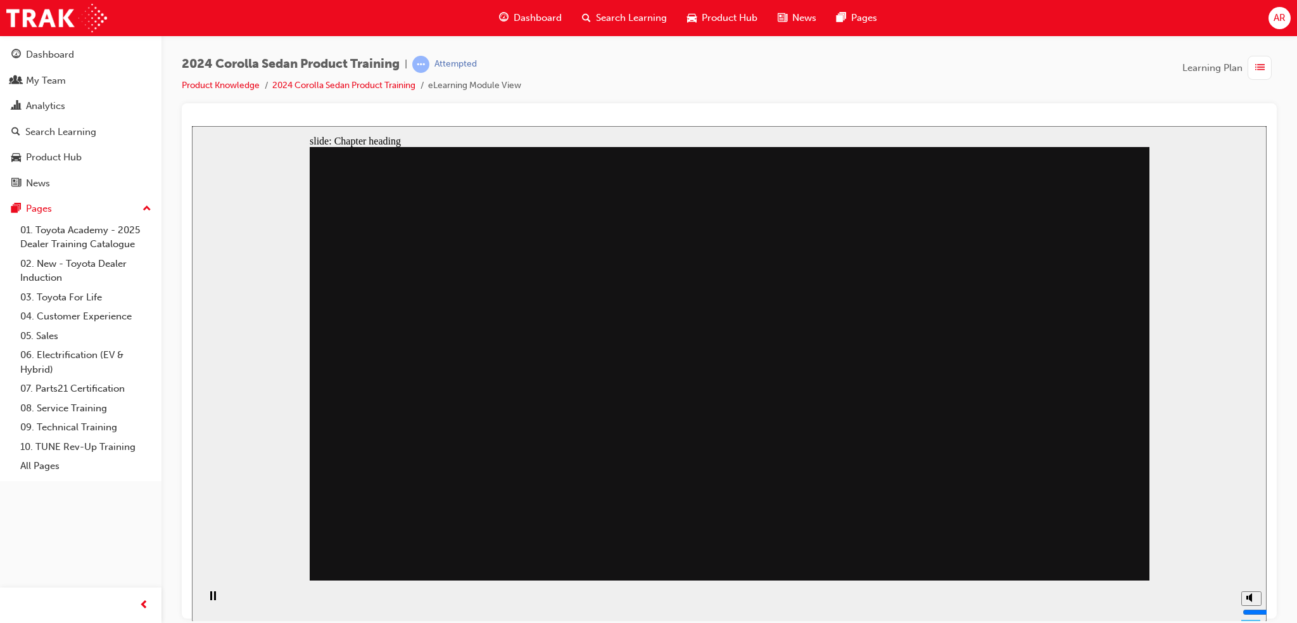
drag, startPoint x: 540, startPoint y: 393, endPoint x: 549, endPoint y: 391, distance: 8.6
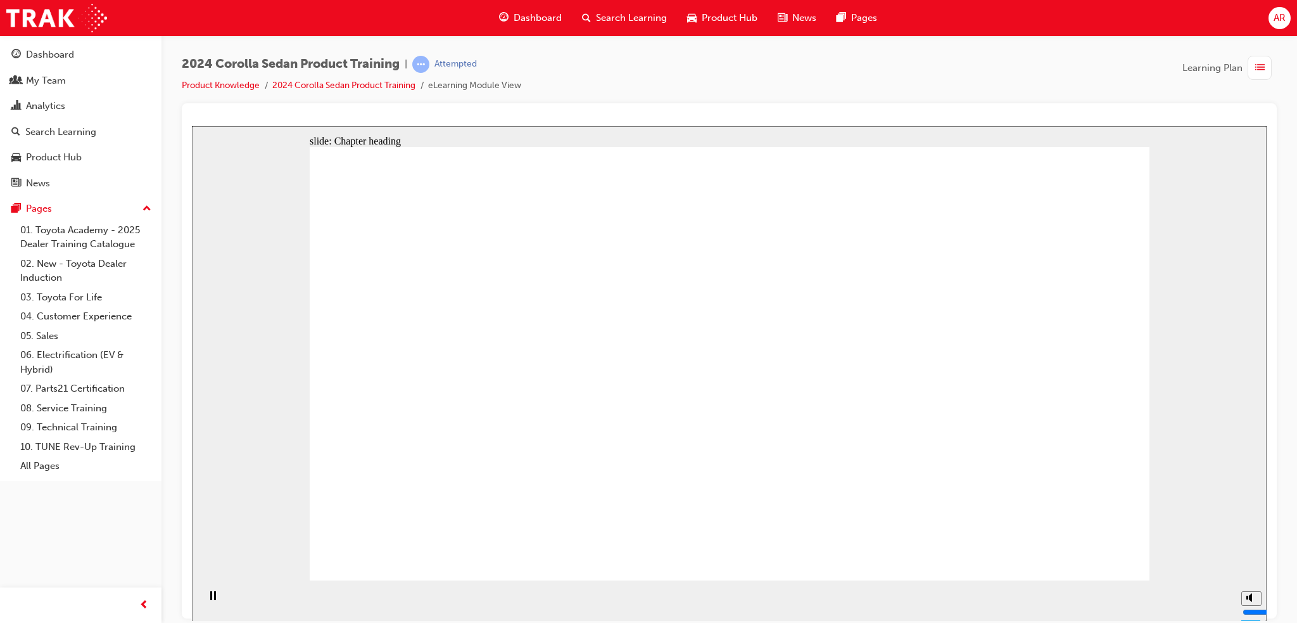
drag, startPoint x: 621, startPoint y: 295, endPoint x: 512, endPoint y: 299, distance: 109.0
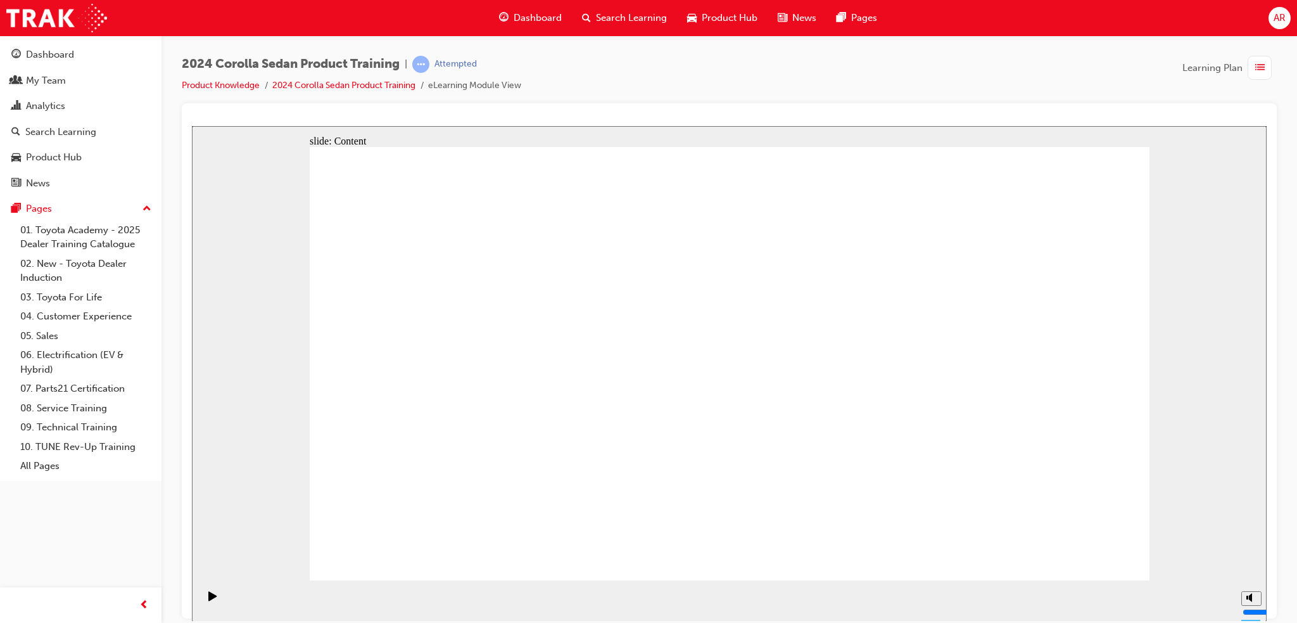
drag, startPoint x: 642, startPoint y: 325, endPoint x: 592, endPoint y: 343, distance: 53.7
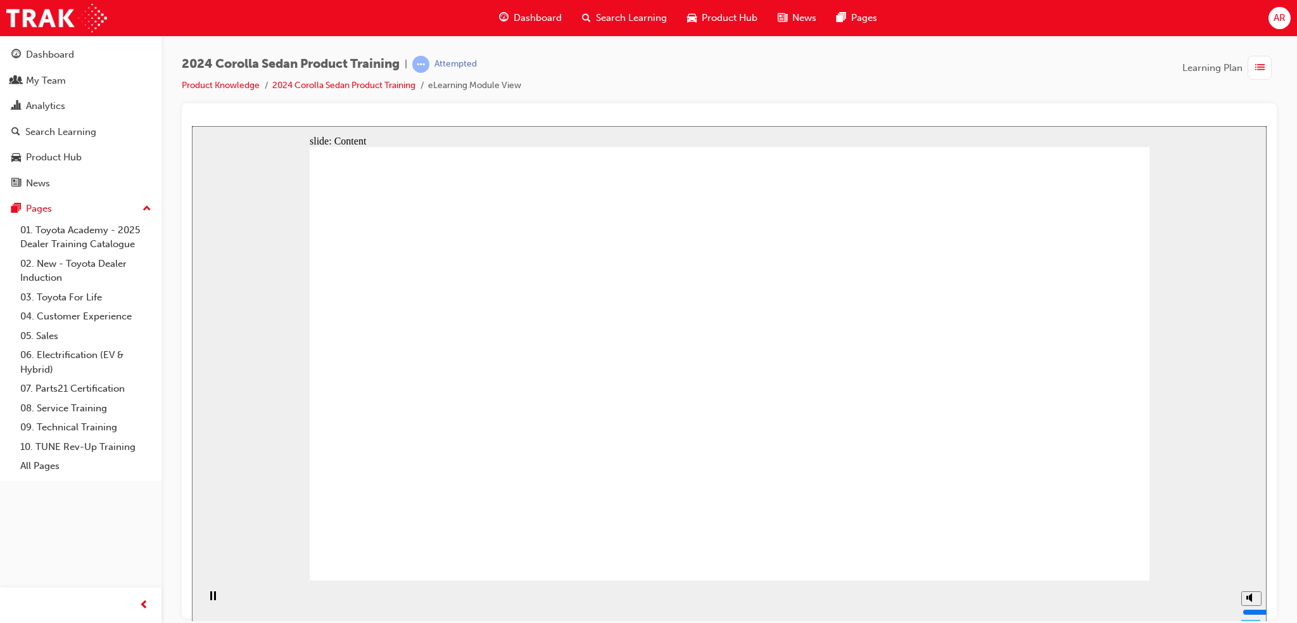
drag, startPoint x: 1057, startPoint y: 531, endPoint x: 1062, endPoint y: 538, distance: 8.5
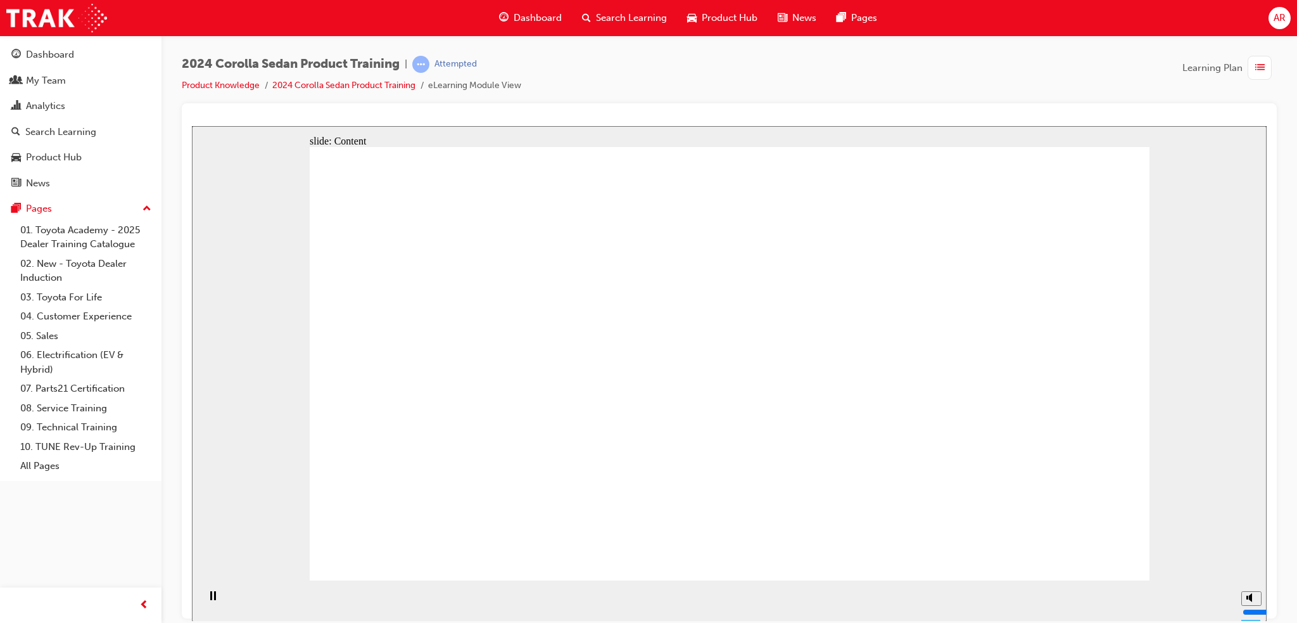
drag, startPoint x: 501, startPoint y: 282, endPoint x: 547, endPoint y: 385, distance: 112.6
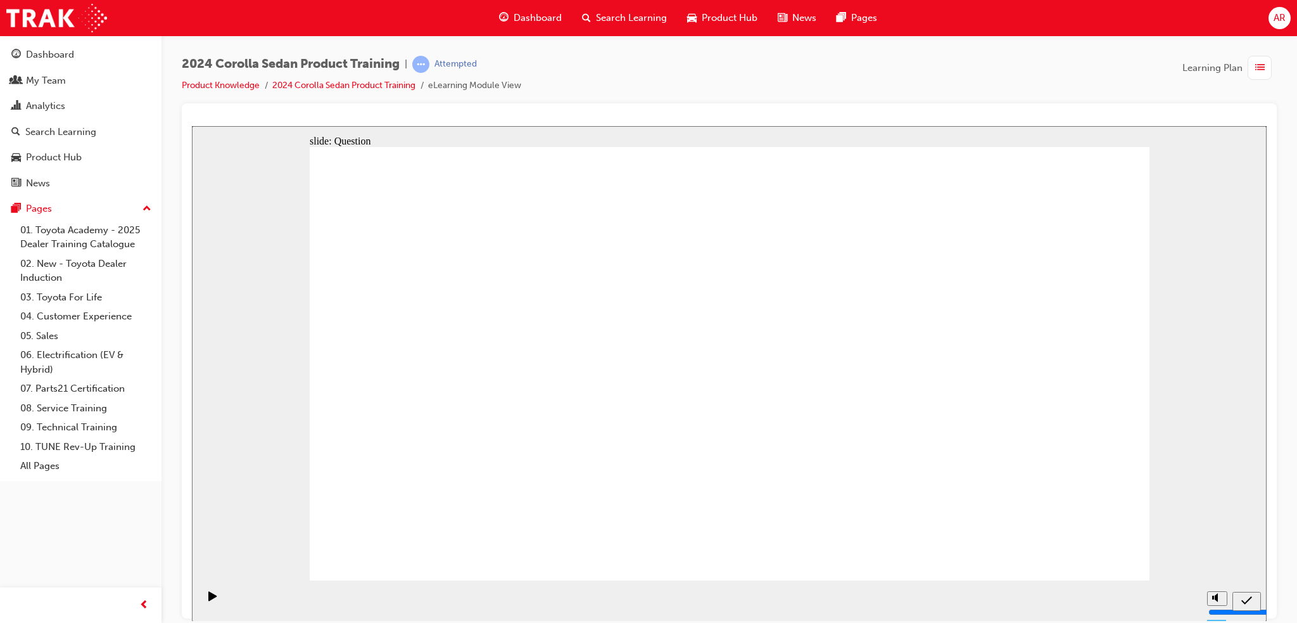
radio input "false"
radio input "true"
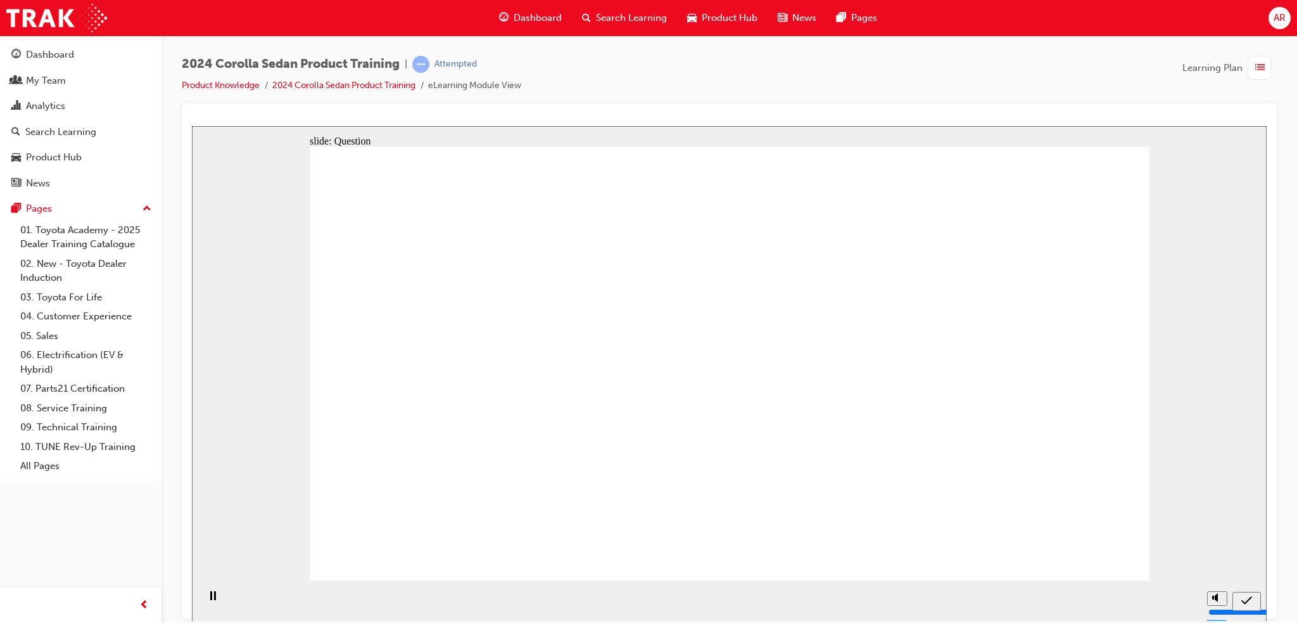
radio input "true"
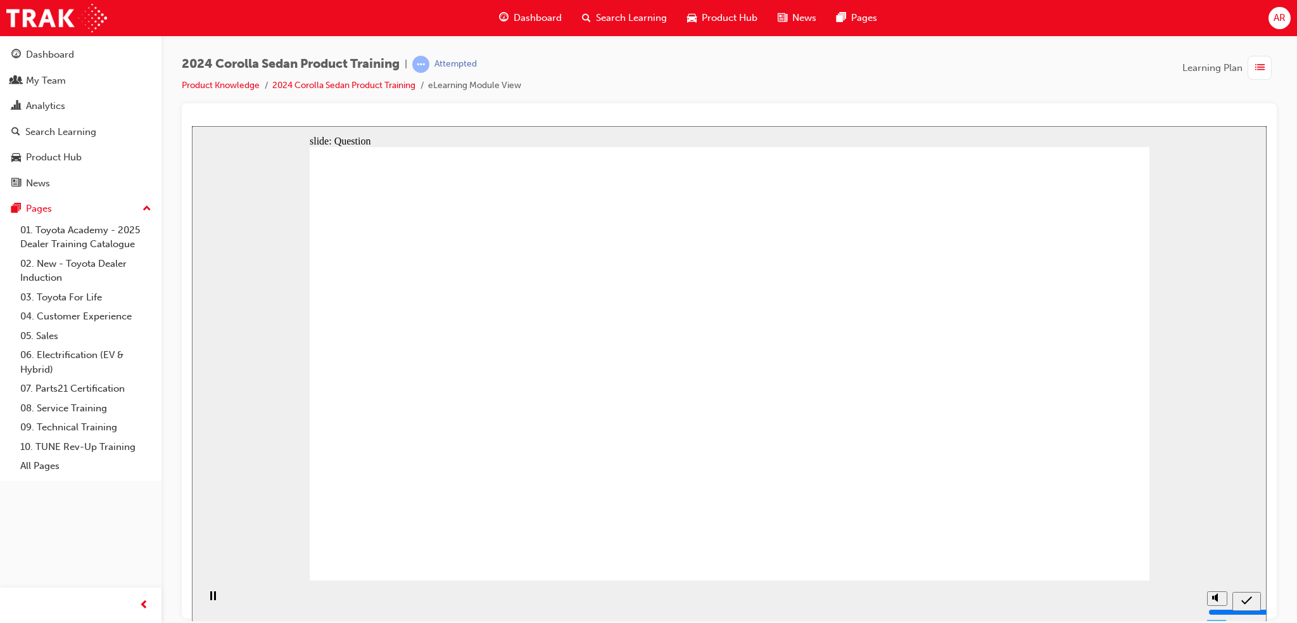
radio input "true"
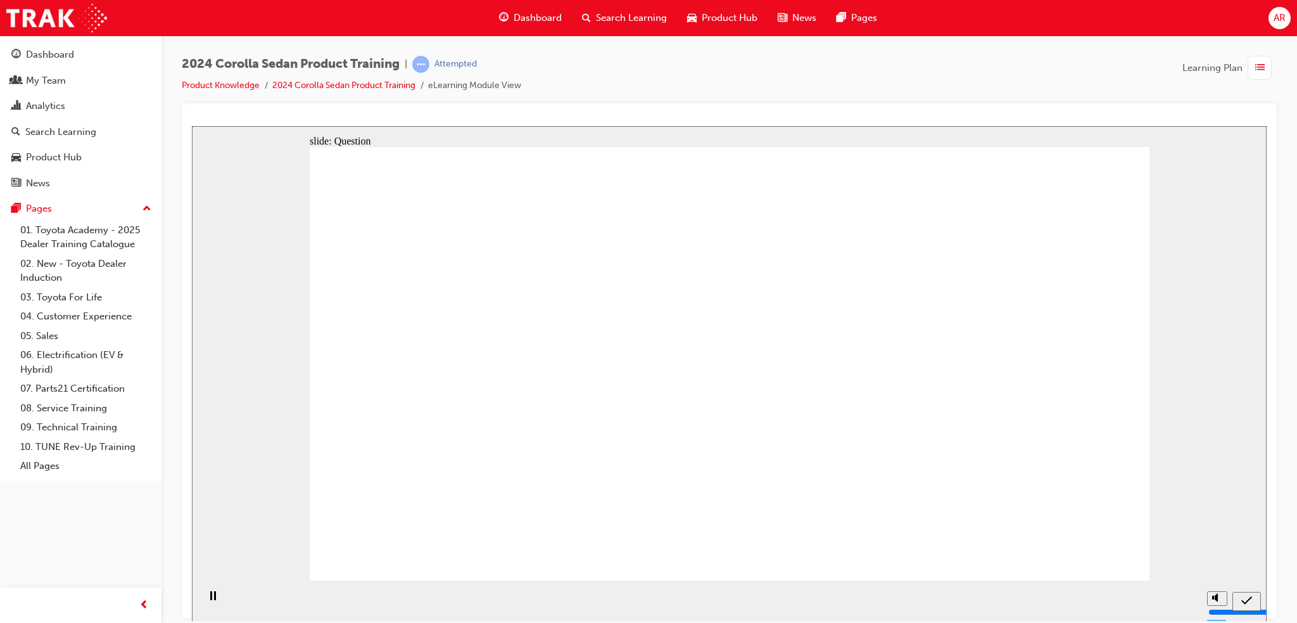
radio input "true"
drag, startPoint x: 782, startPoint y: 364, endPoint x: 647, endPoint y: 462, distance: 167.2
drag, startPoint x: 649, startPoint y: 368, endPoint x: 876, endPoint y: 459, distance: 244.8
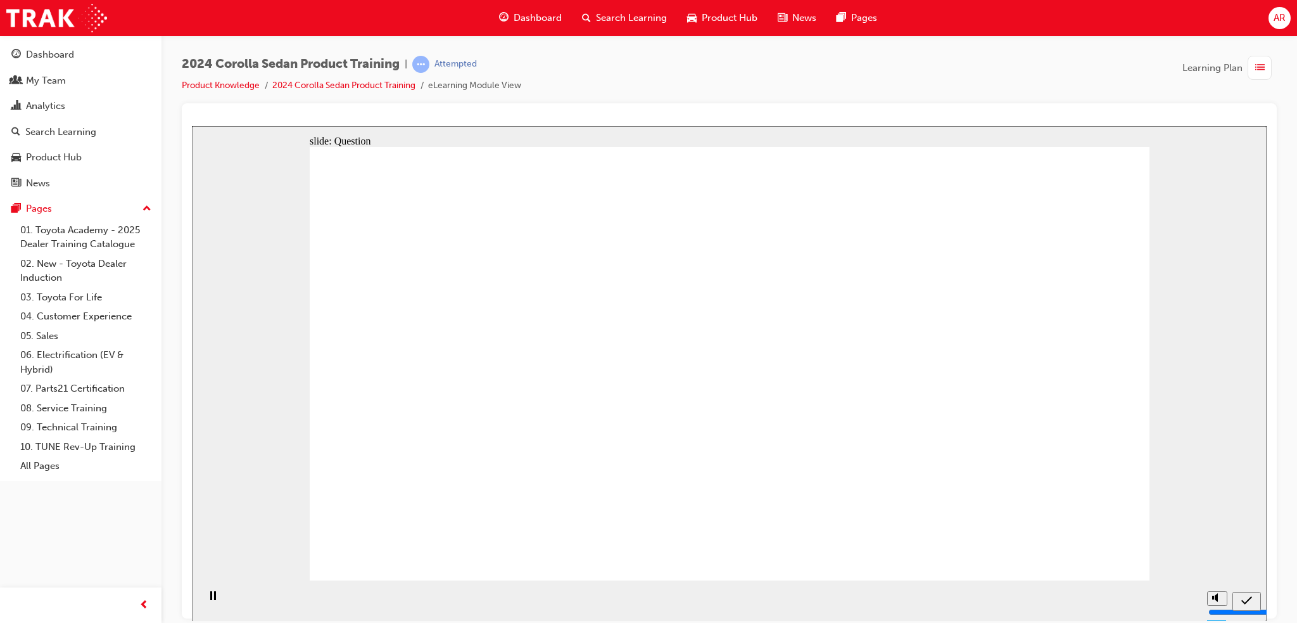
drag, startPoint x: 908, startPoint y: 405, endPoint x: 931, endPoint y: 485, distance: 83.2
drag, startPoint x: 921, startPoint y: 402, endPoint x: 924, endPoint y: 453, distance: 51.4
drag, startPoint x: 526, startPoint y: 422, endPoint x: 555, endPoint y: 472, distance: 57.6
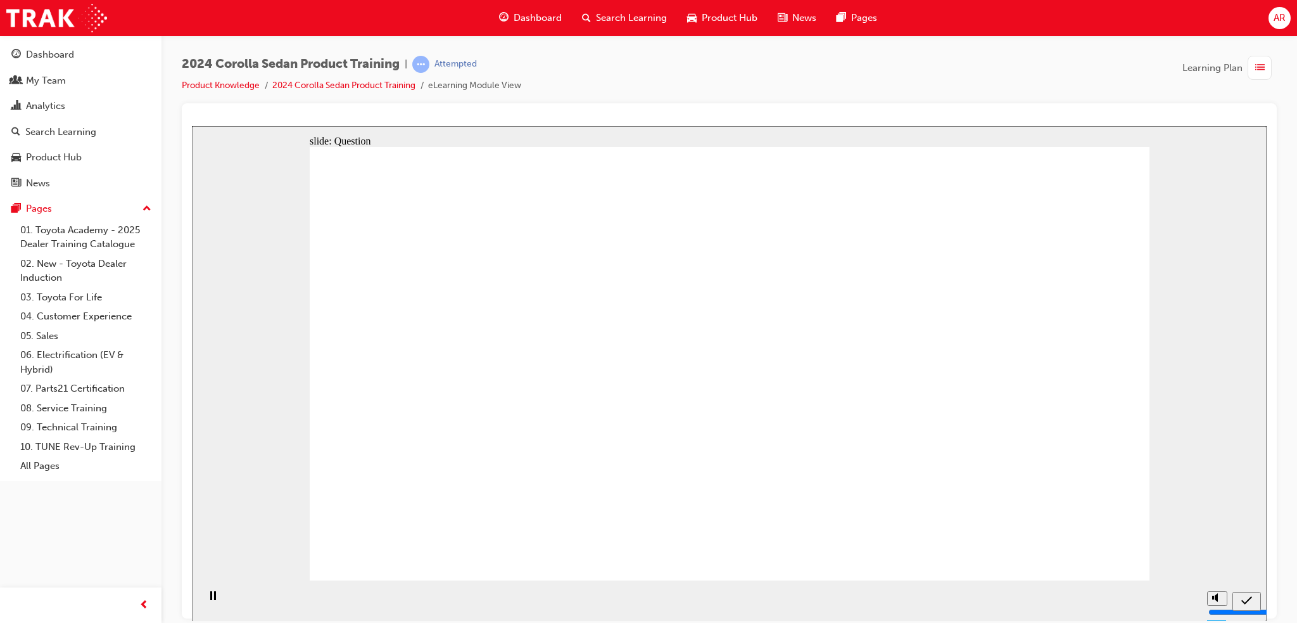
radio input "true"
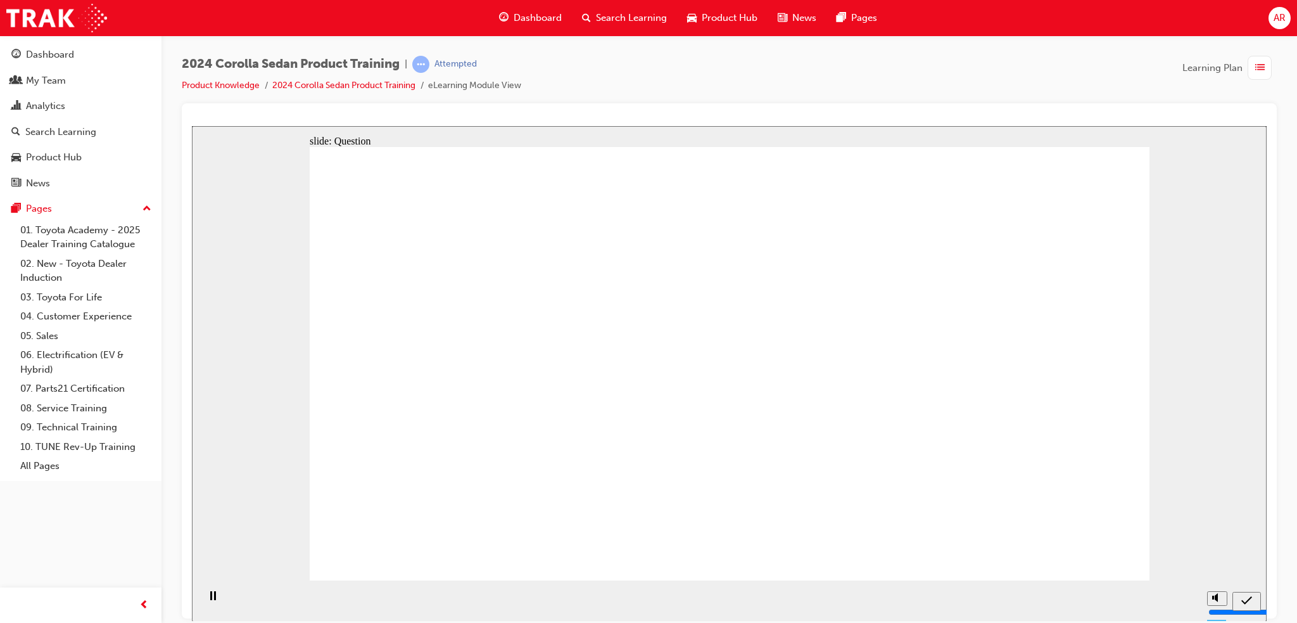
radio input "true"
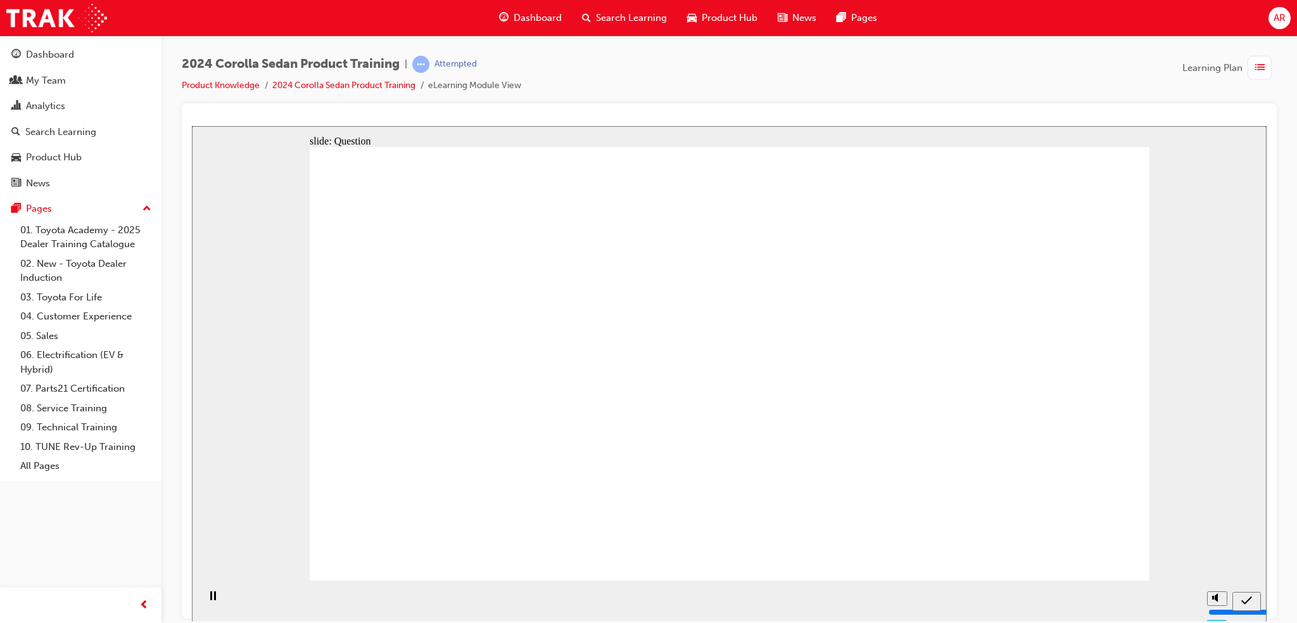
radio input "true"
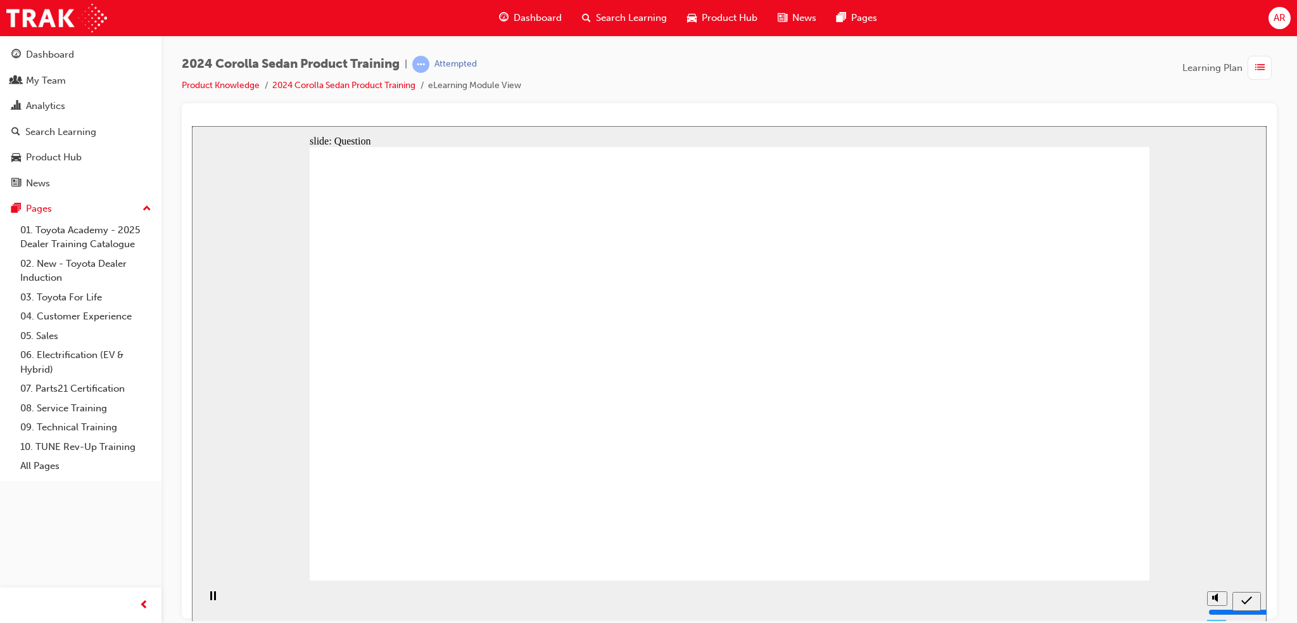
drag, startPoint x: 803, startPoint y: 350, endPoint x: 532, endPoint y: 472, distance: 297.2
drag, startPoint x: 508, startPoint y: 350, endPoint x: 941, endPoint y: 487, distance: 453.8
drag, startPoint x: 864, startPoint y: 416, endPoint x: 677, endPoint y: 426, distance: 187.8
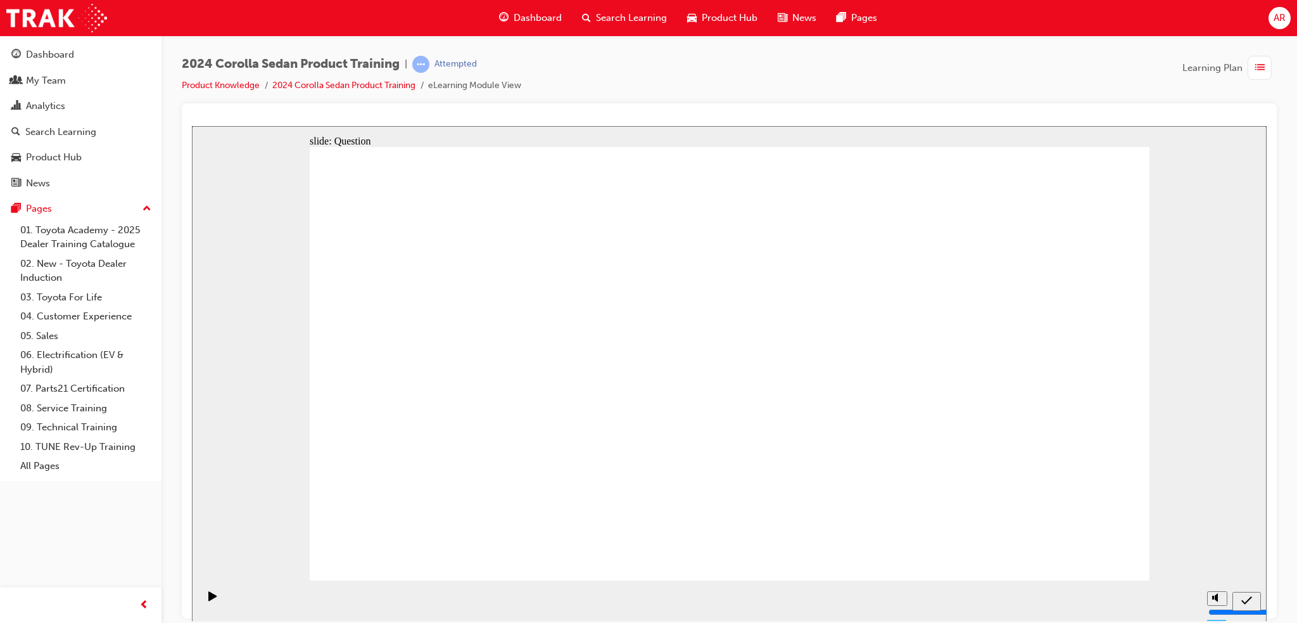
drag, startPoint x: 681, startPoint y: 382, endPoint x: 800, endPoint y: 490, distance: 160.6
drag, startPoint x: 1098, startPoint y: 561, endPoint x: 1092, endPoint y: 553, distance: 9.5
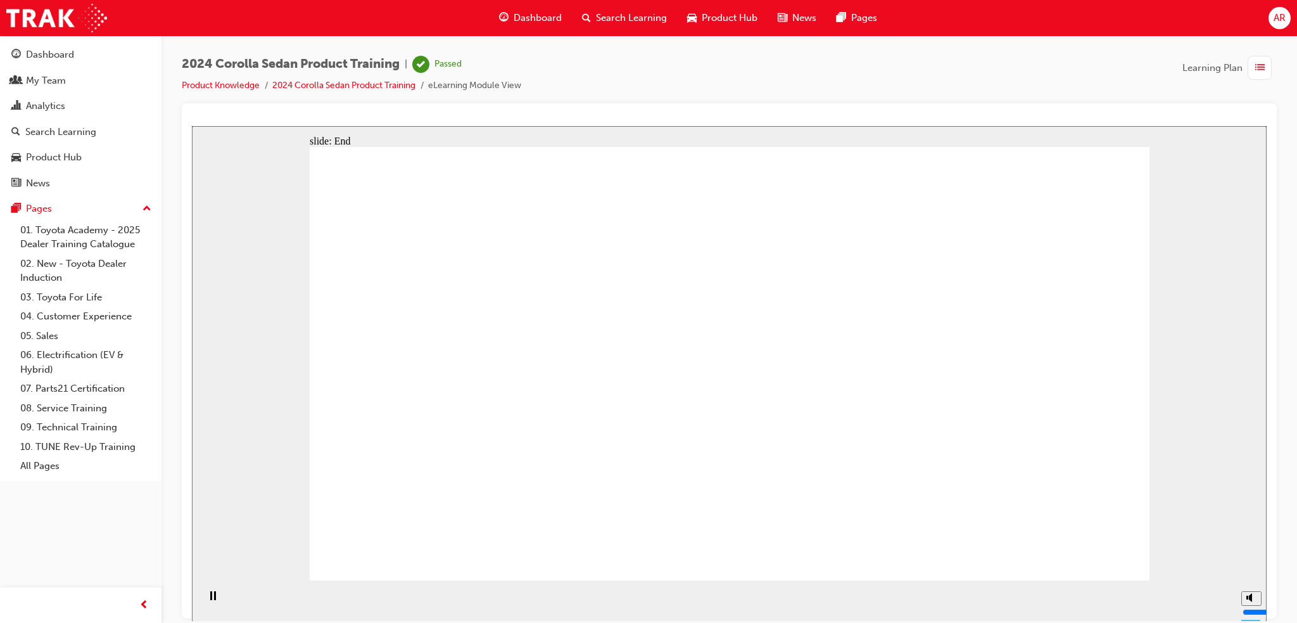
click at [247, 89] on link "Product Knowledge" at bounding box center [221, 85] width 78 height 11
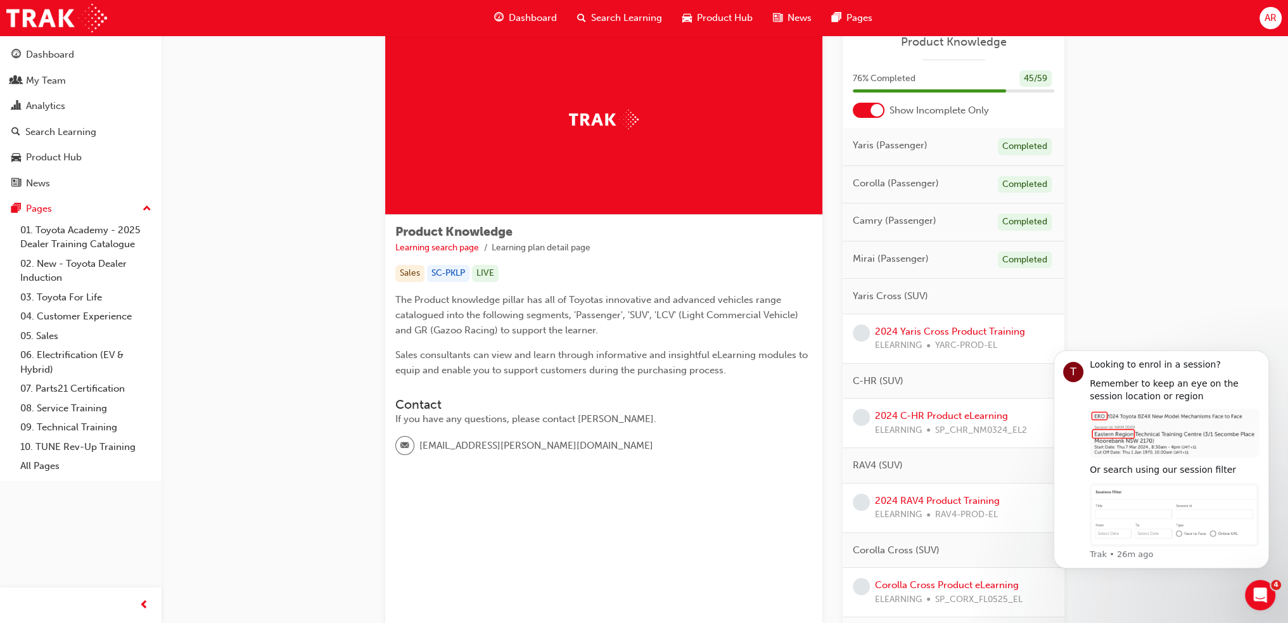
scroll to position [63, 0]
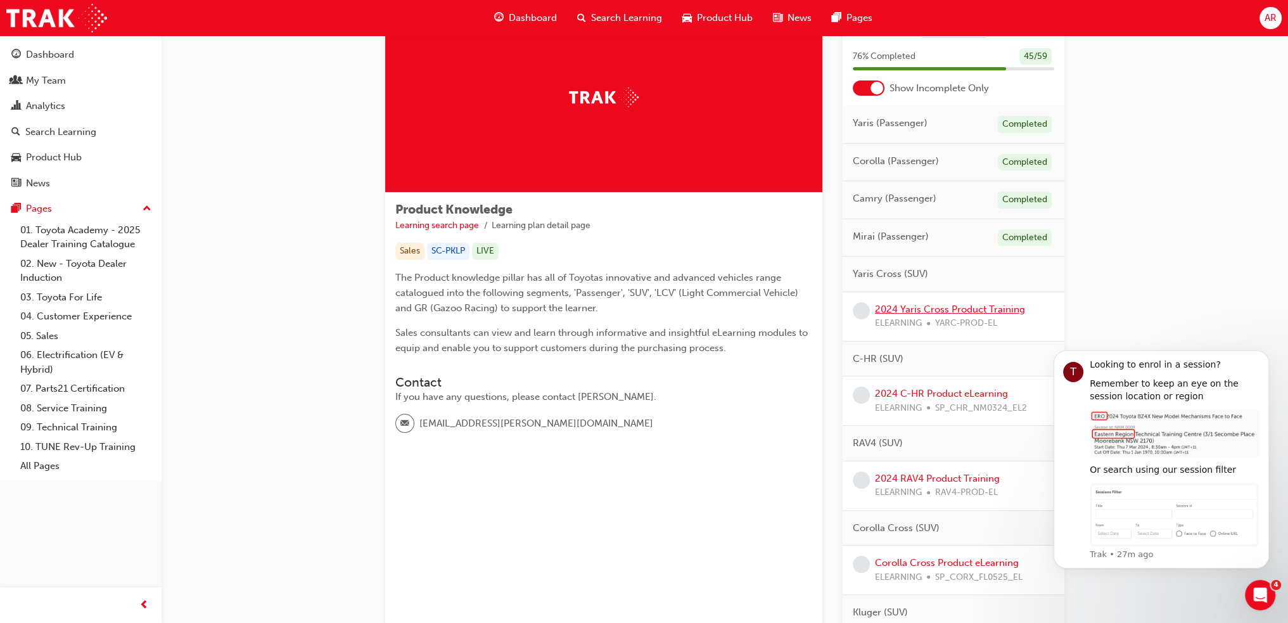
click at [967, 308] on link "2024 Yaris Cross Product Training" at bounding box center [950, 308] width 150 height 11
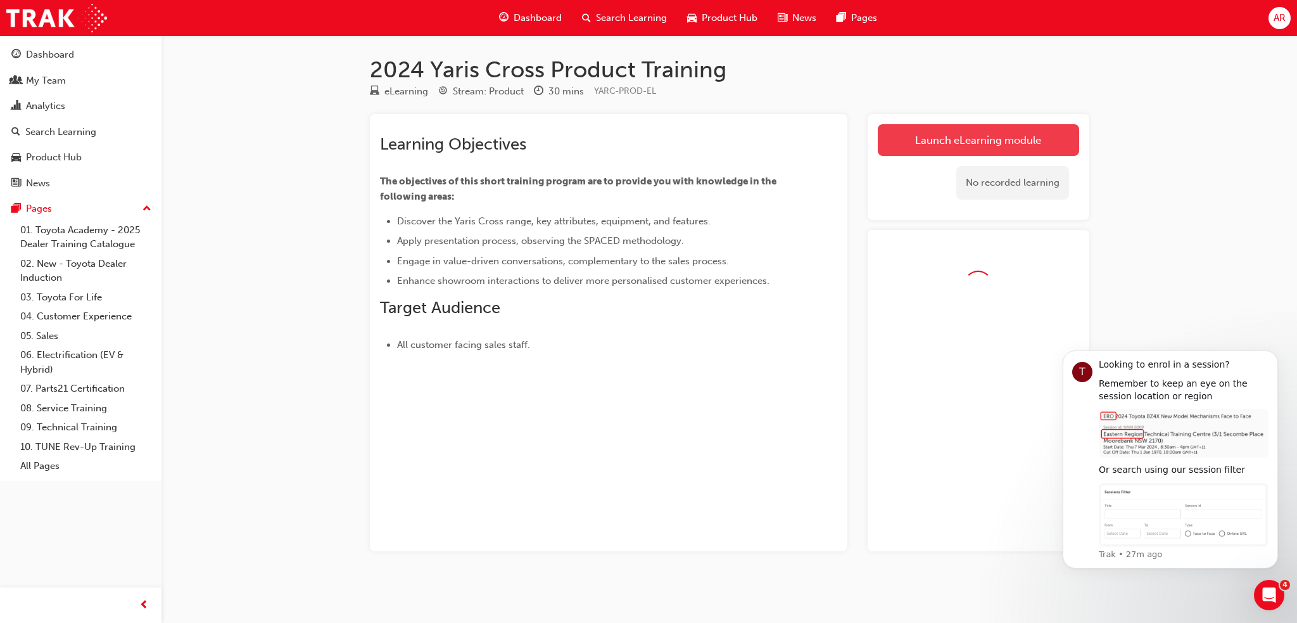
click at [944, 139] on link "Launch eLearning module" at bounding box center [978, 140] width 201 height 32
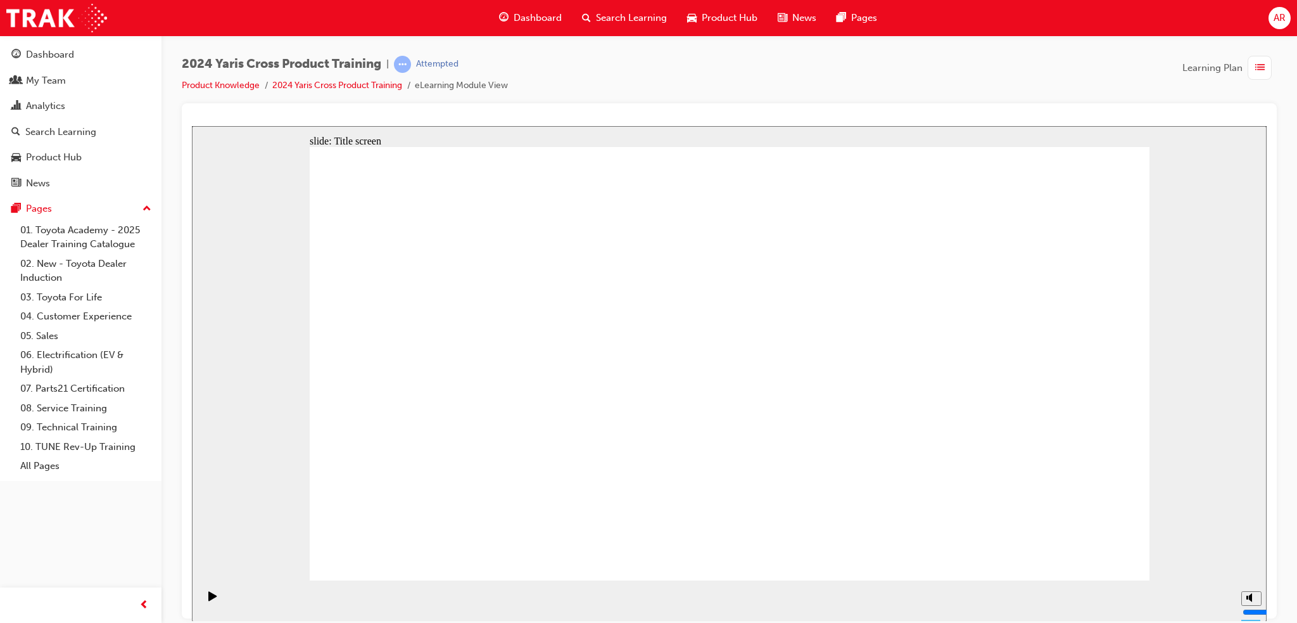
drag, startPoint x: 981, startPoint y: 566, endPoint x: 988, endPoint y: 616, distance: 50.5
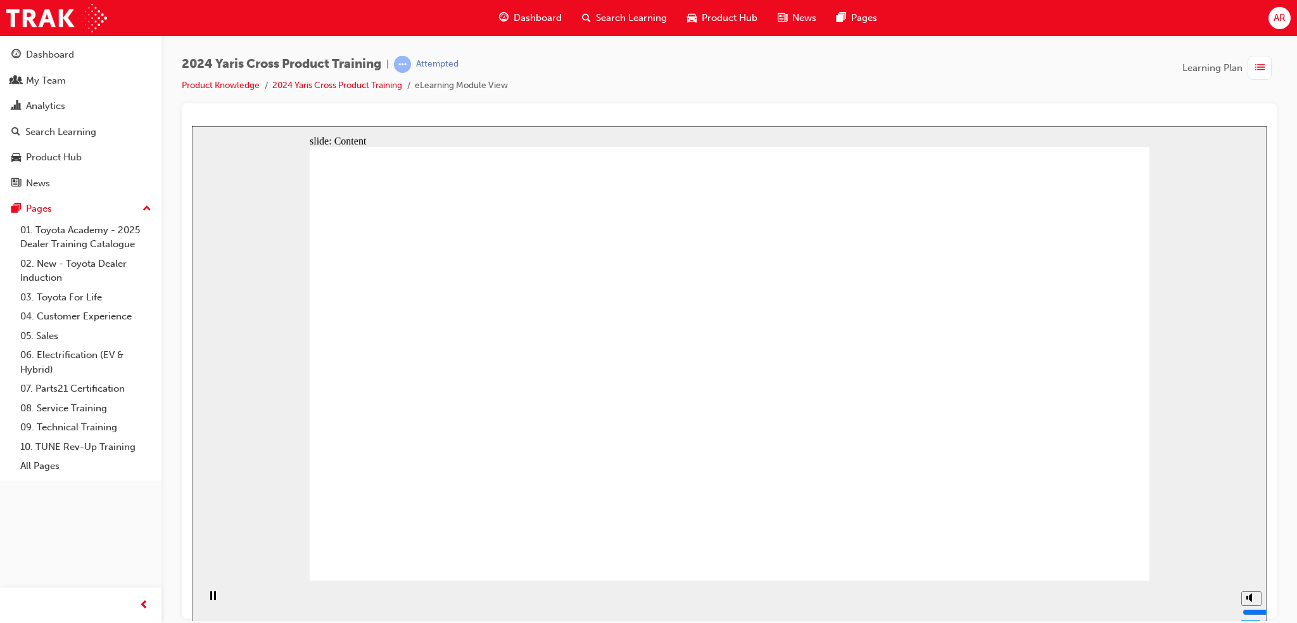
drag, startPoint x: 518, startPoint y: 333, endPoint x: 413, endPoint y: 350, distance: 106.0
drag, startPoint x: 442, startPoint y: 362, endPoint x: 471, endPoint y: 364, distance: 28.6
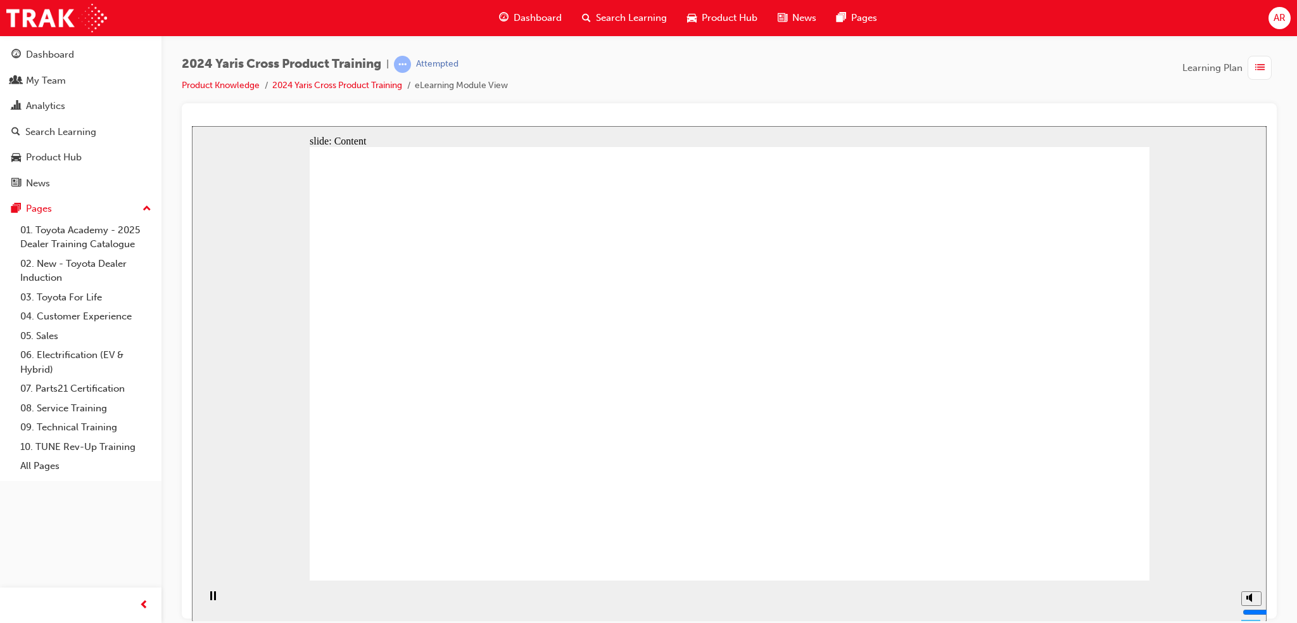
drag, startPoint x: 464, startPoint y: 396, endPoint x: 487, endPoint y: 406, distance: 25.5
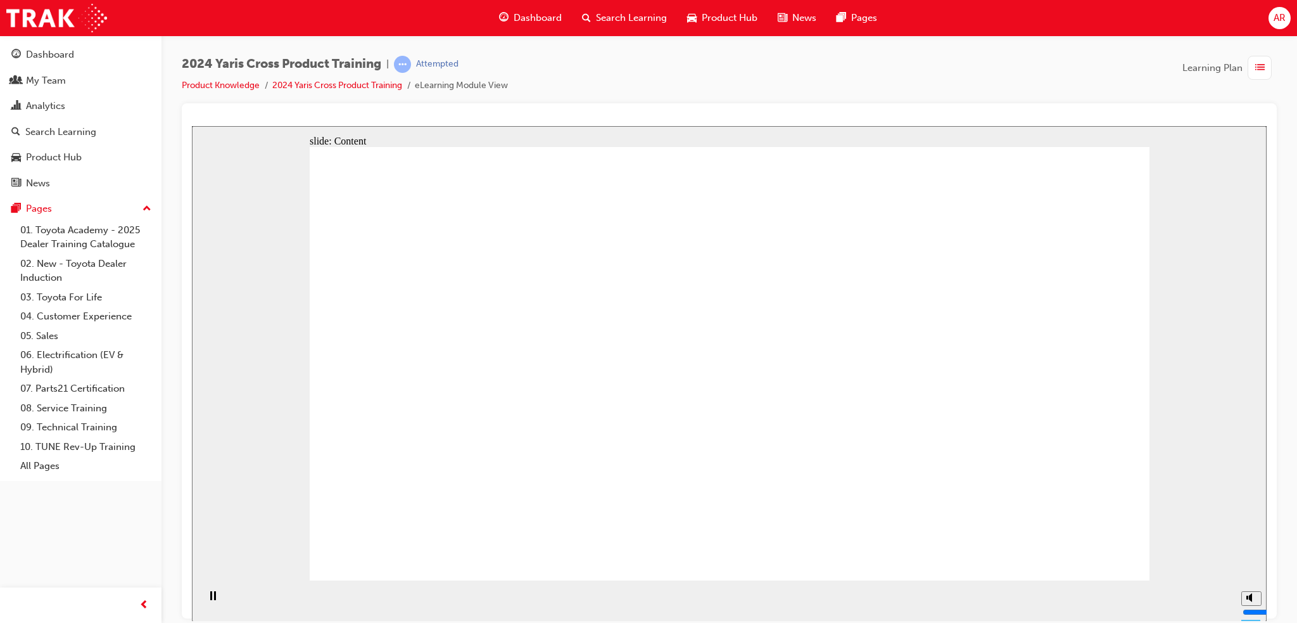
drag, startPoint x: 431, startPoint y: 417, endPoint x: 443, endPoint y: 410, distance: 13.7
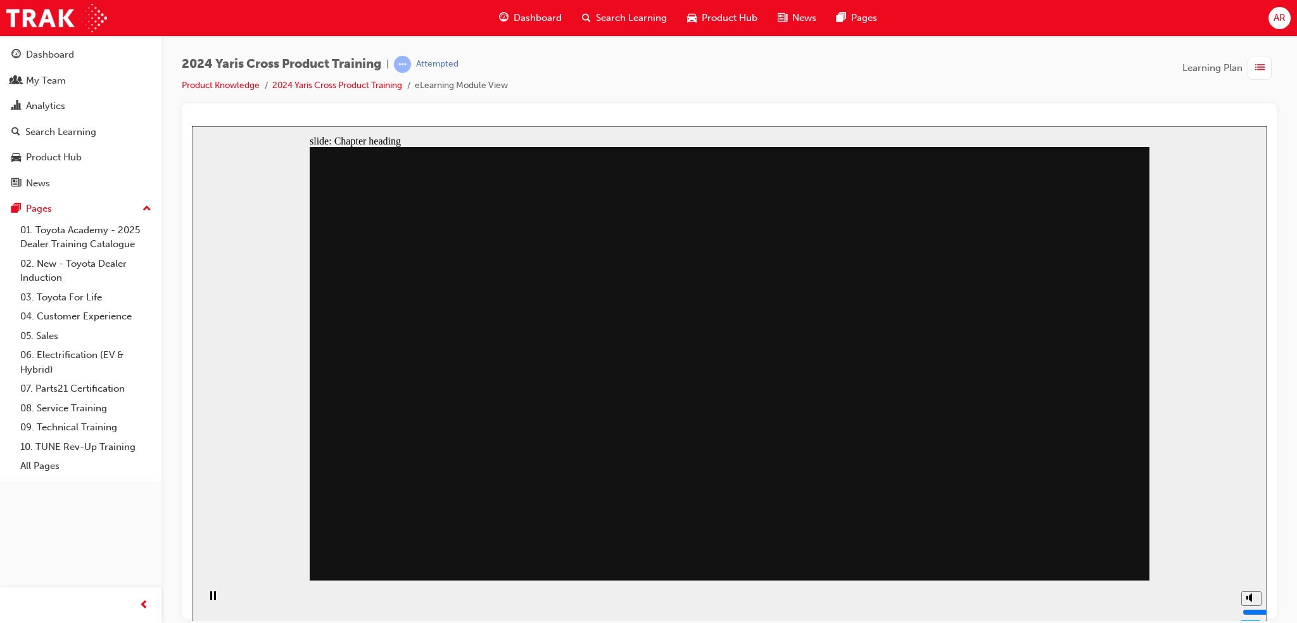
drag, startPoint x: 678, startPoint y: 404, endPoint x: 684, endPoint y: 310, distance: 93.3
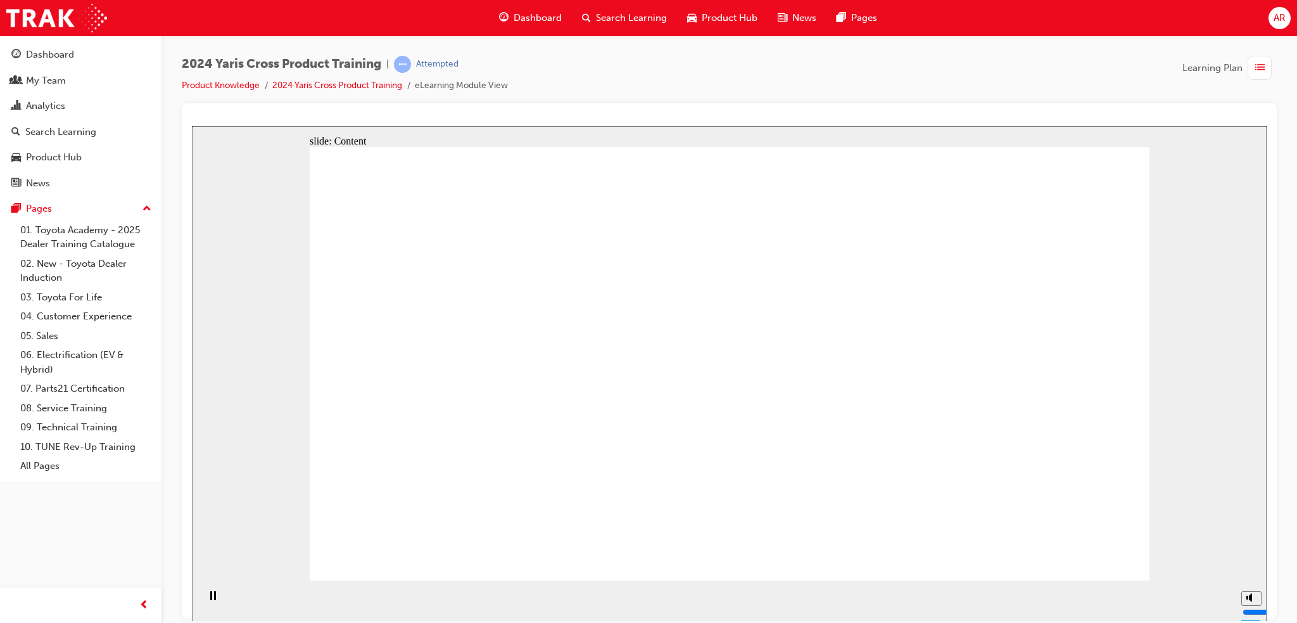
drag, startPoint x: 740, startPoint y: 431, endPoint x: 659, endPoint y: 405, distance: 85.1
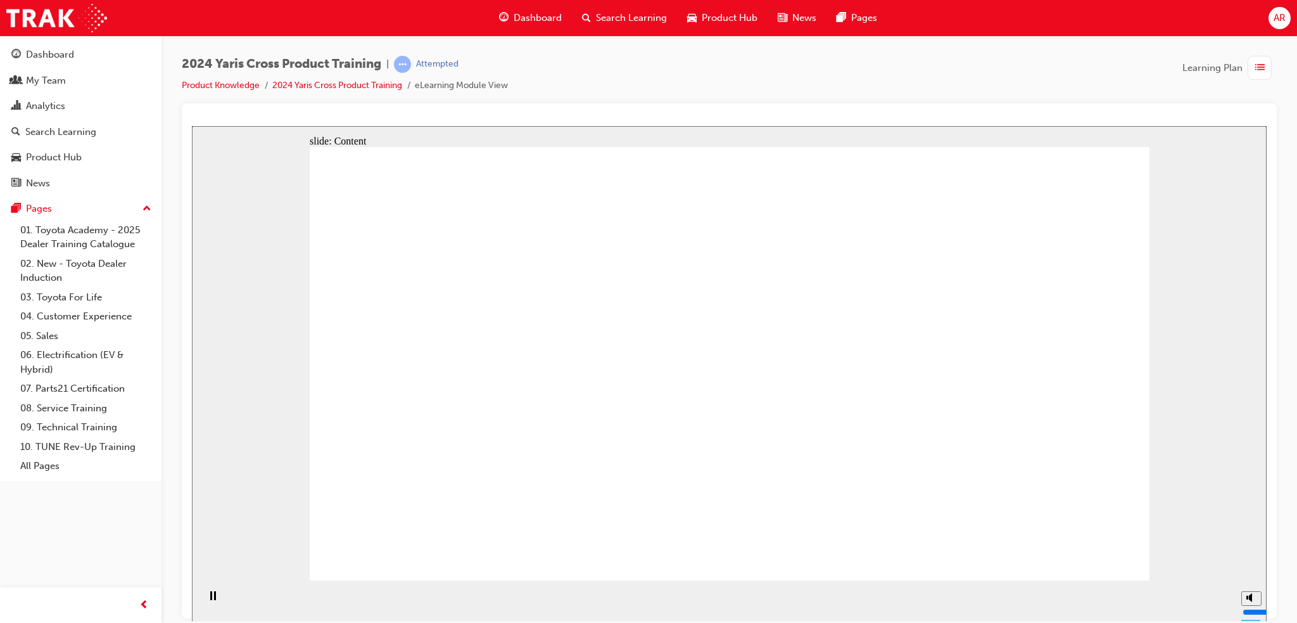
drag, startPoint x: 740, startPoint y: 314, endPoint x: 734, endPoint y: 322, distance: 10.4
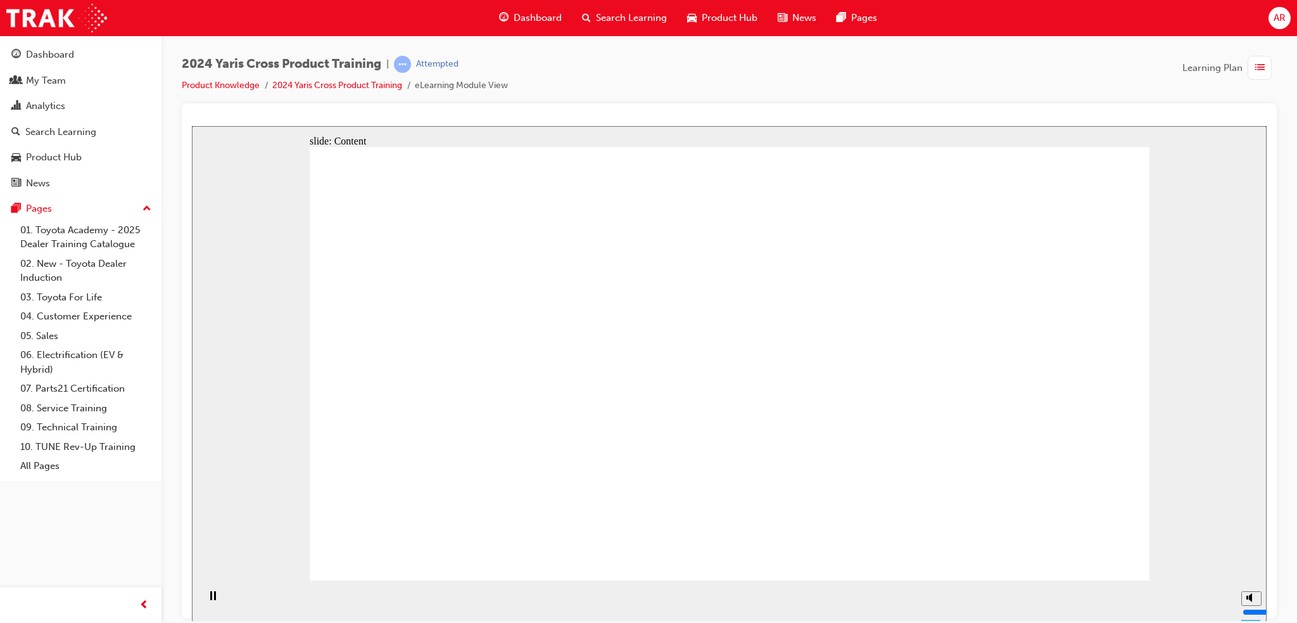
drag, startPoint x: 550, startPoint y: 366, endPoint x: 542, endPoint y: 367, distance: 7.6
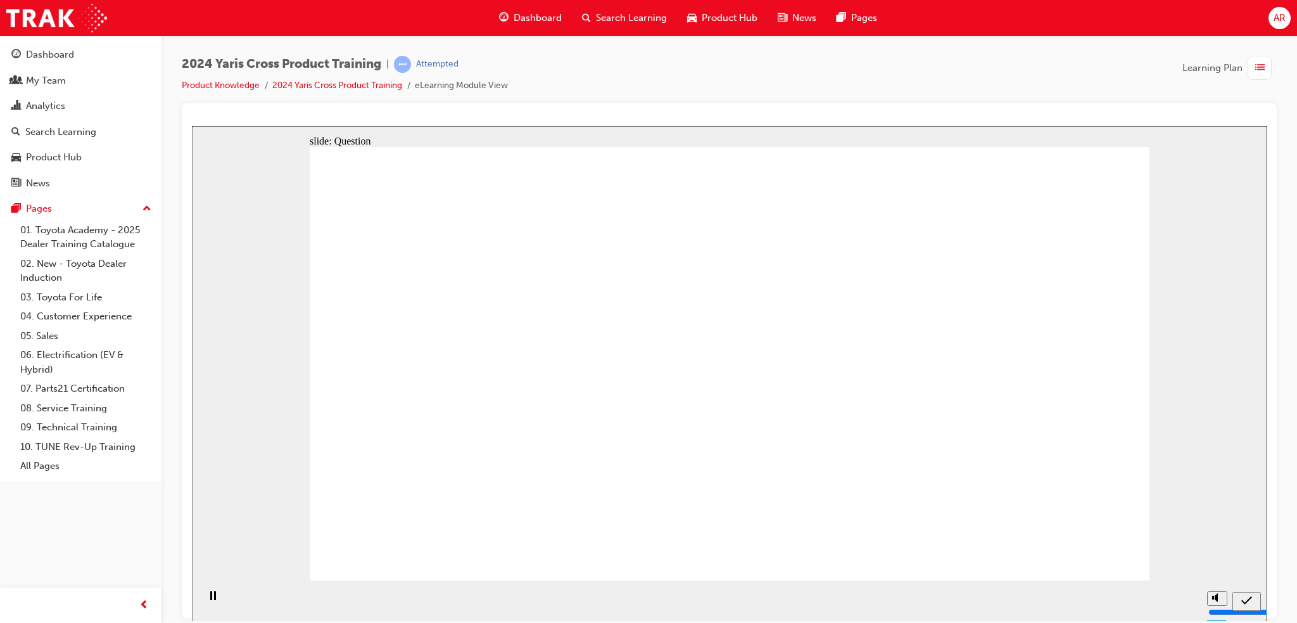
radio input "true"
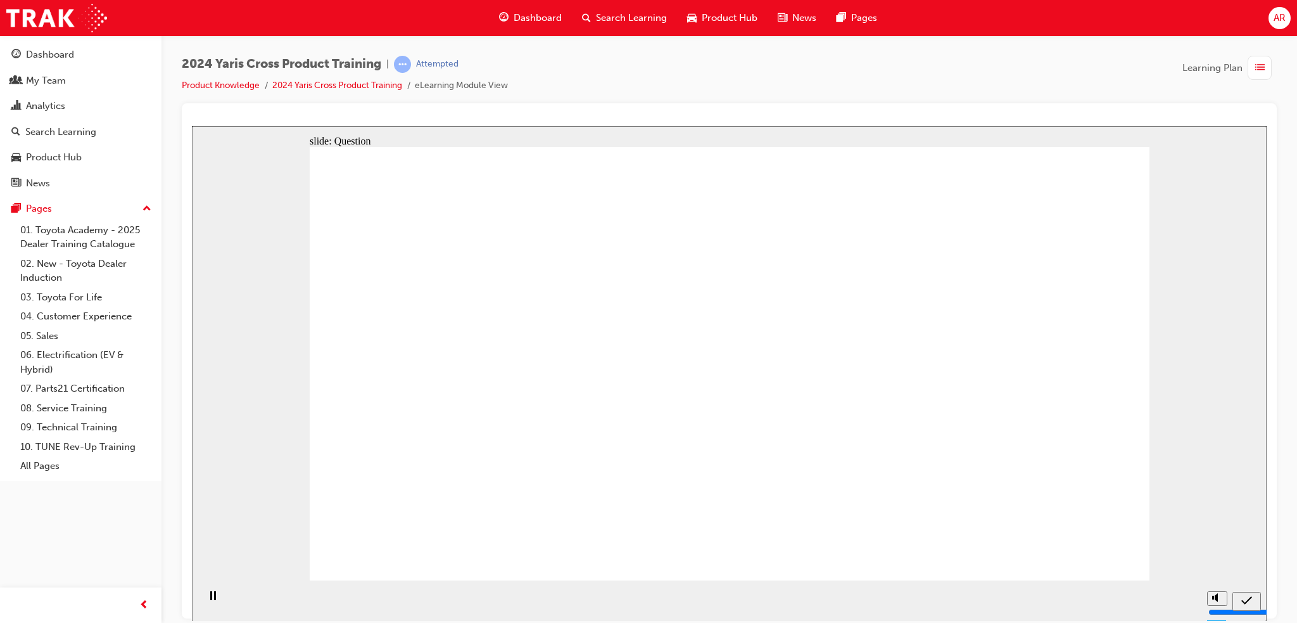
radio input "true"
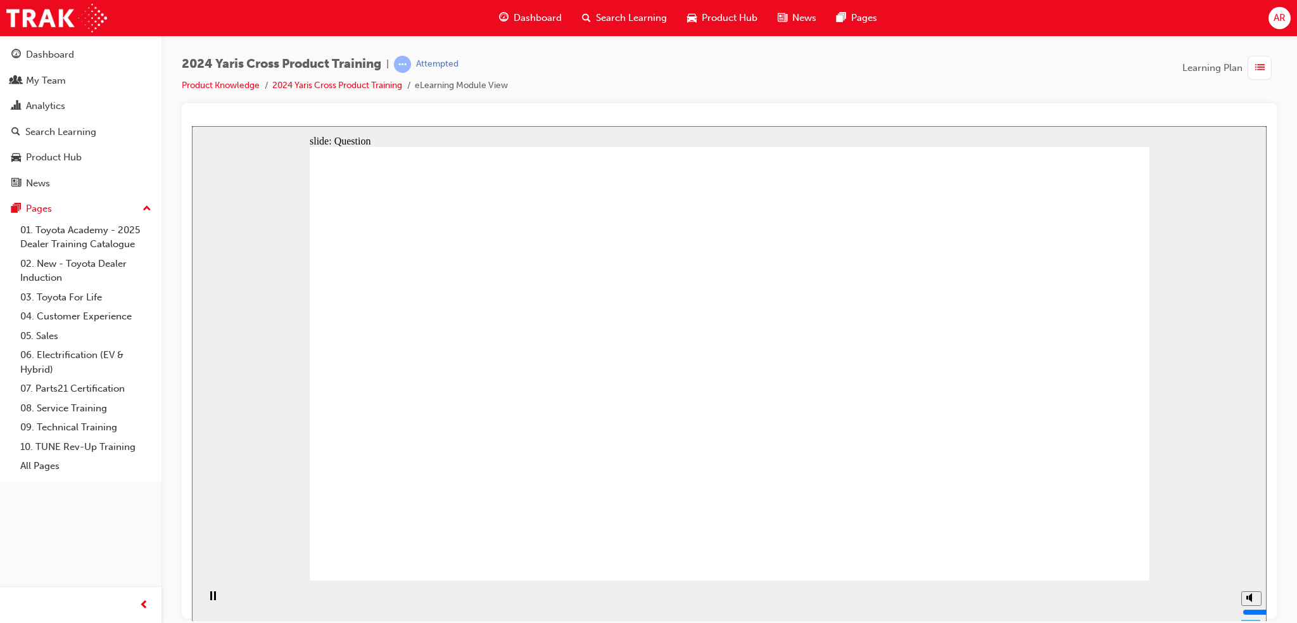
checkbox input "true"
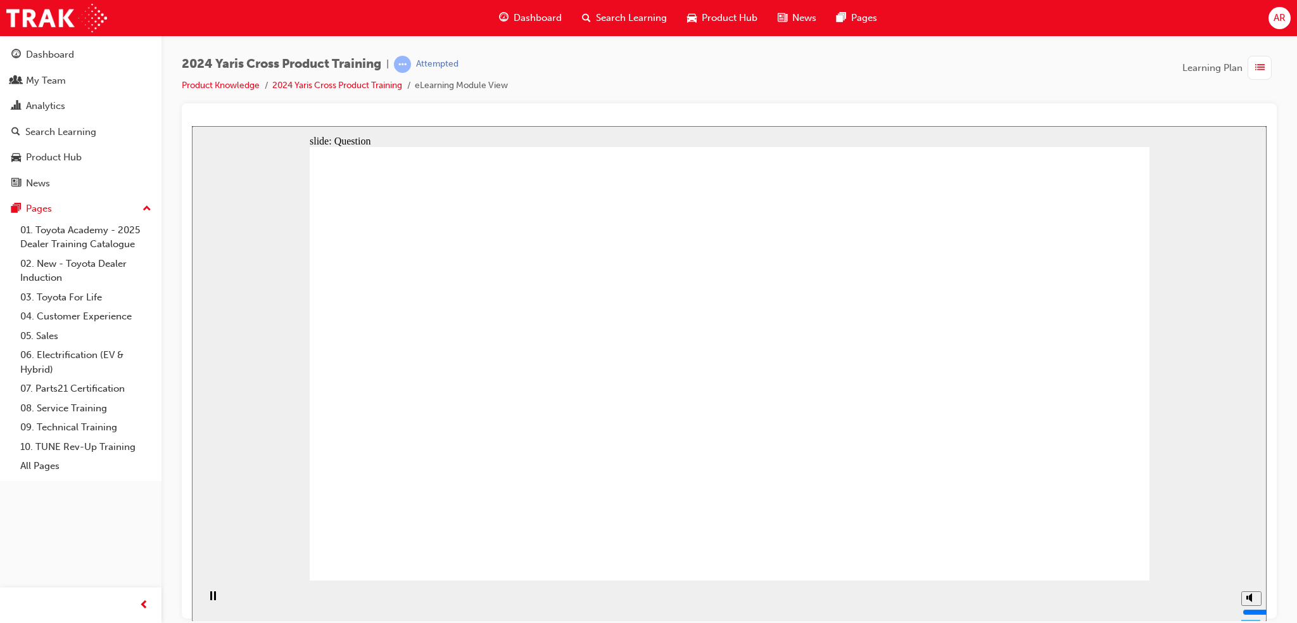
checkbox input "false"
drag, startPoint x: 824, startPoint y: 338, endPoint x: 939, endPoint y: 369, distance: 118.8
checkbox input "true"
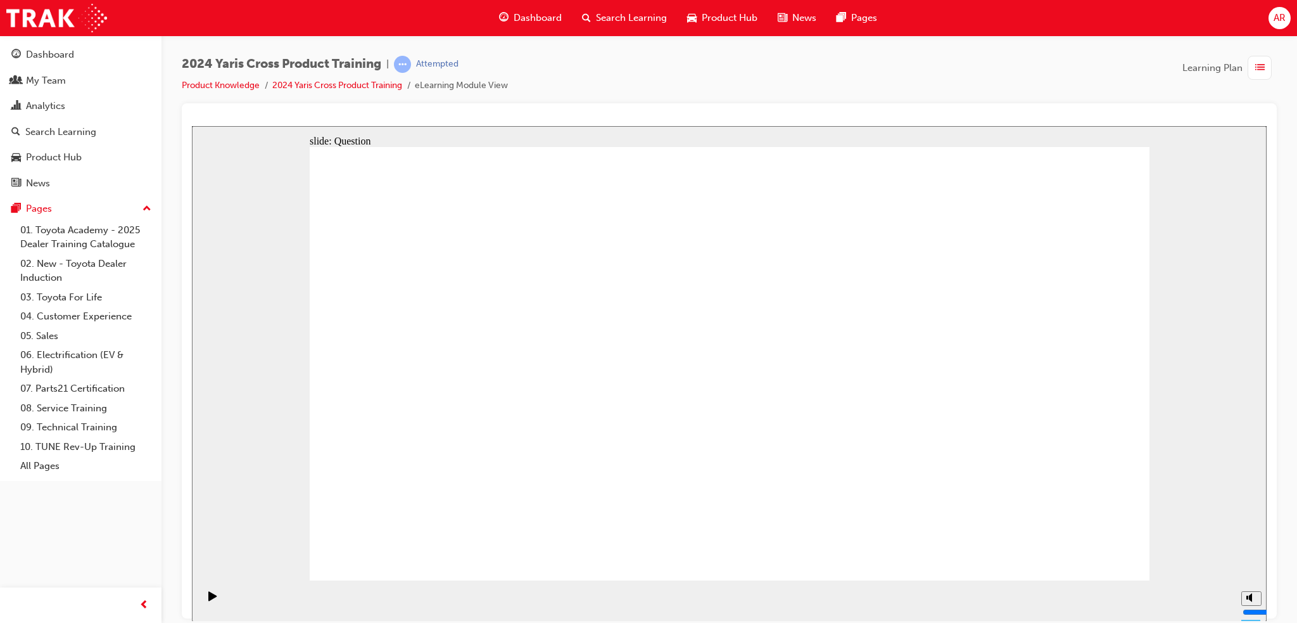
checkbox input "true"
radio input "true"
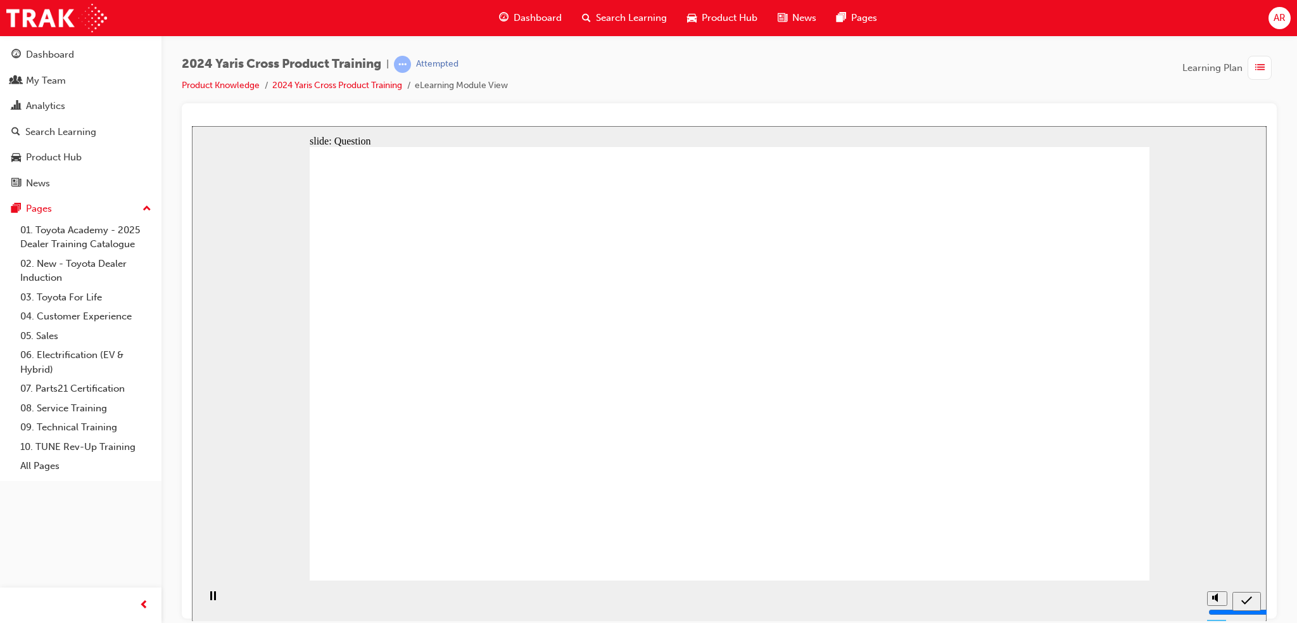
drag, startPoint x: 608, startPoint y: 338, endPoint x: 592, endPoint y: 452, distance: 115.2
drag, startPoint x: 633, startPoint y: 359, endPoint x: 674, endPoint y: 447, distance: 96.9
drag, startPoint x: 780, startPoint y: 356, endPoint x: 816, endPoint y: 514, distance: 162.3
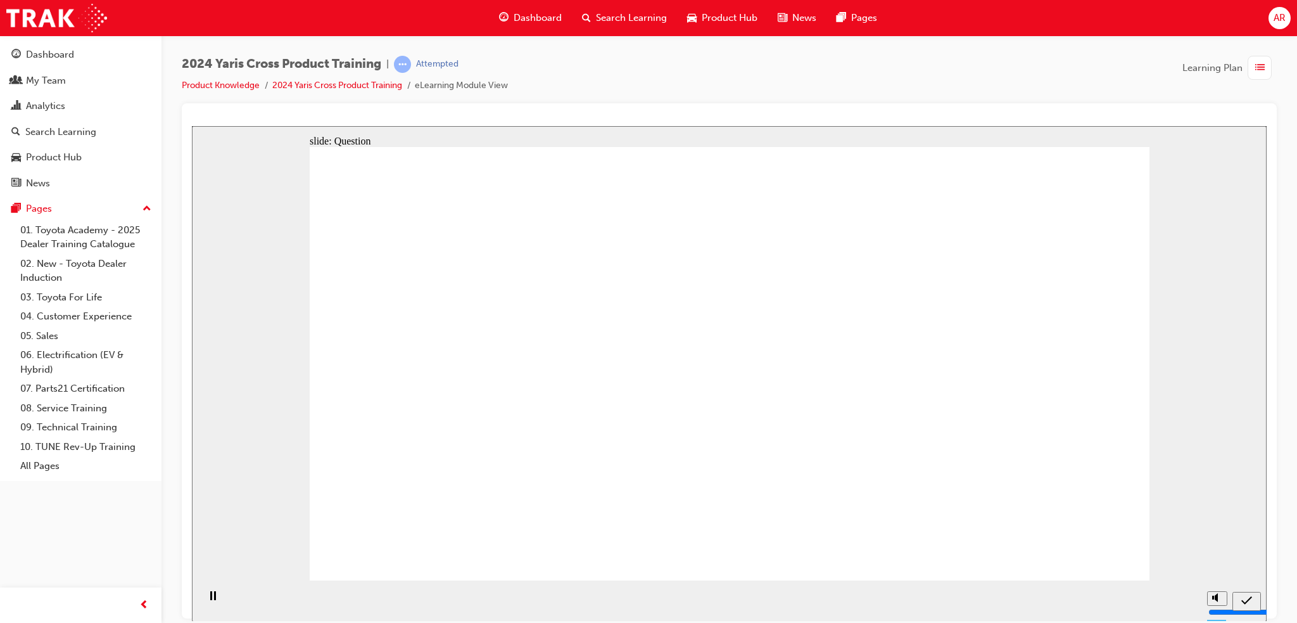
drag, startPoint x: 1019, startPoint y: 523, endPoint x: 1043, endPoint y: 535, distance: 26.3
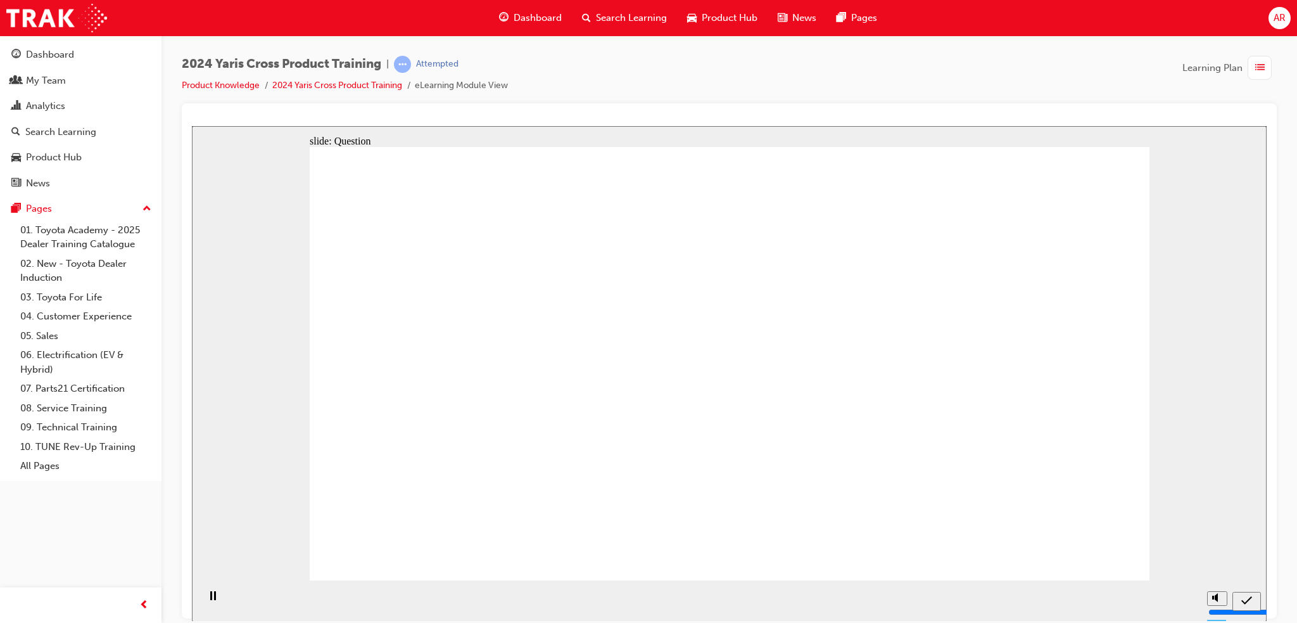
radio input "true"
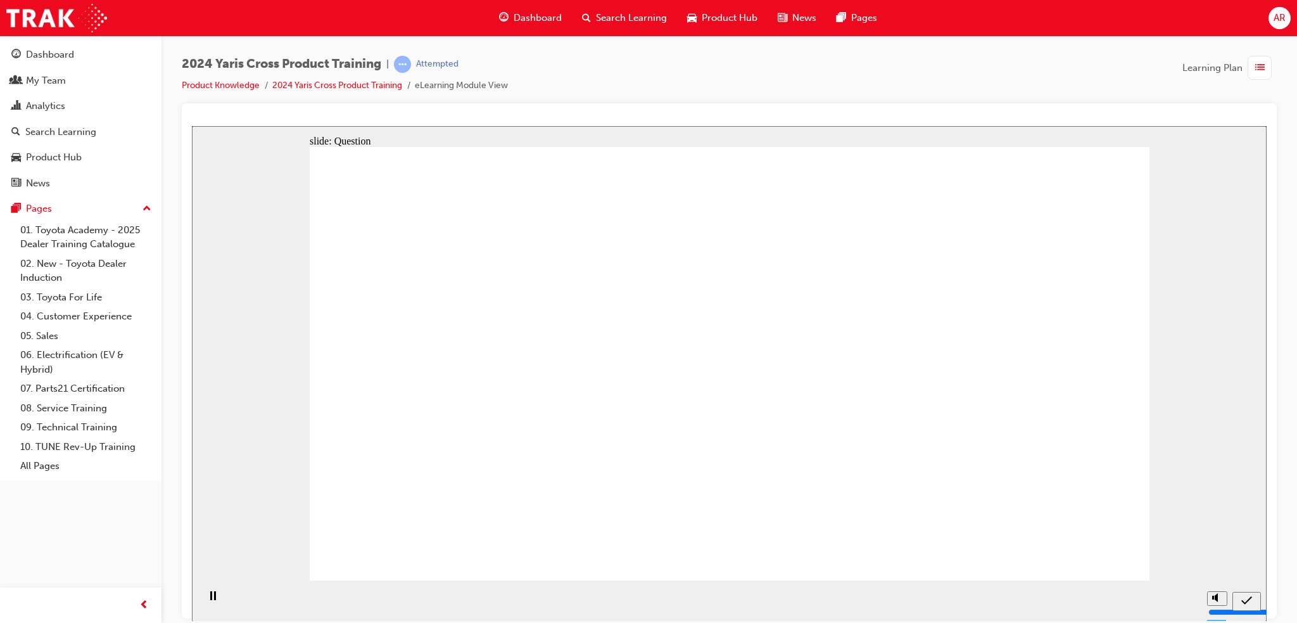
checkbox input "true"
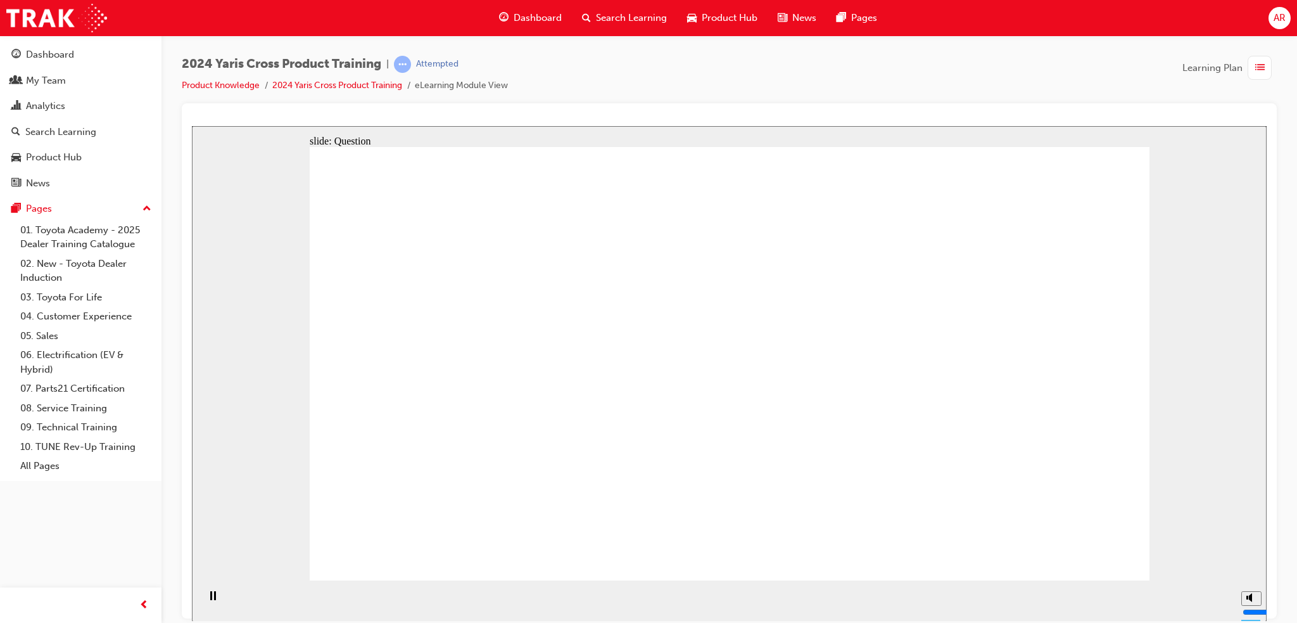
checkbox input "true"
drag, startPoint x: 888, startPoint y: 354, endPoint x: 906, endPoint y: 378, distance: 30.3
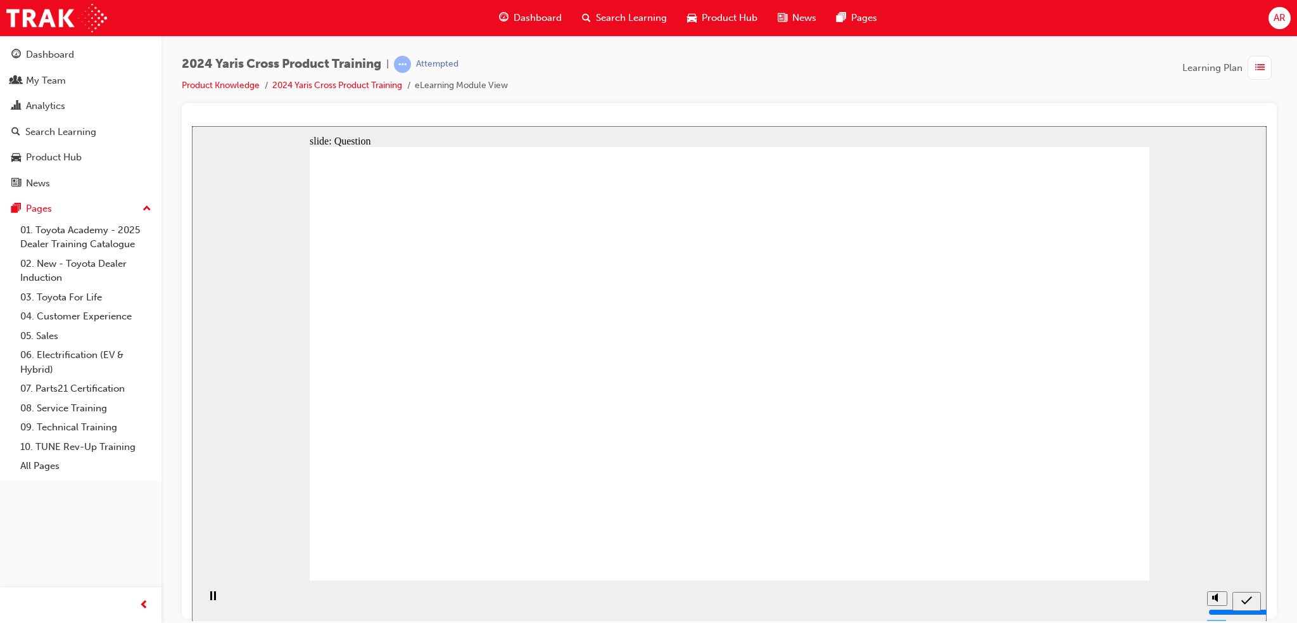
radio input "true"
drag, startPoint x: 965, startPoint y: 365, endPoint x: 633, endPoint y: 506, distance: 360.7
drag, startPoint x: 445, startPoint y: 343, endPoint x: 770, endPoint y: 488, distance: 355.3
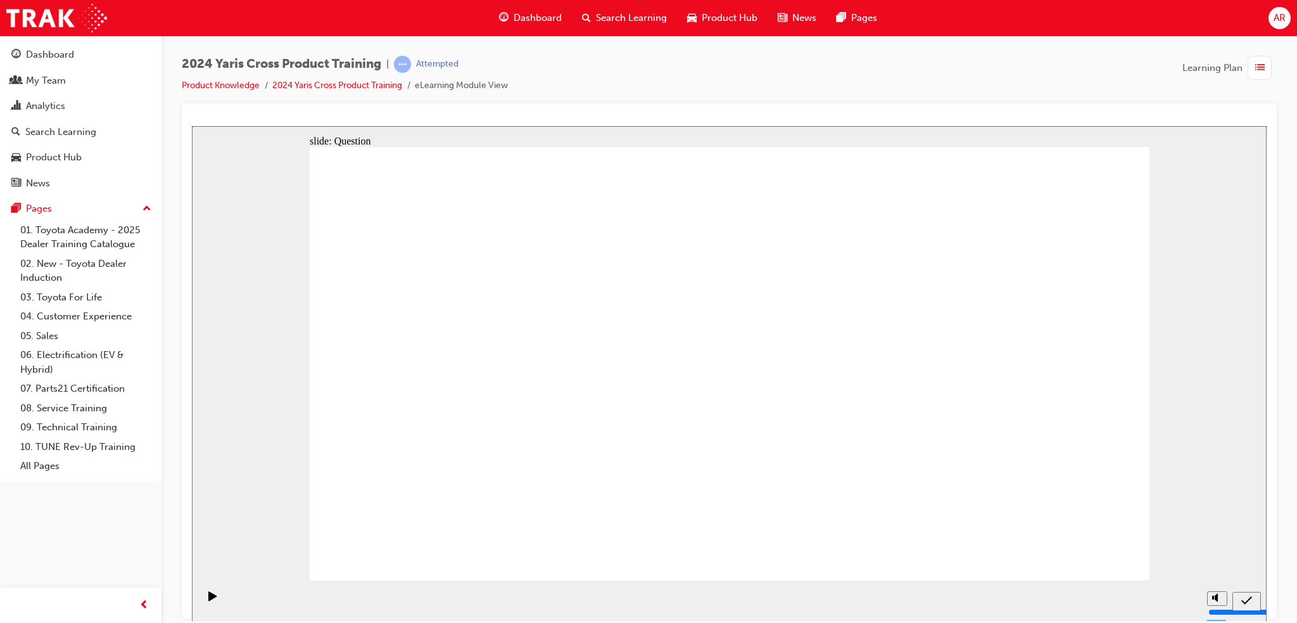
drag, startPoint x: 688, startPoint y: 360, endPoint x: 925, endPoint y: 465, distance: 258.9
drag, startPoint x: 813, startPoint y: 365, endPoint x: 547, endPoint y: 499, distance: 298.6
click at [248, 83] on link "Product Knowledge" at bounding box center [221, 85] width 78 height 11
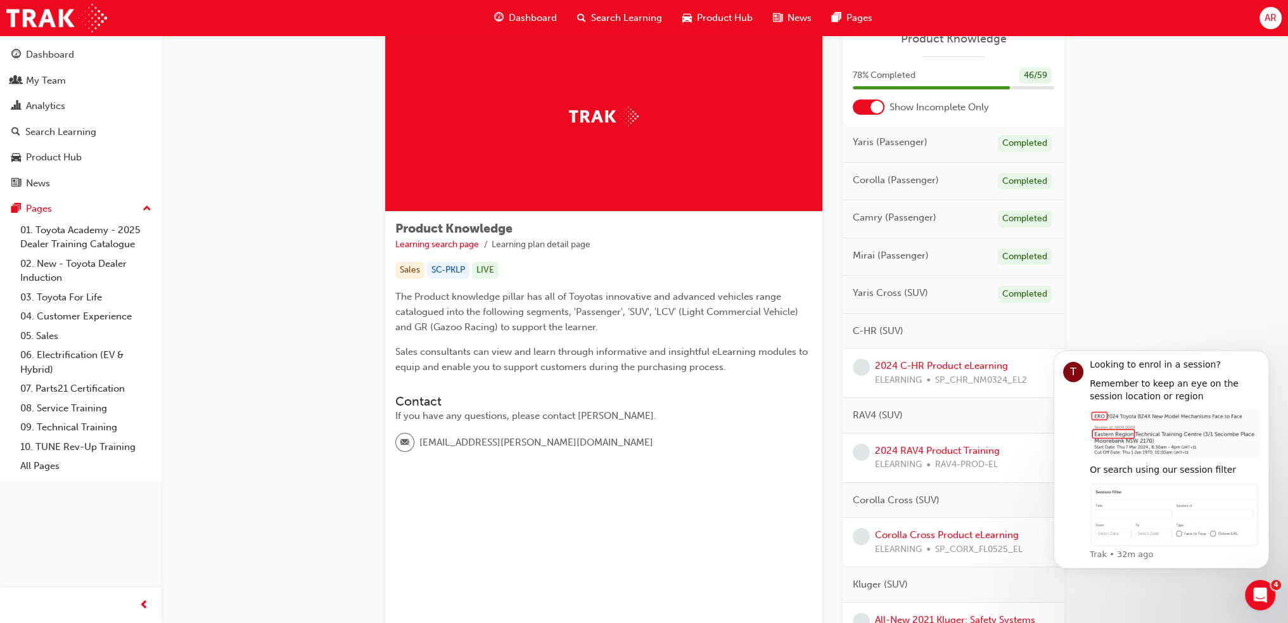
scroll to position [63, 0]
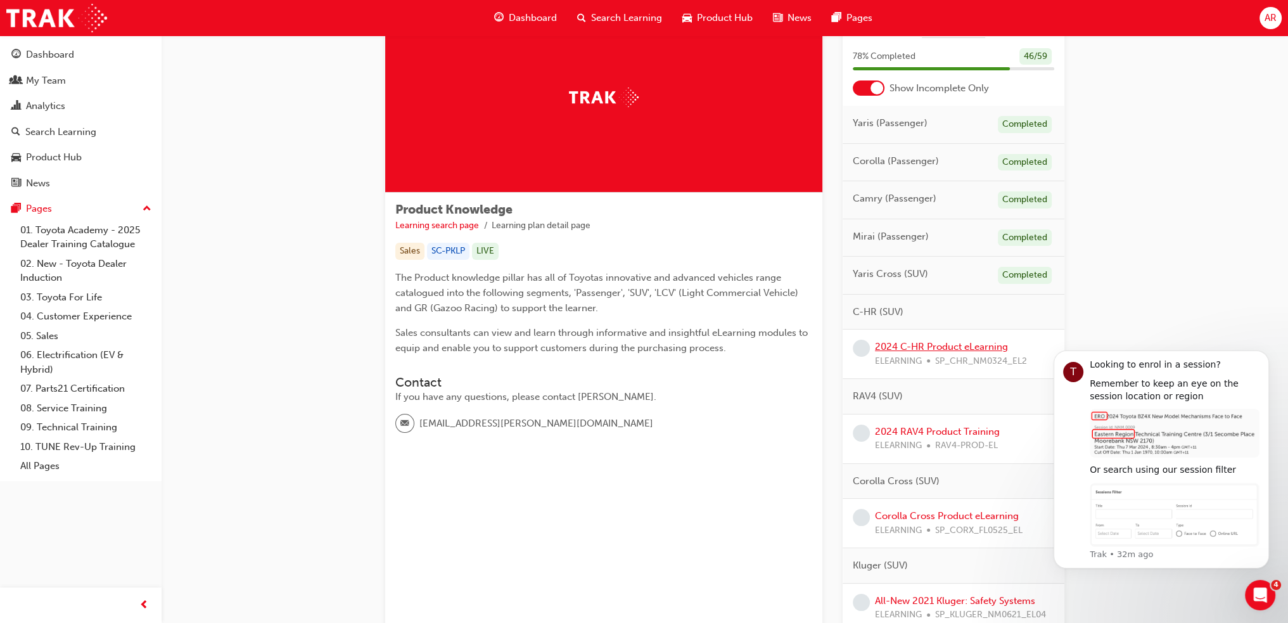
click at [960, 342] on link "2024 C-HR Product eLearning" at bounding box center [941, 346] width 133 height 11
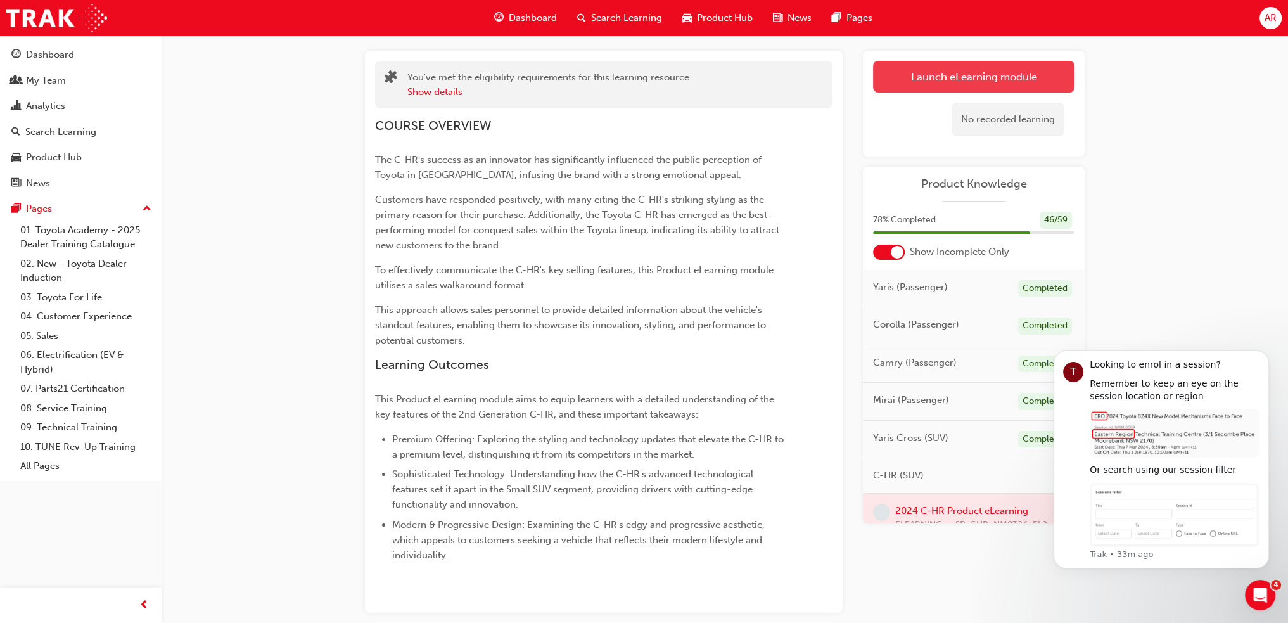
click at [910, 68] on link "Launch eLearning module" at bounding box center [973, 77] width 201 height 32
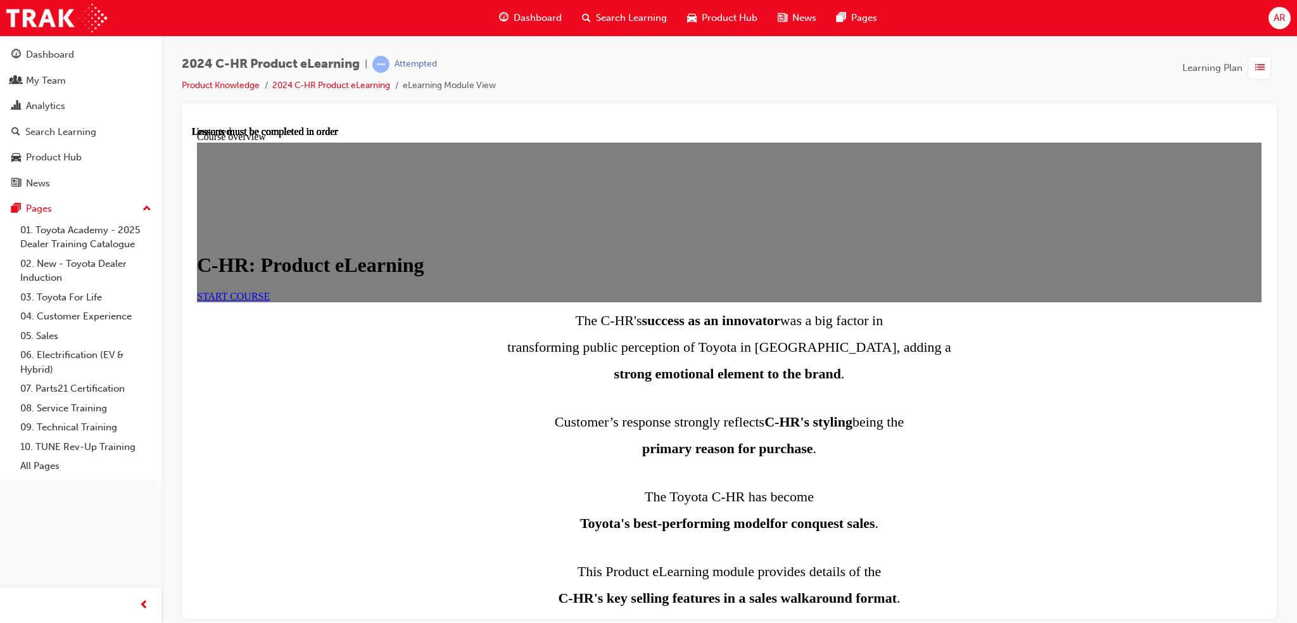
scroll to position [509, 0]
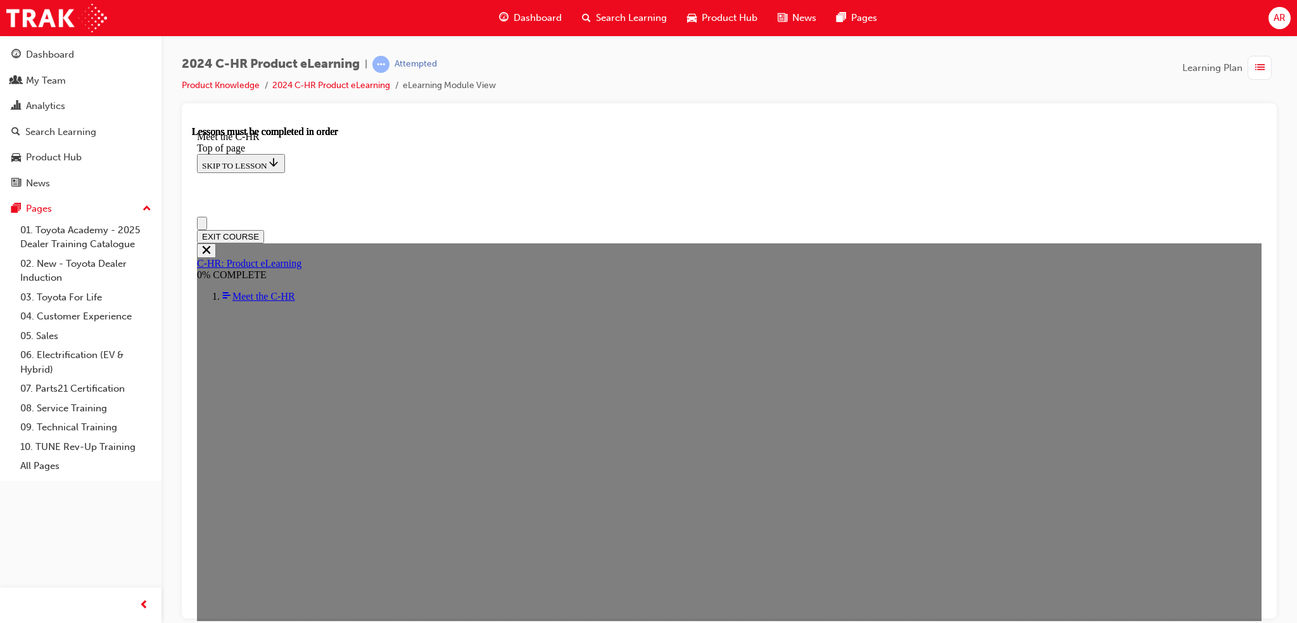
scroll to position [0, 0]
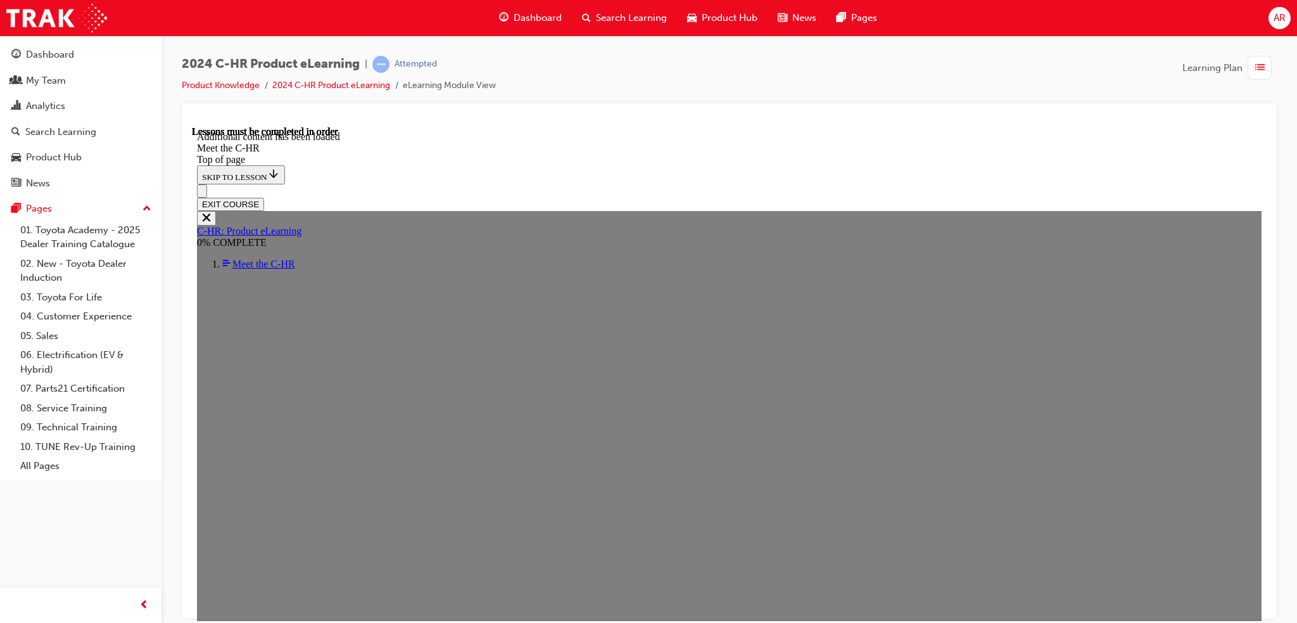
scroll to position [3448, 0]
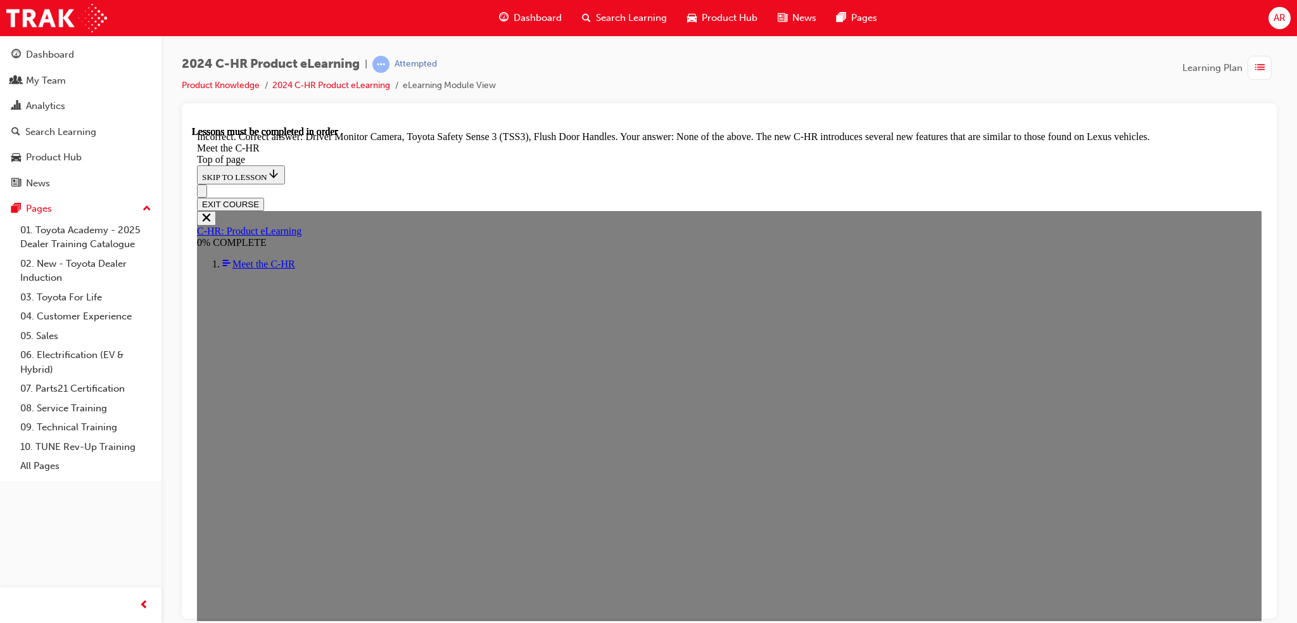
scroll to position [4378, 0]
drag, startPoint x: 613, startPoint y: 421, endPoint x: 619, endPoint y: 452, distance: 30.9
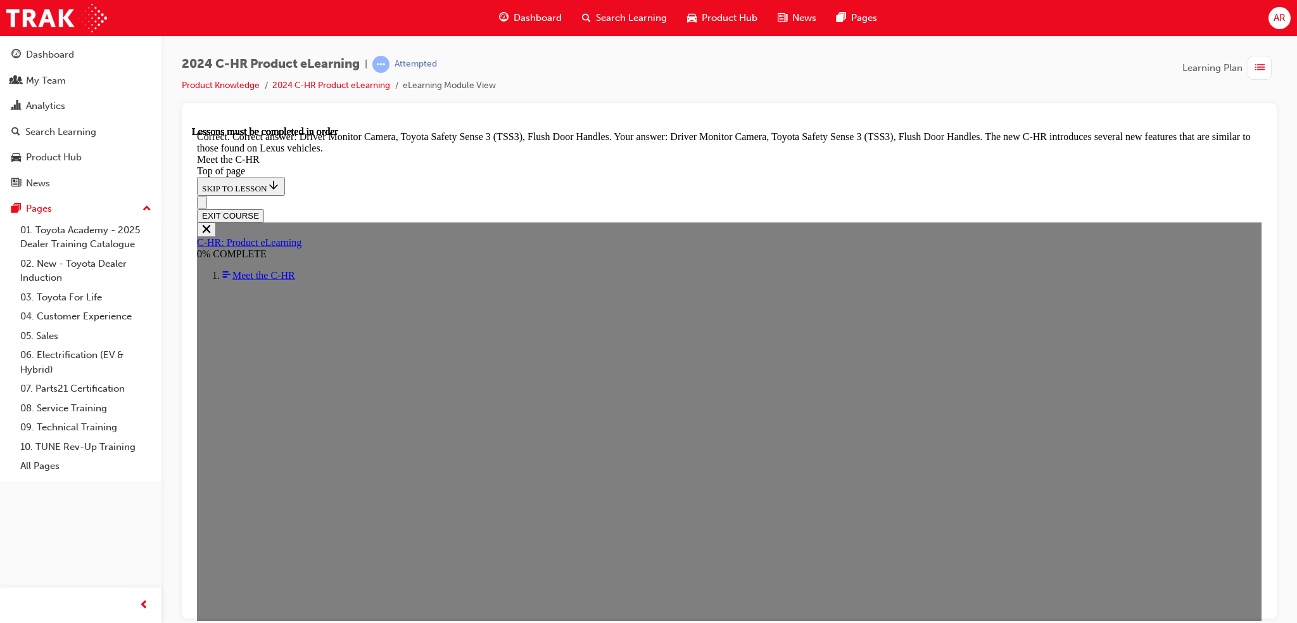
scroll to position [4378, 0]
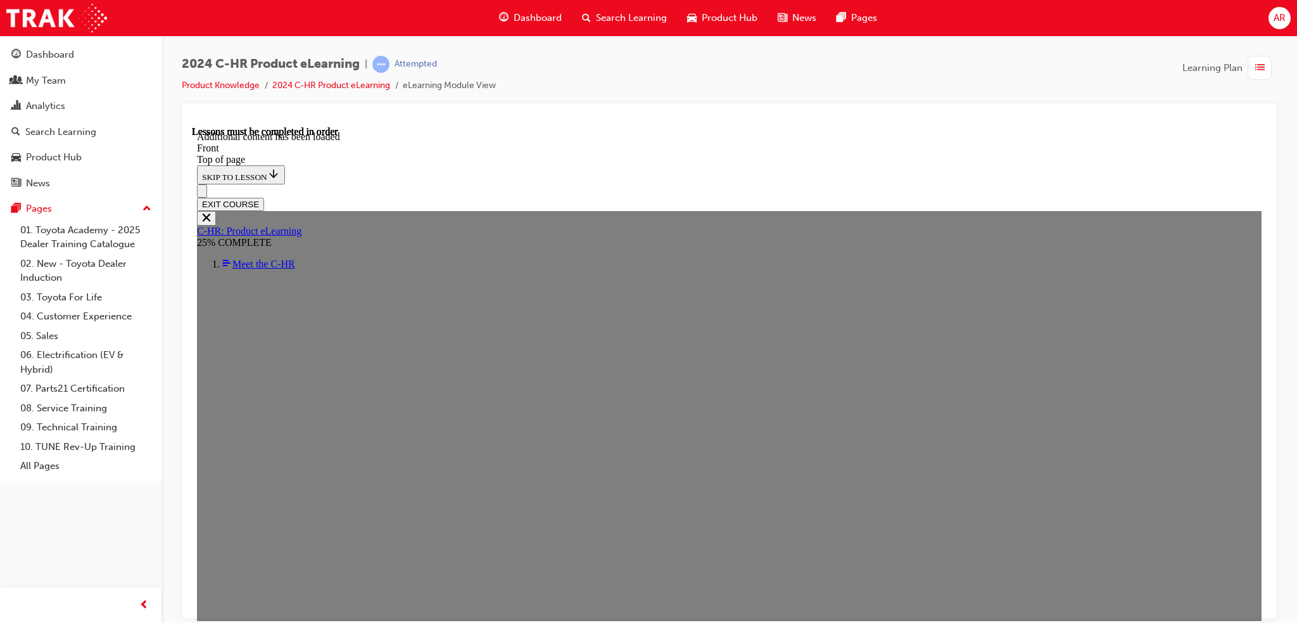
scroll to position [1207, 0]
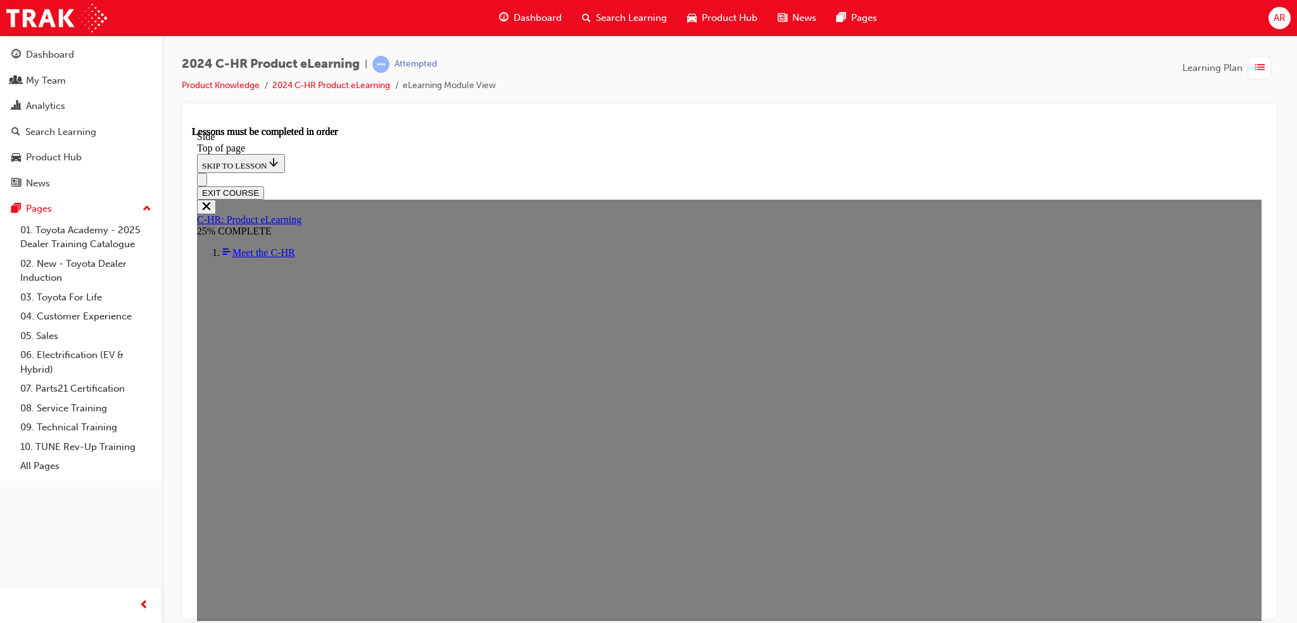
scroll to position [362, 0]
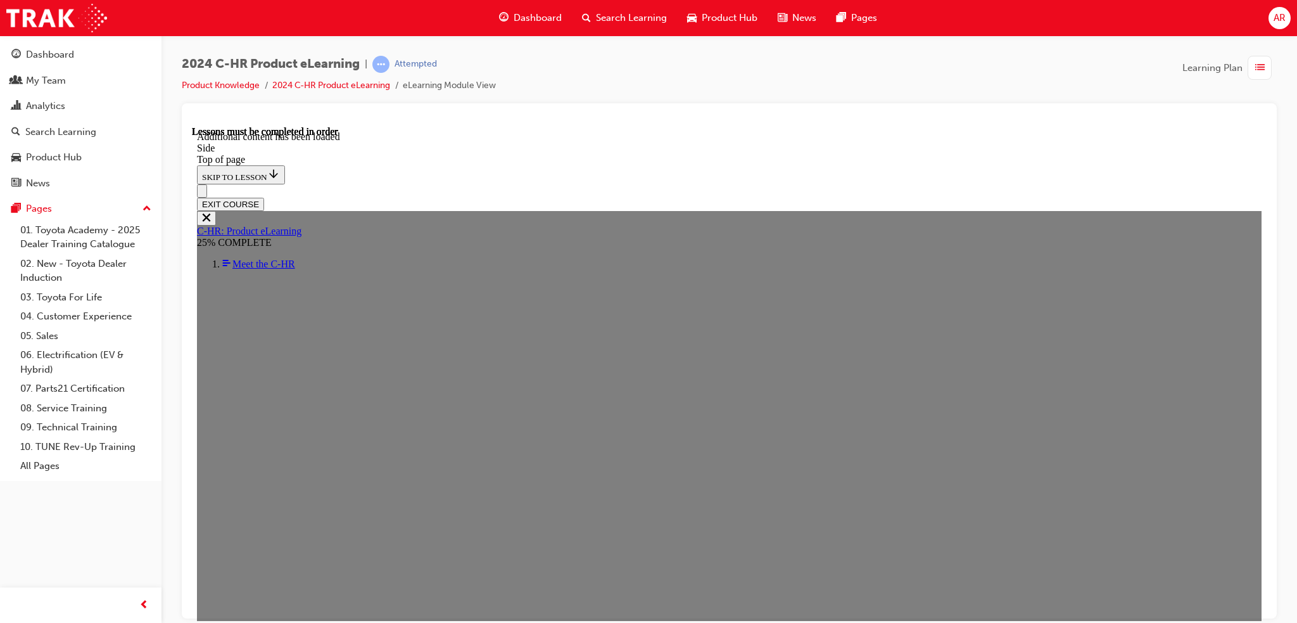
scroll to position [825, 0]
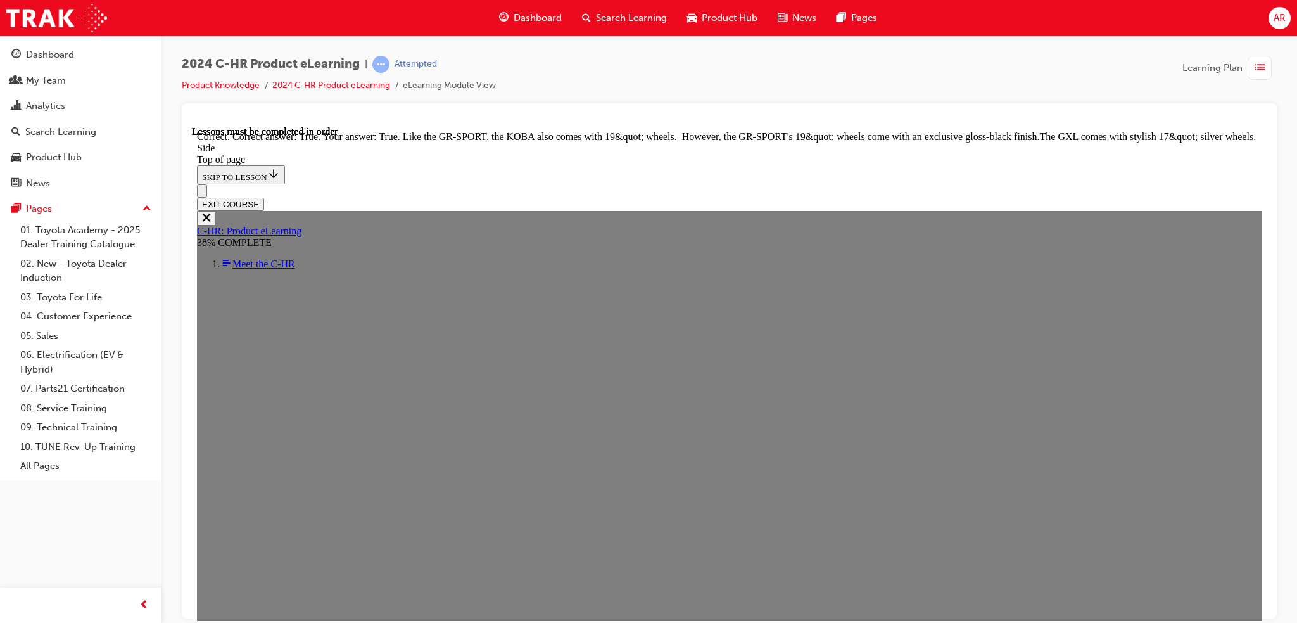
scroll to position [1565, 0]
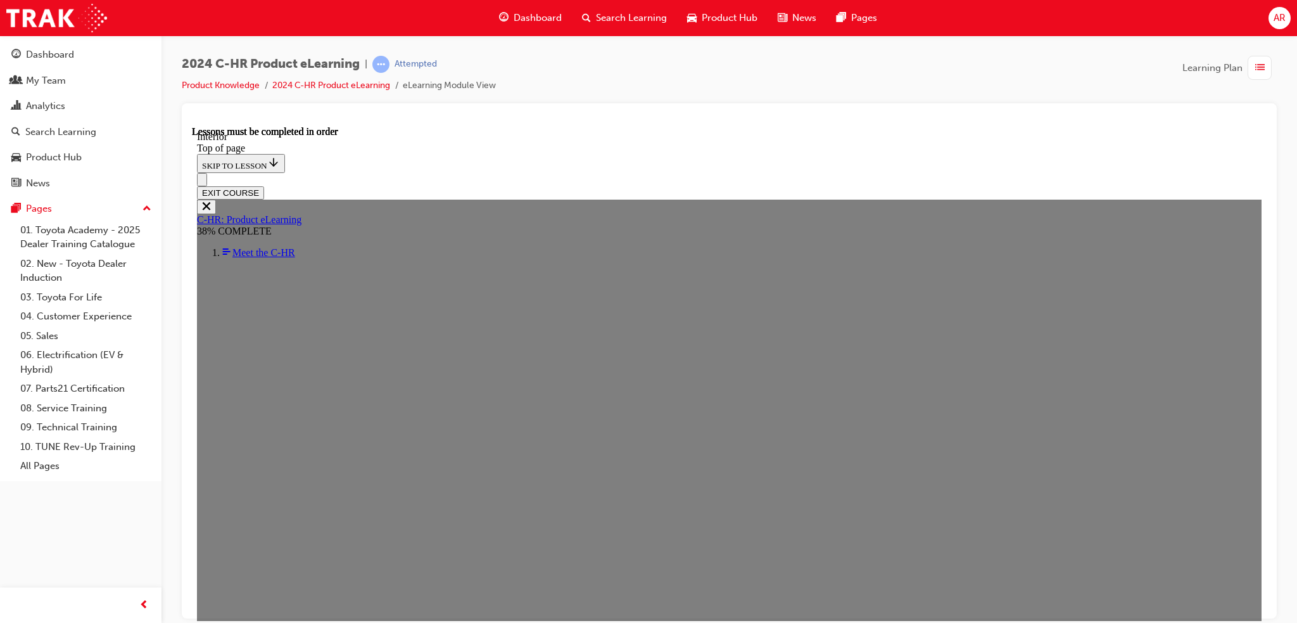
scroll to position [361, 0]
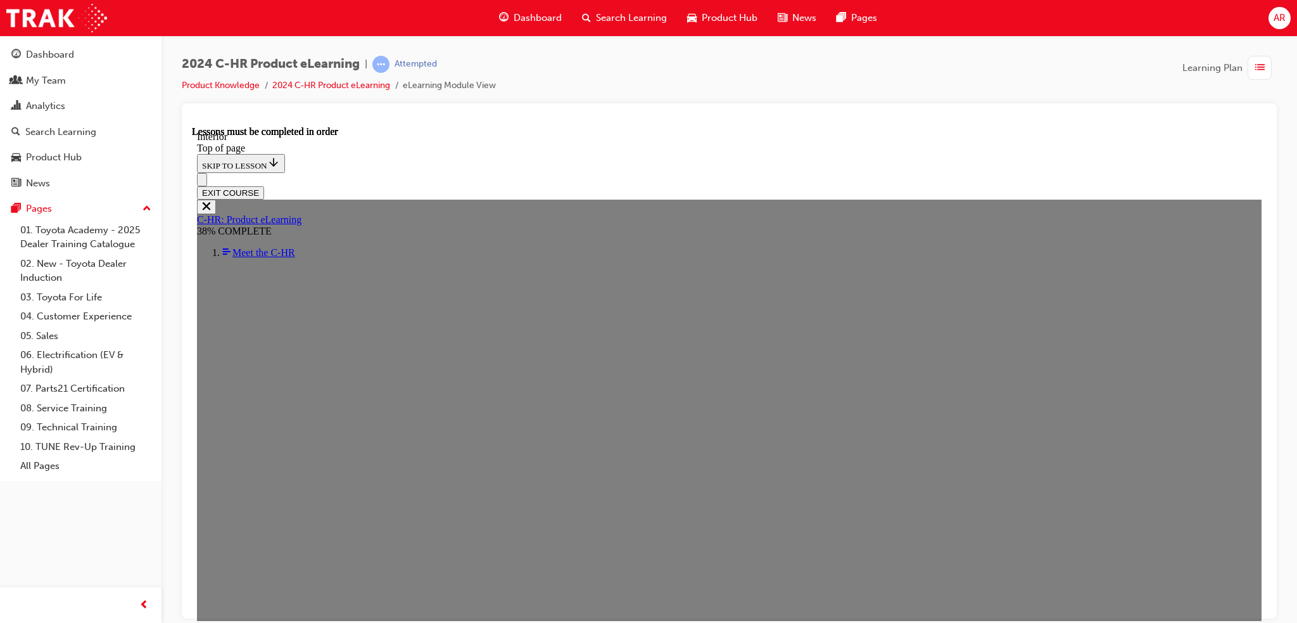
drag, startPoint x: 831, startPoint y: 498, endPoint x: 767, endPoint y: 473, distance: 68.6
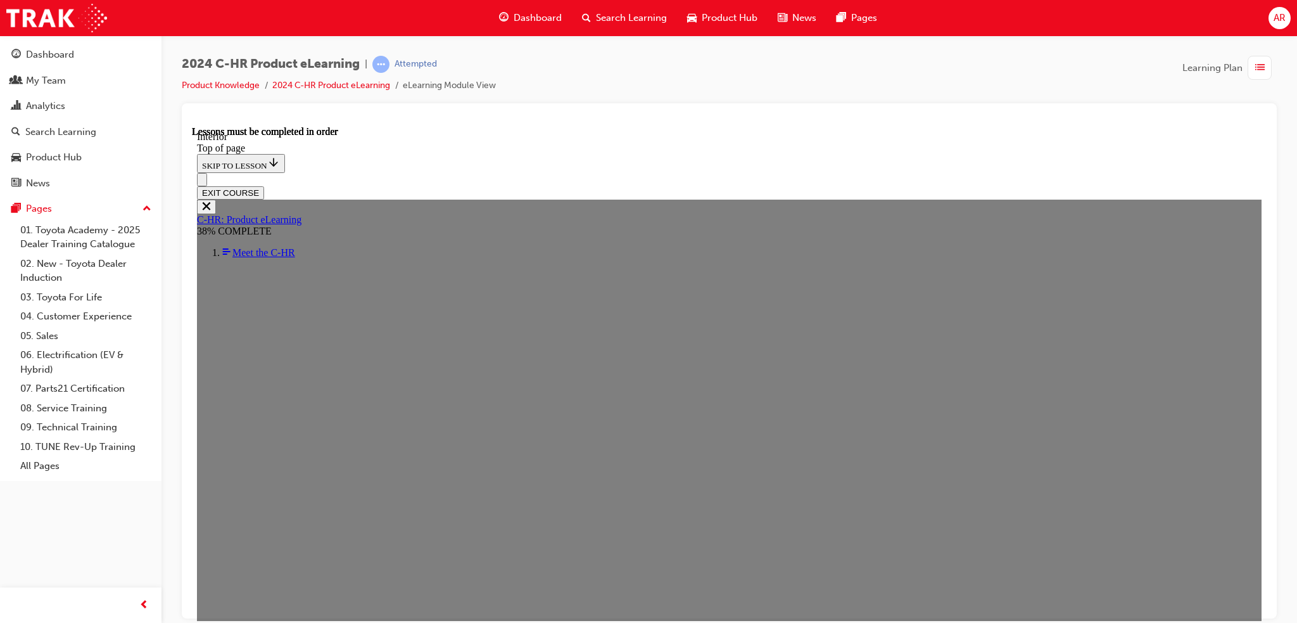
drag, startPoint x: 412, startPoint y: 534, endPoint x: 379, endPoint y: 543, distance: 34.7
drag, startPoint x: 342, startPoint y: 567, endPoint x: 350, endPoint y: 566, distance: 8.3
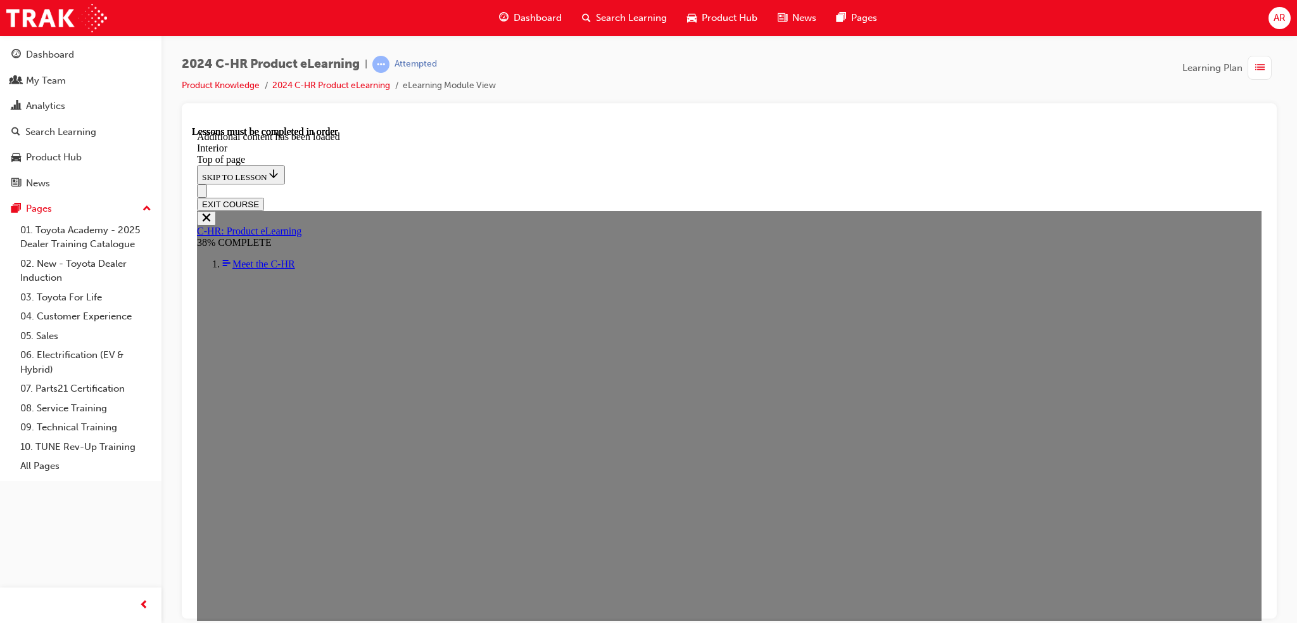
scroll to position [1449, 0]
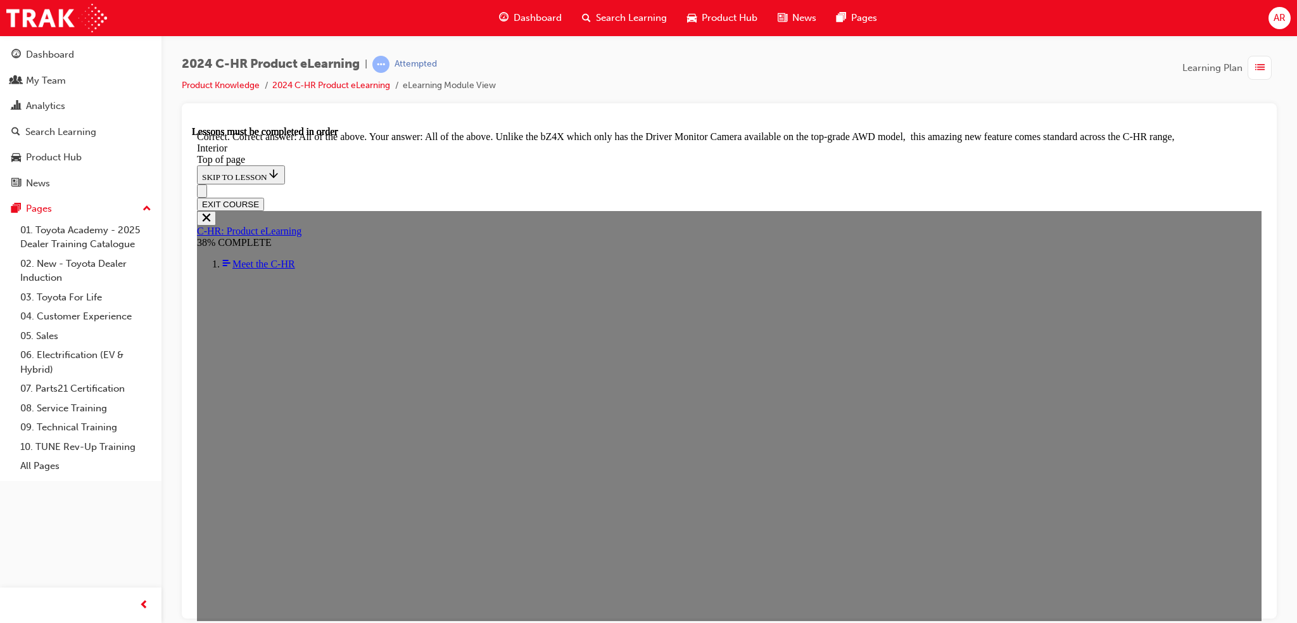
scroll to position [2189, 0]
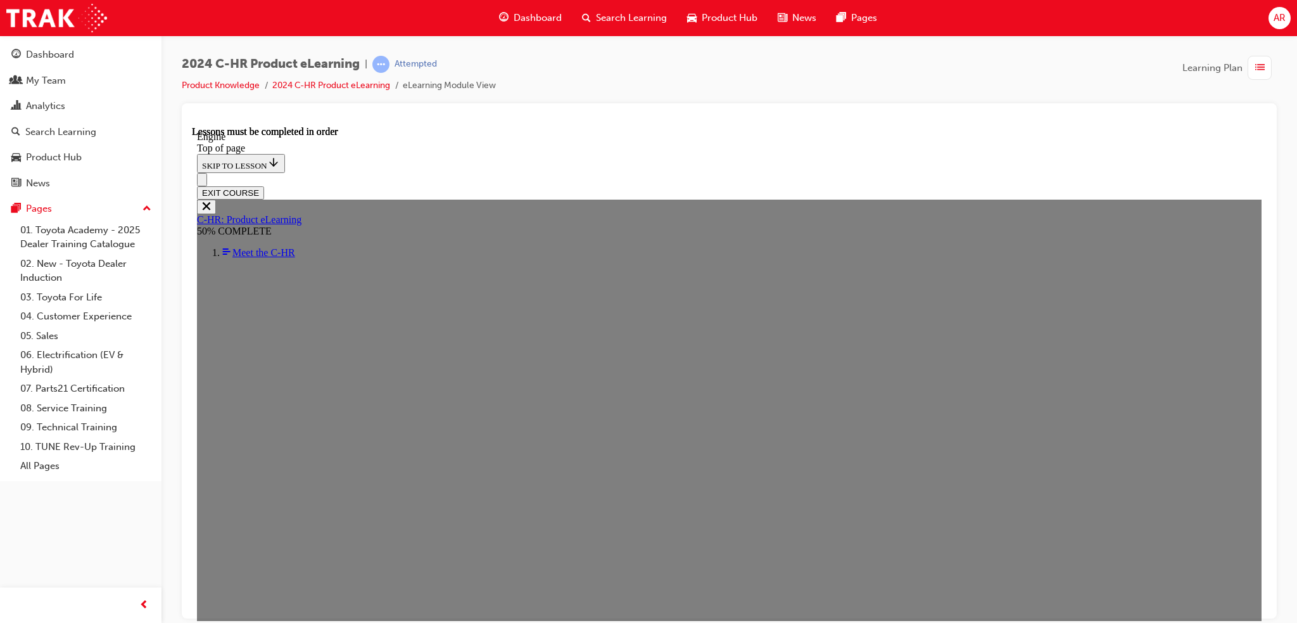
scroll to position [804, 0]
drag, startPoint x: 616, startPoint y: 421, endPoint x: 728, endPoint y: 435, distance: 113.5
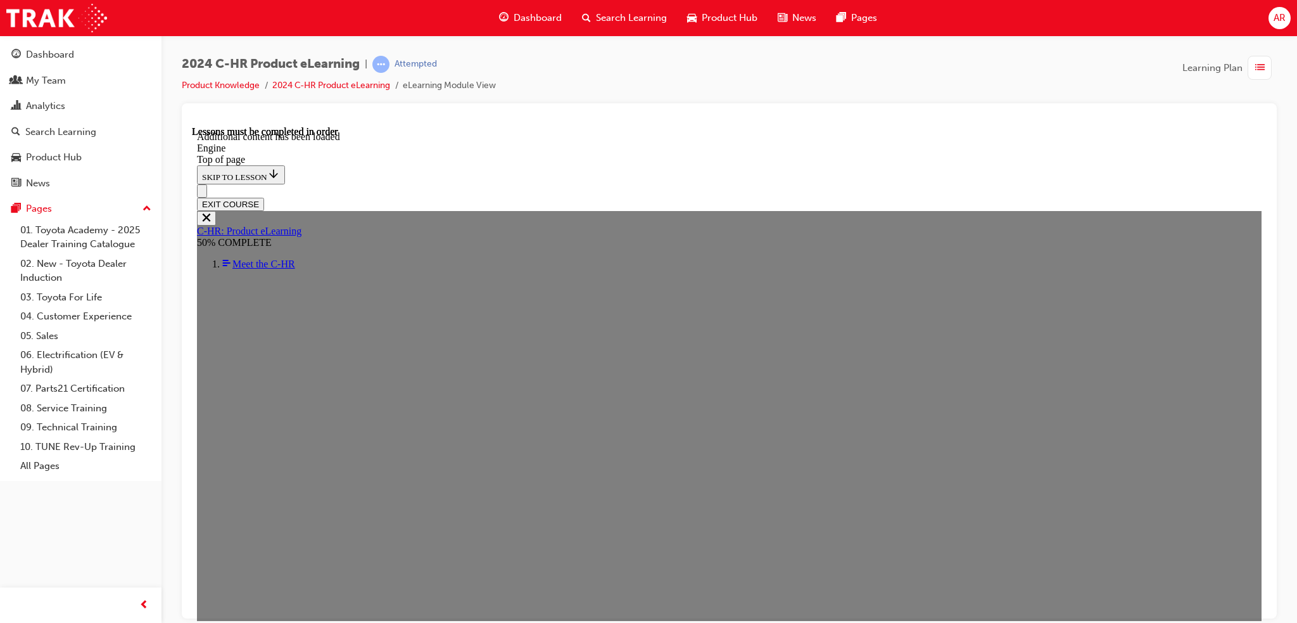
scroll to position [2187, 0]
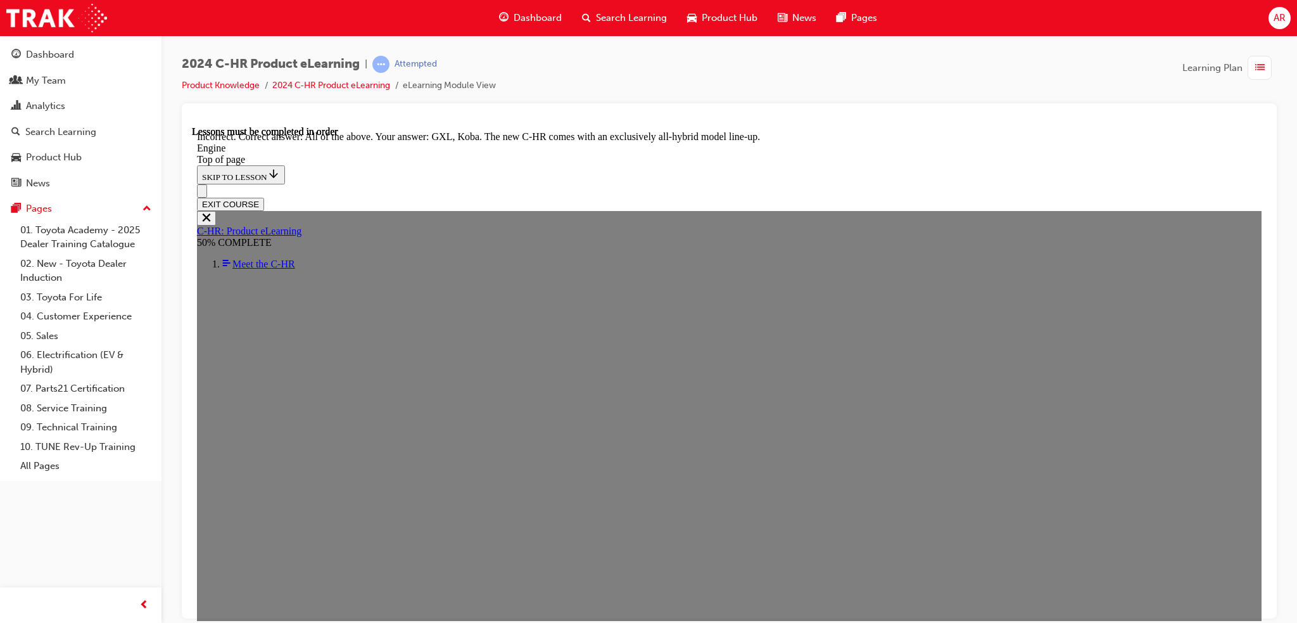
scroll to position [3146, 0]
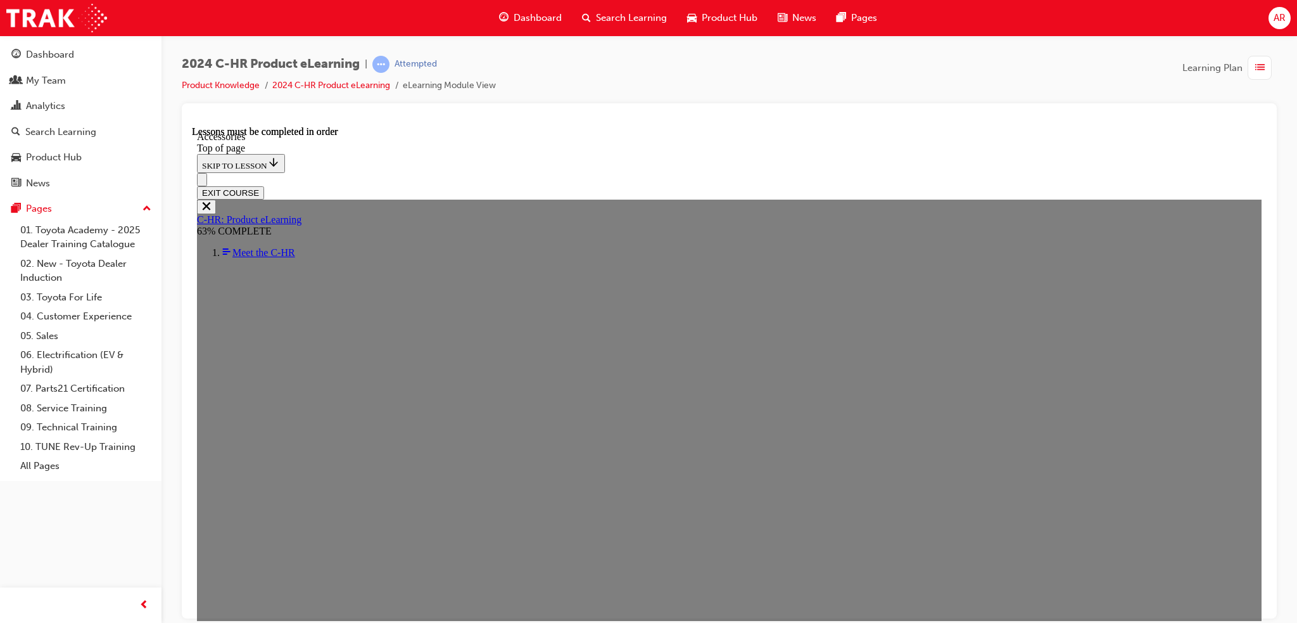
scroll to position [334, 0]
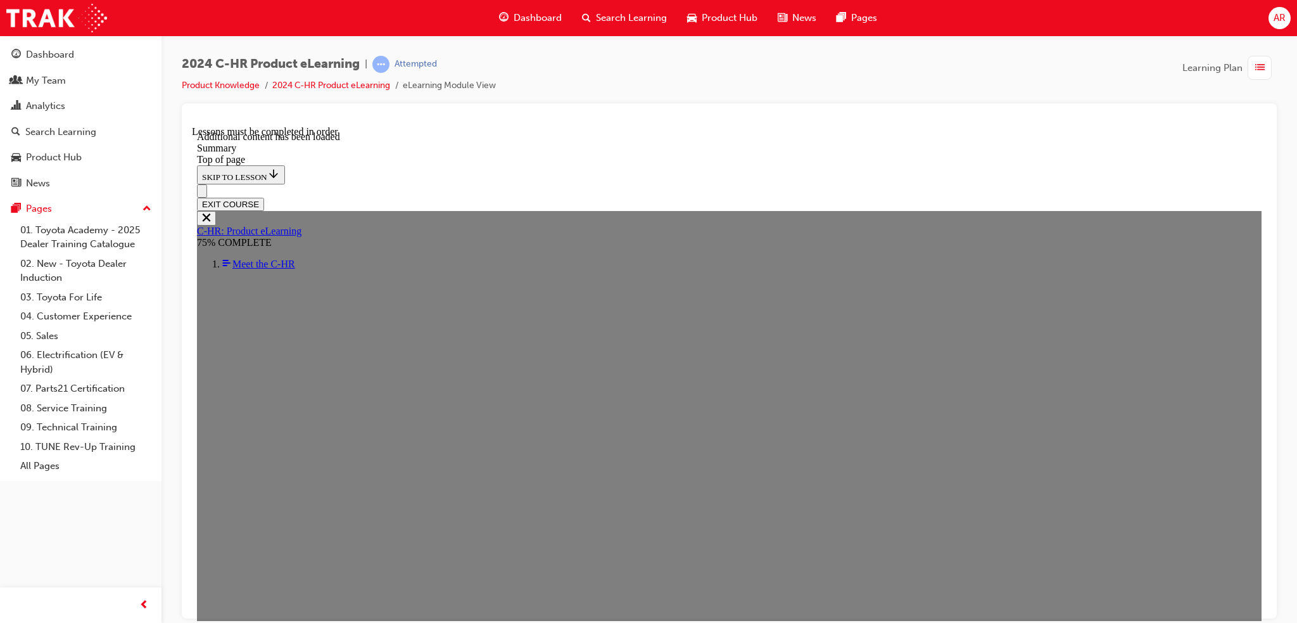
scroll to position [2105, 0]
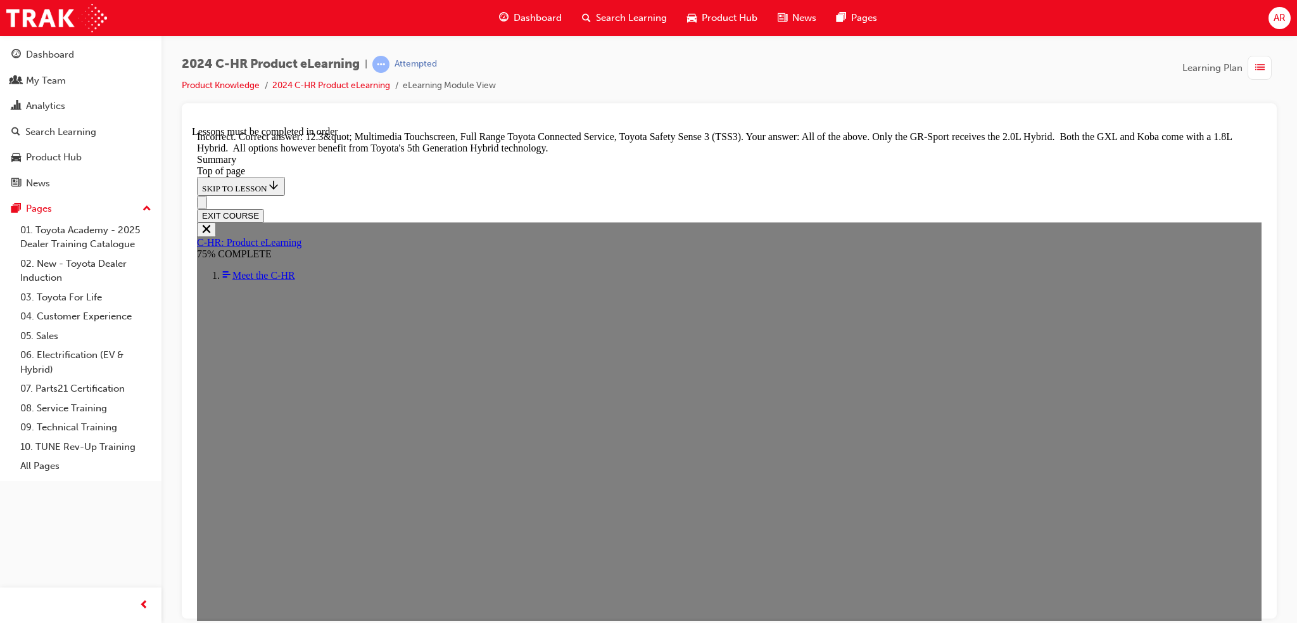
scroll to position [2192, 0]
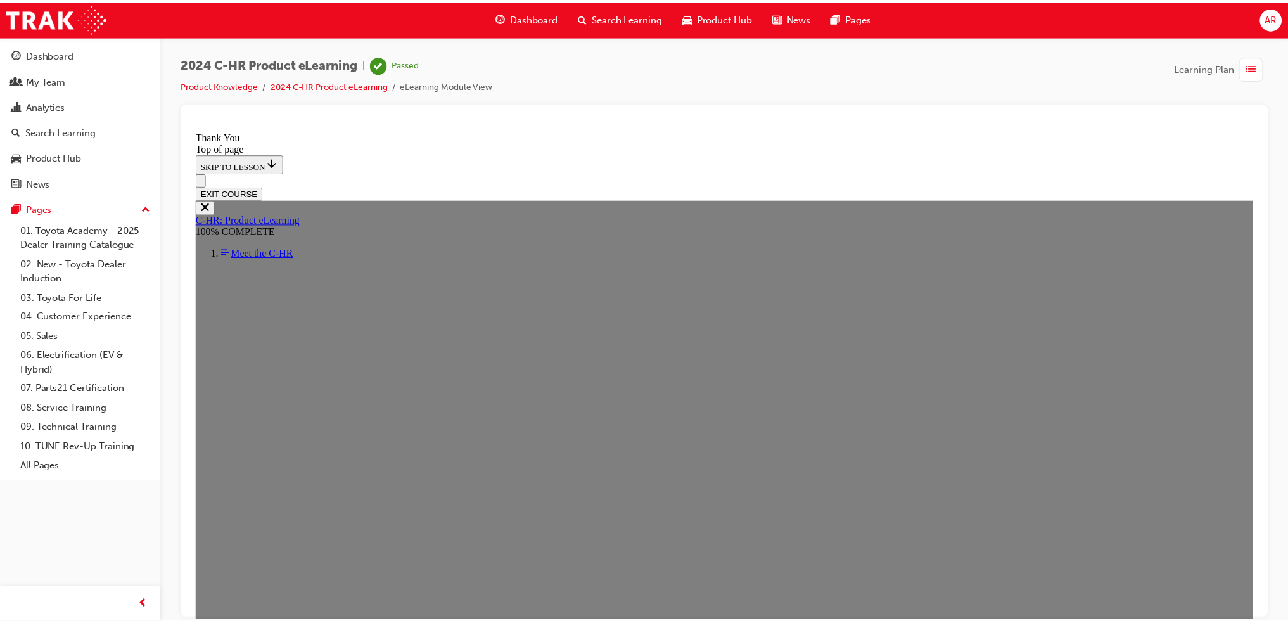
scroll to position [386, 0]
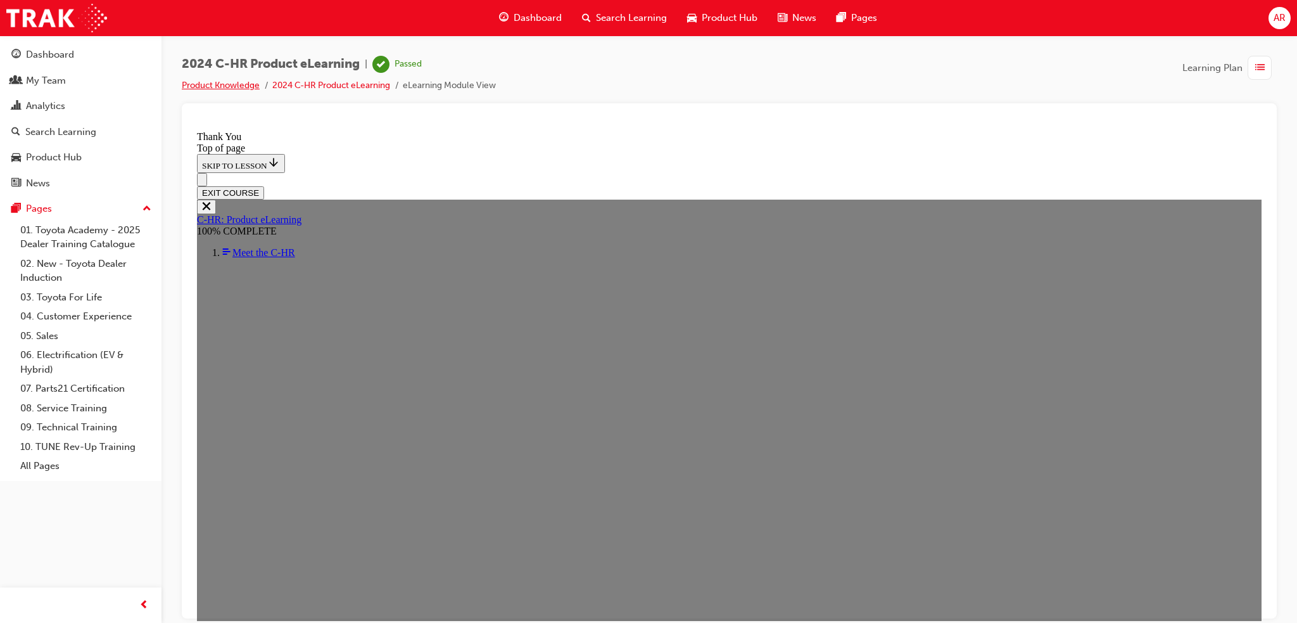
click at [223, 85] on link "Product Knowledge" at bounding box center [221, 85] width 78 height 11
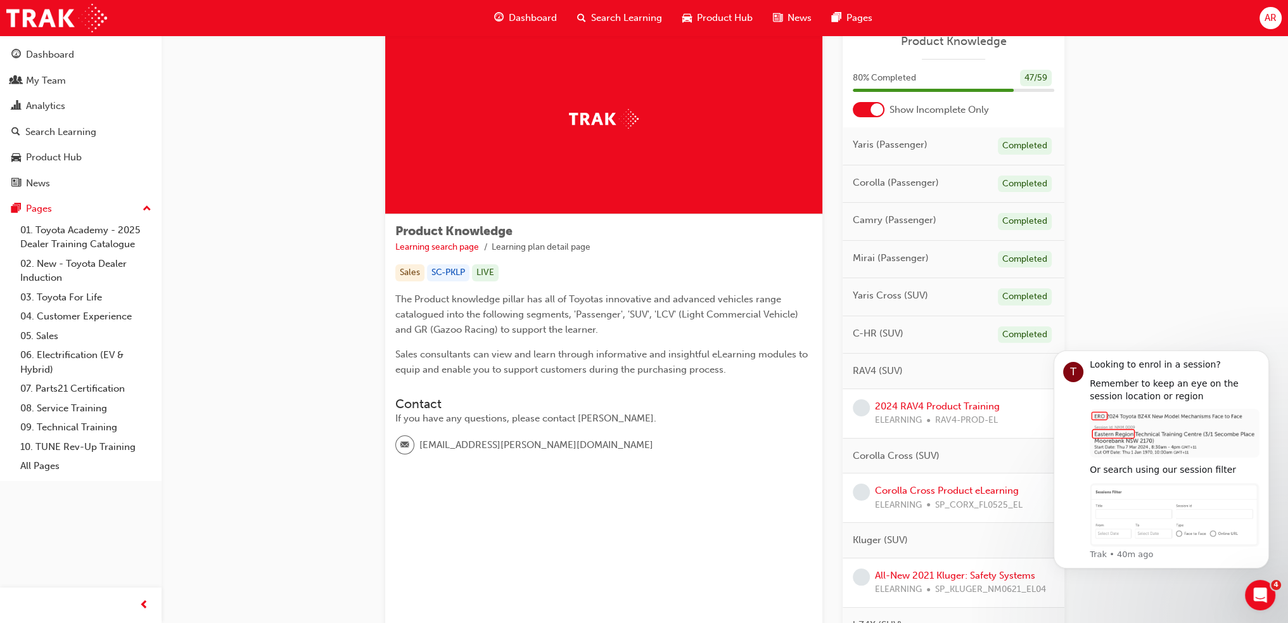
scroll to position [127, 0]
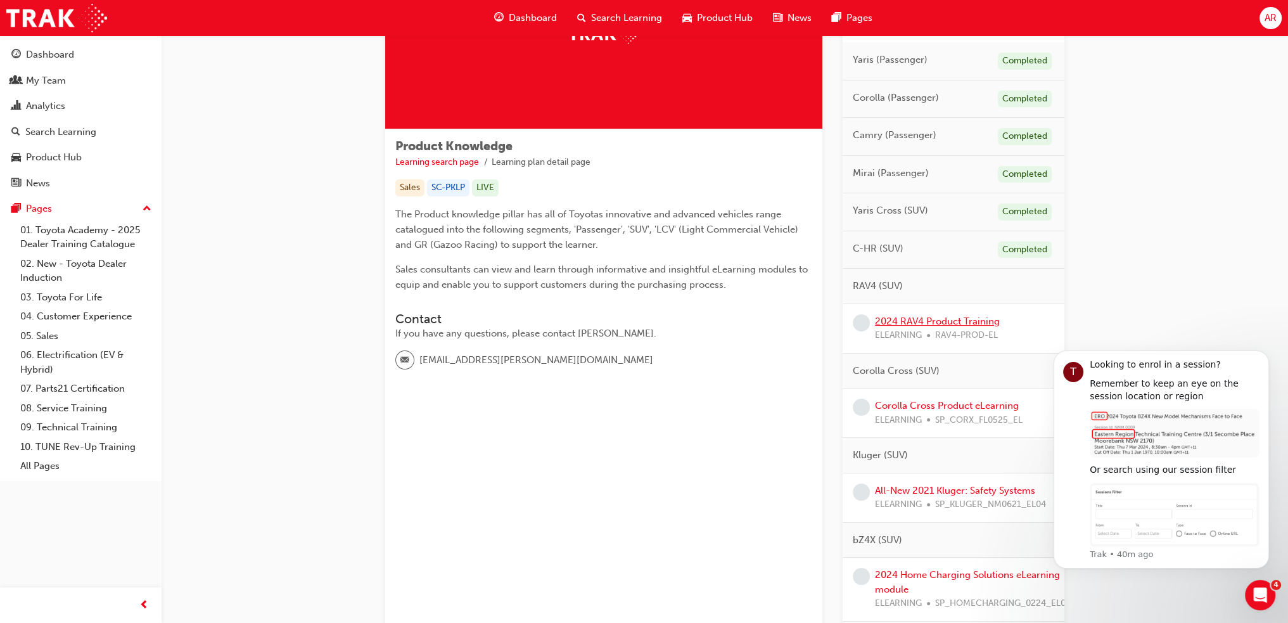
click at [950, 320] on link "2024 RAV4 Product Training" at bounding box center [937, 320] width 125 height 11
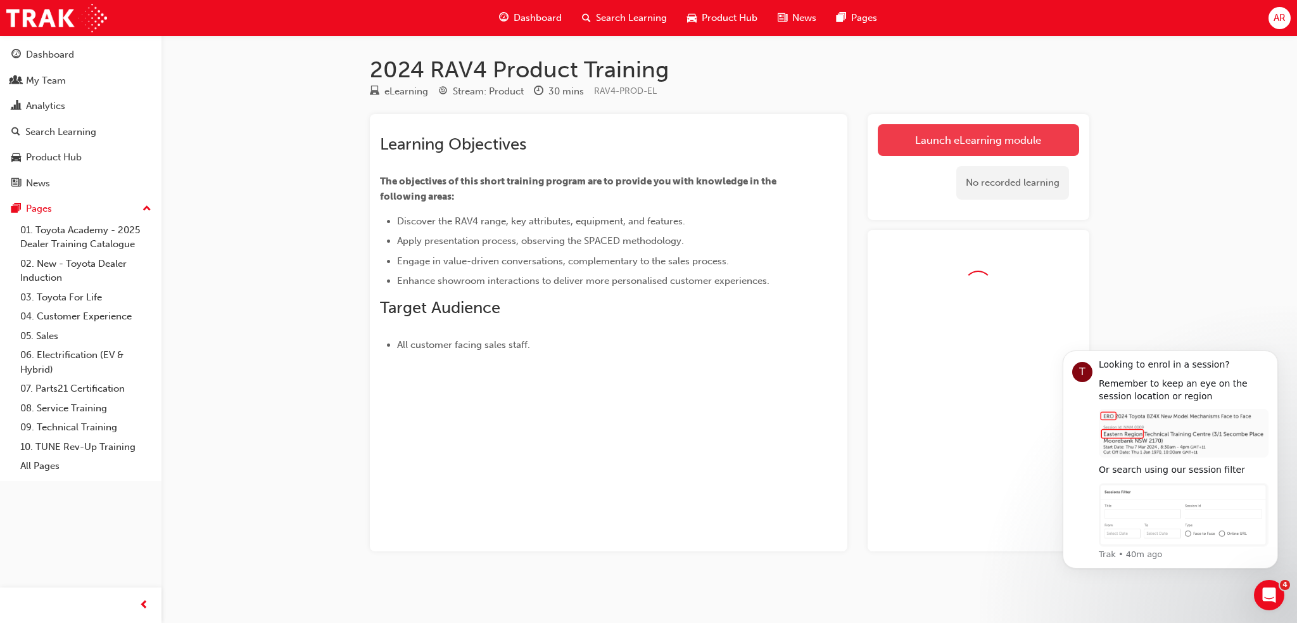
click at [929, 141] on link "Launch eLearning module" at bounding box center [978, 140] width 201 height 32
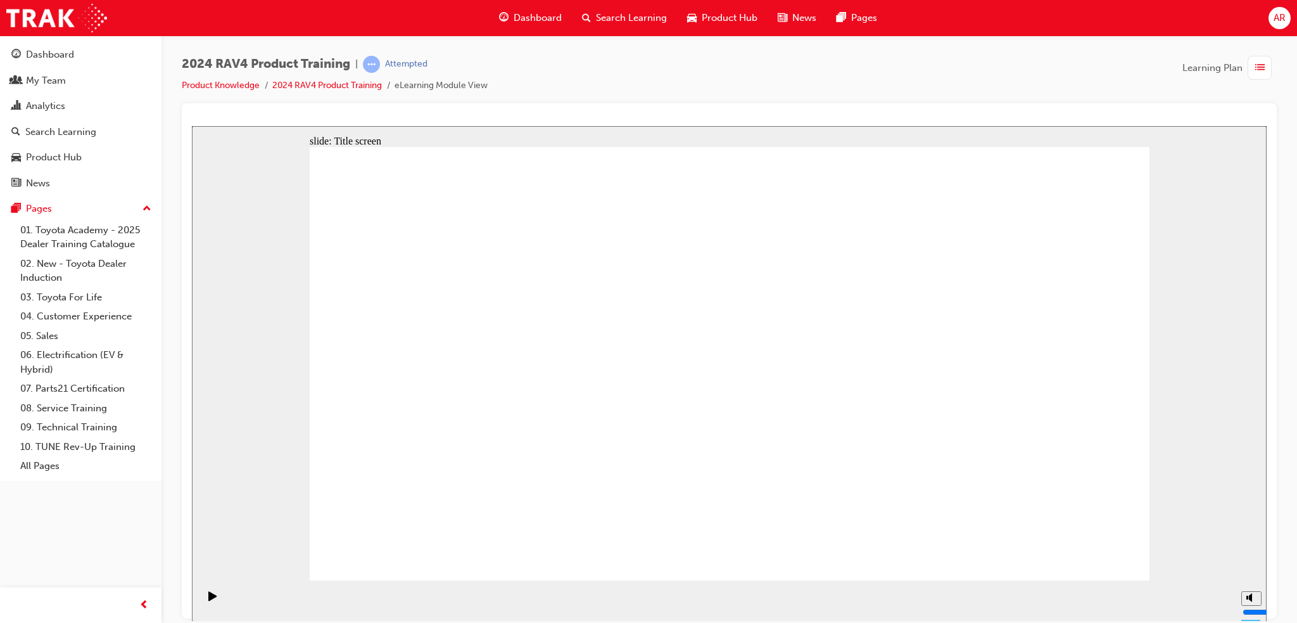
drag, startPoint x: 751, startPoint y: 549, endPoint x: 741, endPoint y: 529, distance: 22.7
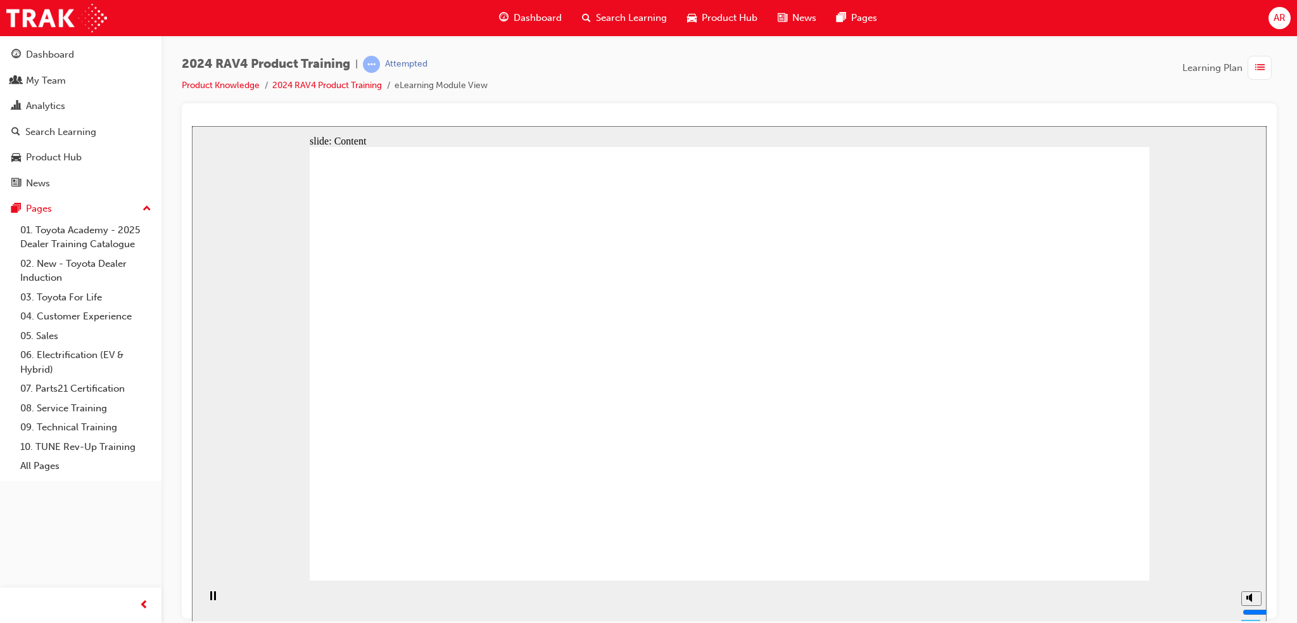
drag, startPoint x: 1224, startPoint y: 536, endPoint x: 1152, endPoint y: 505, distance: 78.4
click at [1196, 518] on div "slide: Content Rectangle 1 Group 1 RAV4 - GX The Perfect Entry-Level SUV The RA…" at bounding box center [729, 372] width 1075 height 495
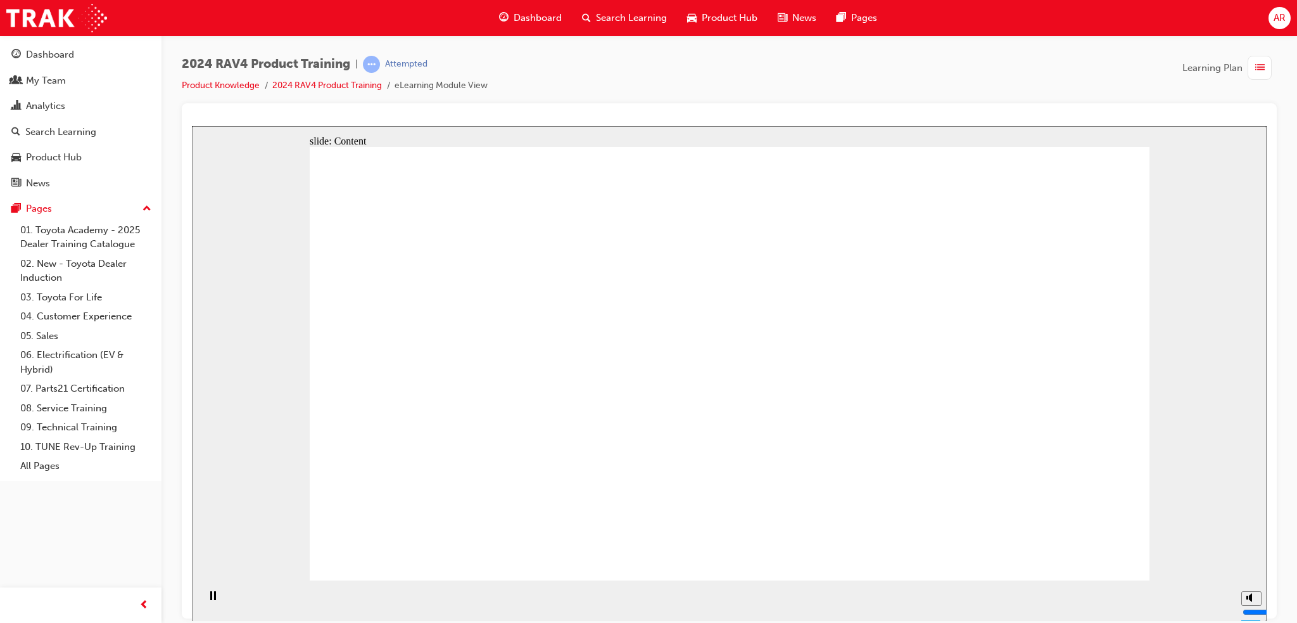
drag, startPoint x: 552, startPoint y: 317, endPoint x: 564, endPoint y: 335, distance: 21.4
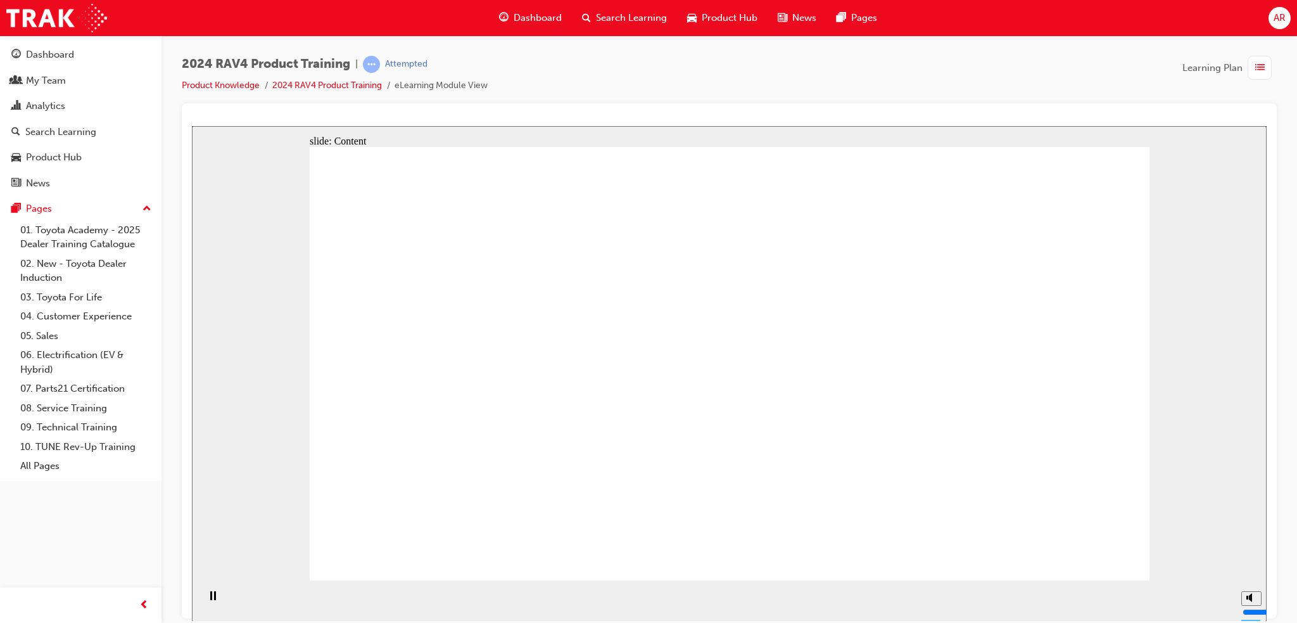
click at [1276, 11] on span "AR" at bounding box center [1280, 18] width 12 height 15
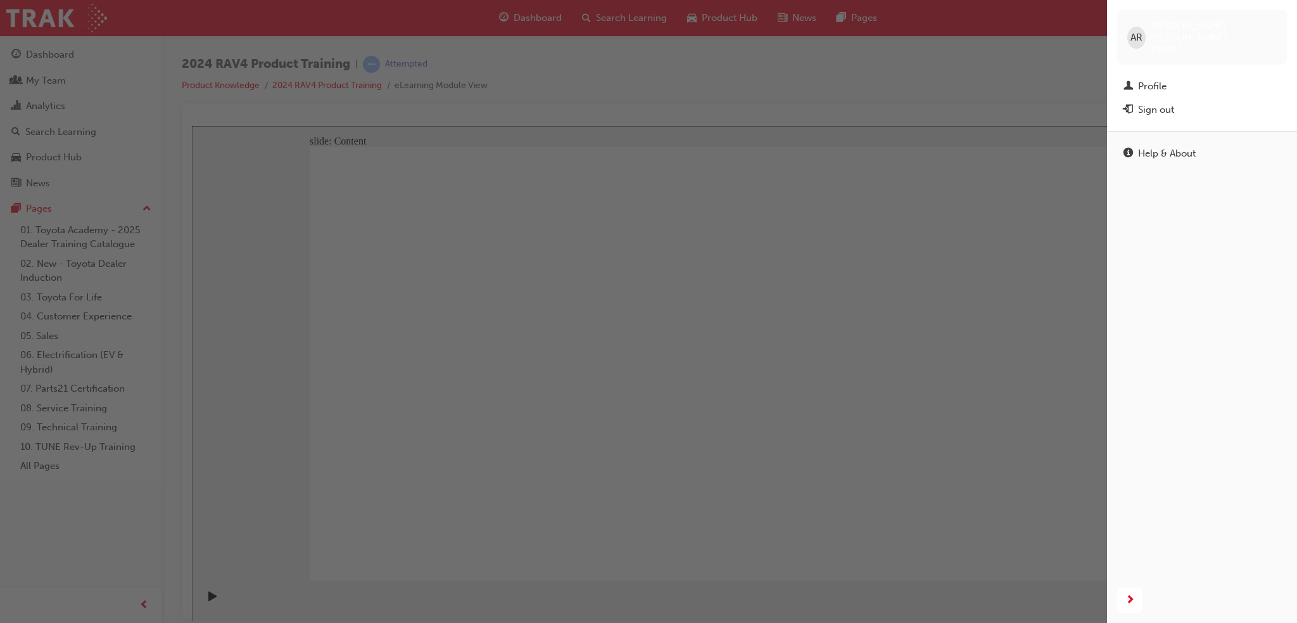
drag, startPoint x: 1164, startPoint y: 101, endPoint x: 720, endPoint y: 37, distance: 449.2
click at [1164, 103] on div "Sign out" at bounding box center [1156, 110] width 36 height 15
